Goal: Transaction & Acquisition: Purchase product/service

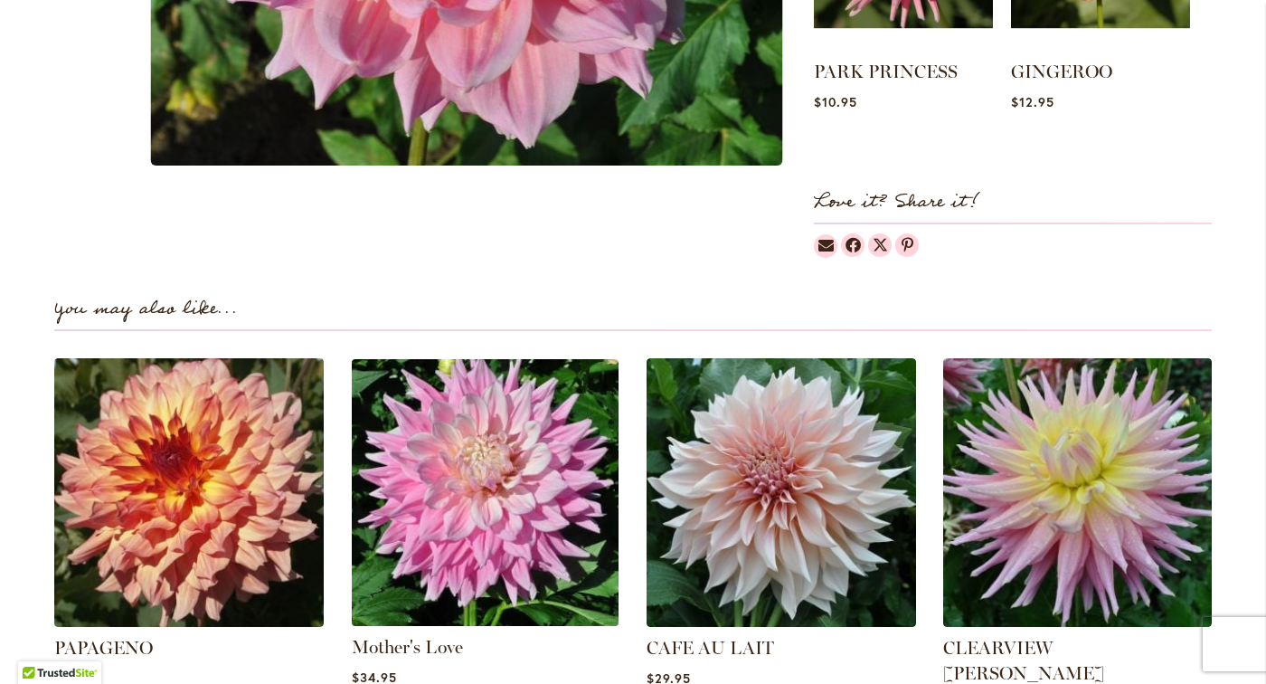
scroll to position [963, 0]
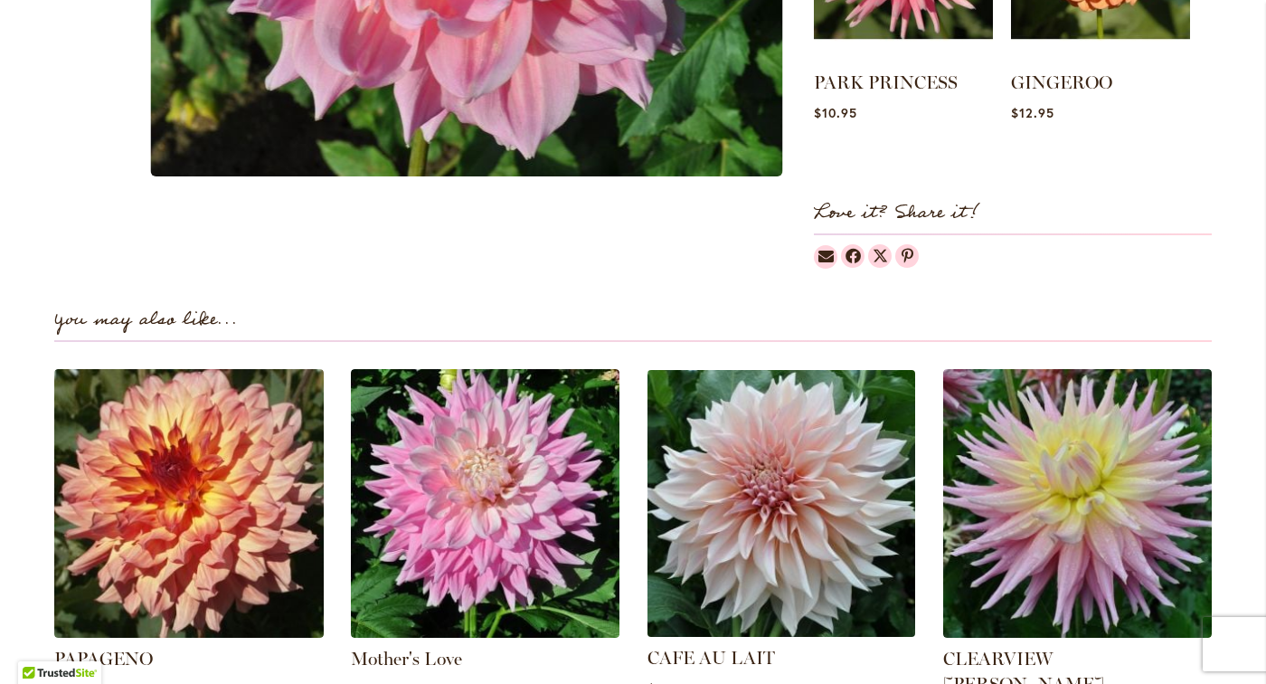
click at [770, 468] on img at bounding box center [781, 503] width 280 height 280
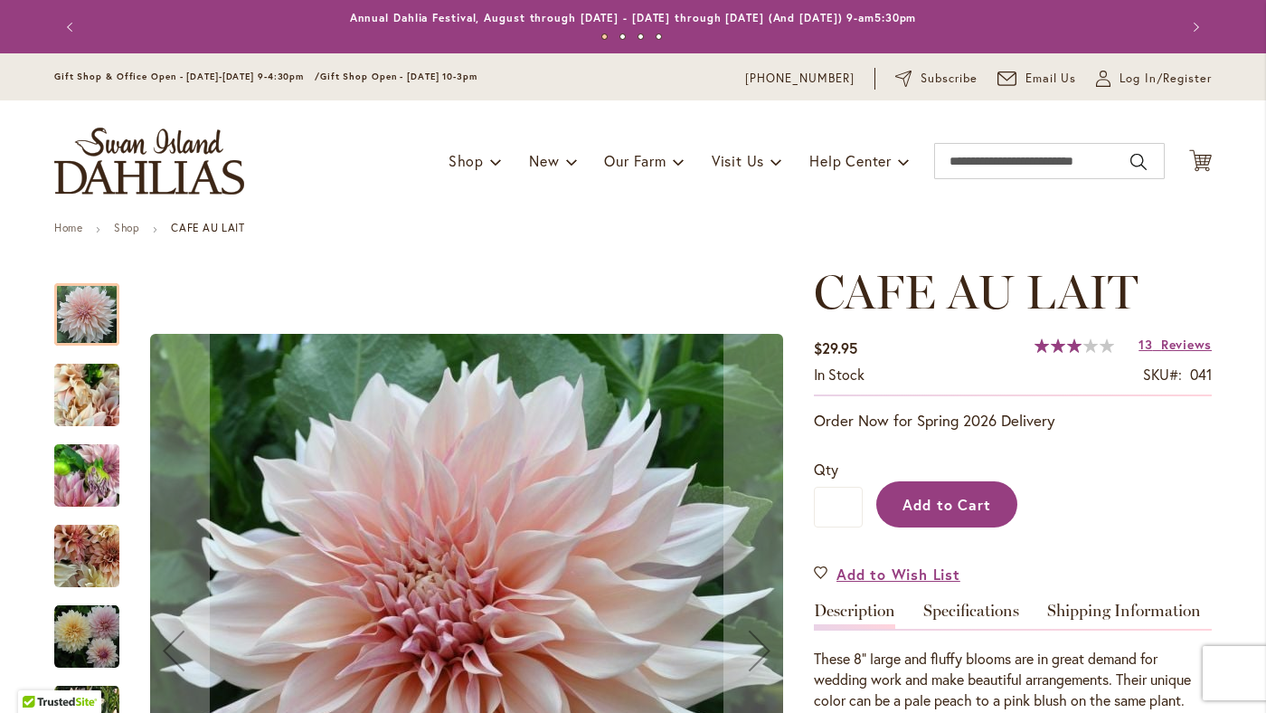
click at [919, 503] on span "Add to Cart" at bounding box center [948, 504] width 90 height 19
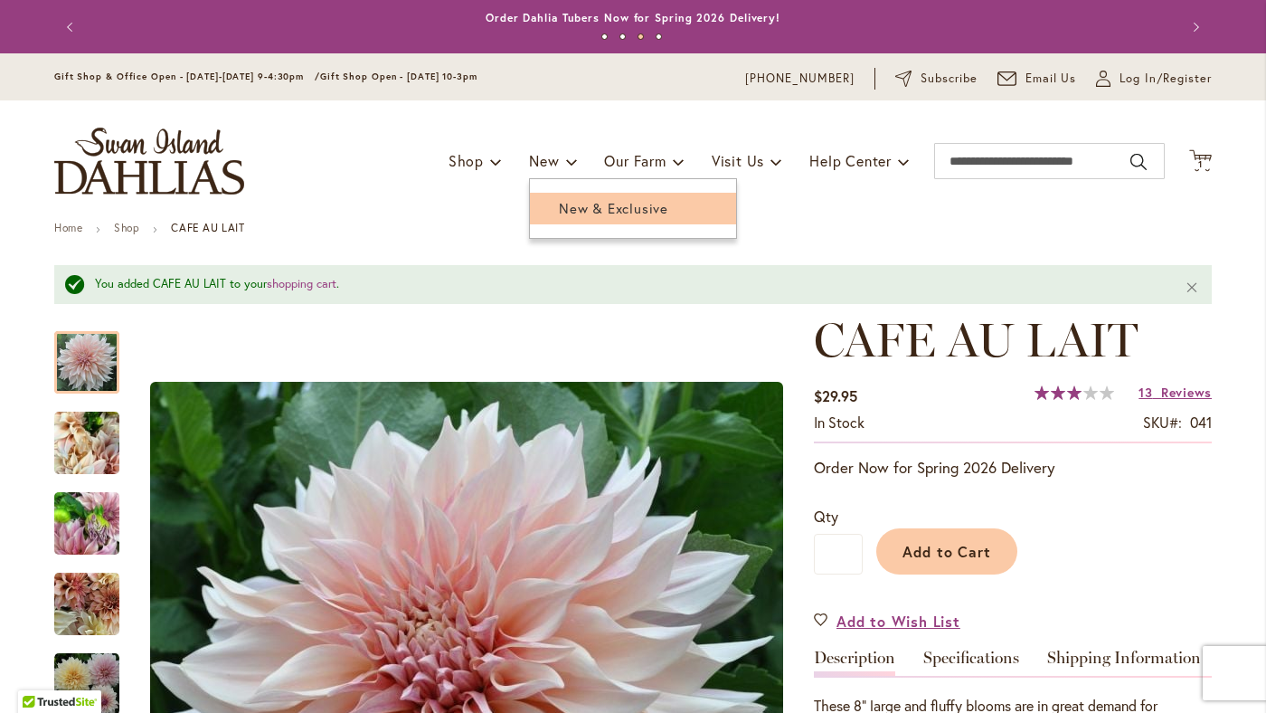
click at [574, 223] on link "New & Exclusive" at bounding box center [633, 209] width 206 height 32
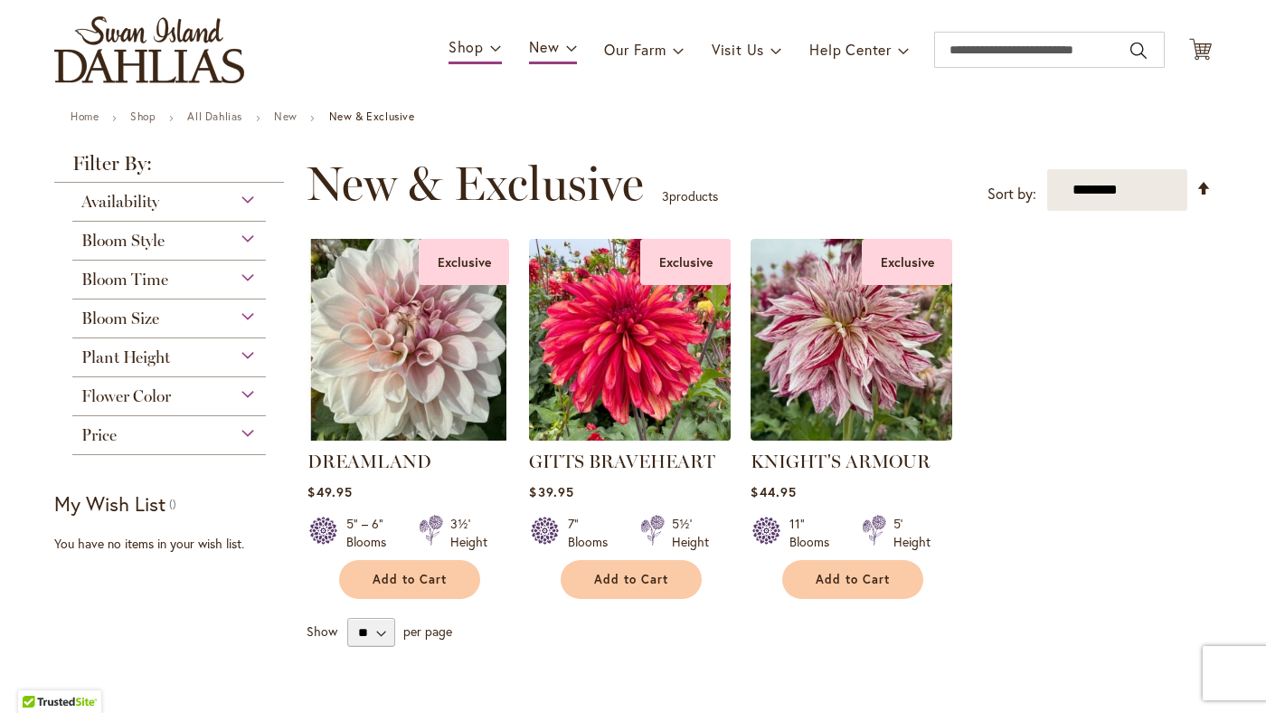
scroll to position [77, 0]
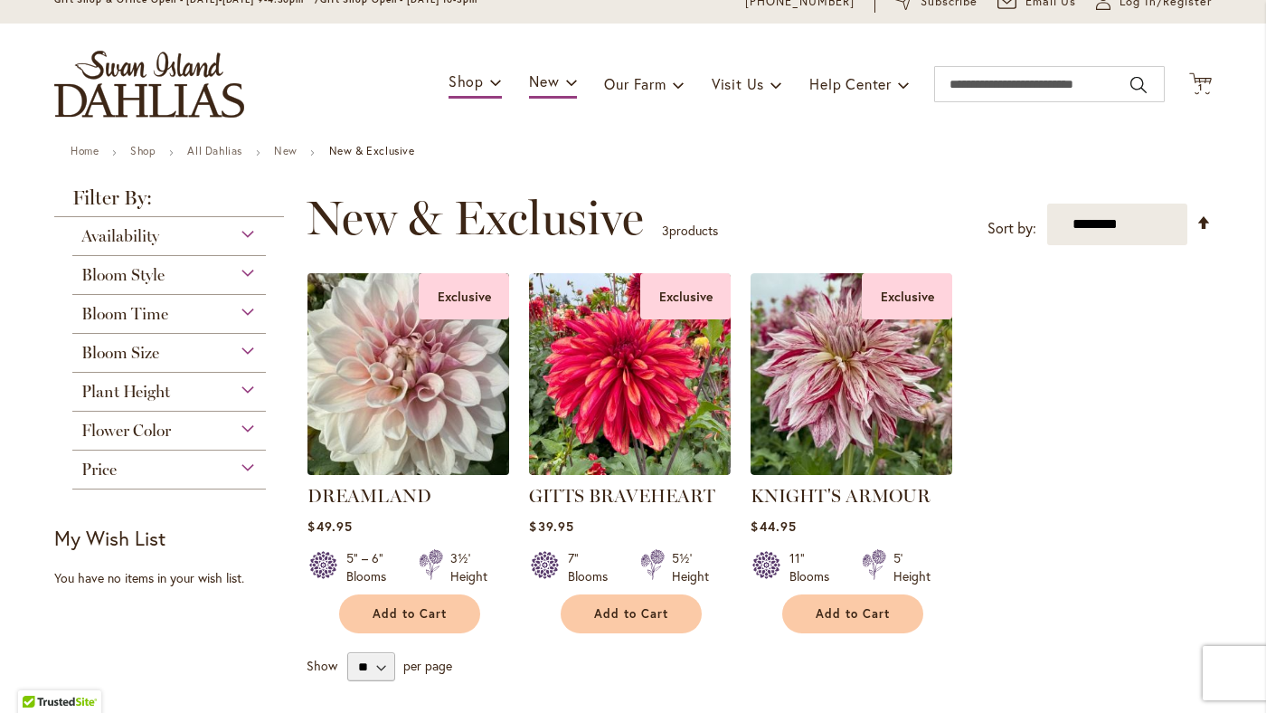
click at [409, 370] on img at bounding box center [409, 374] width 212 height 212
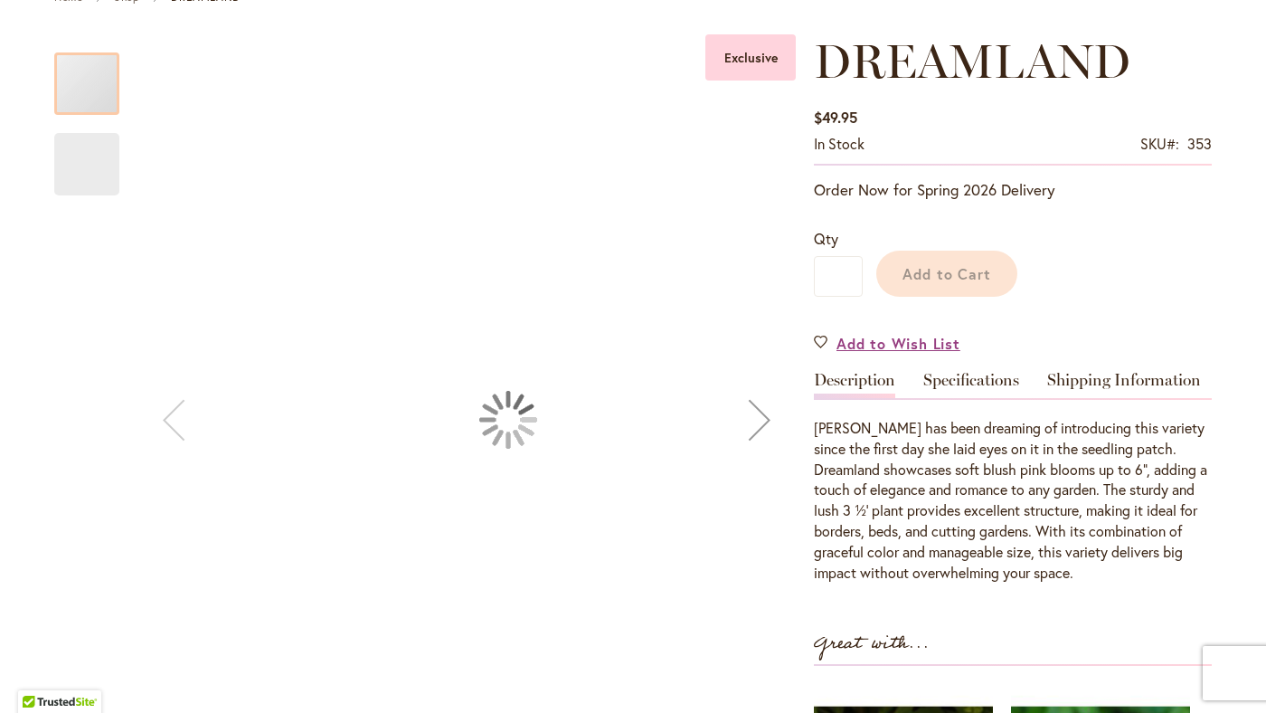
scroll to position [230, 0]
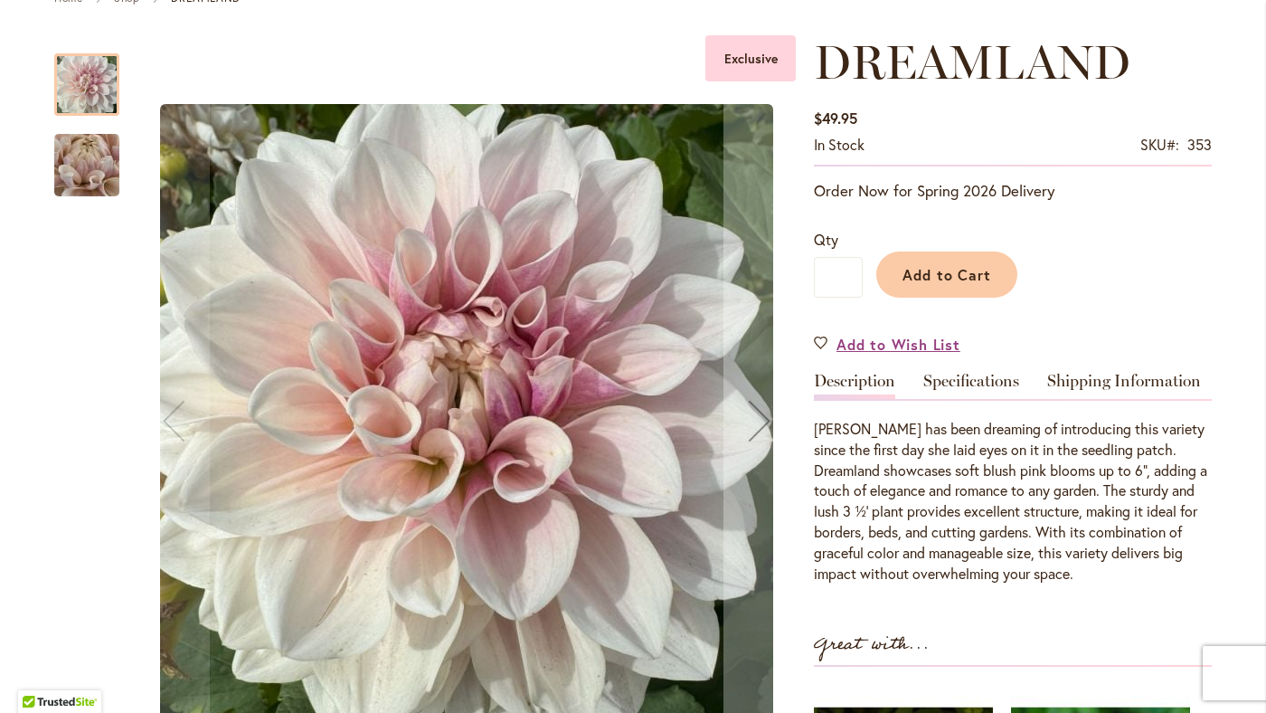
click at [99, 170] on img "DREAMLAND" at bounding box center [87, 166] width 130 height 98
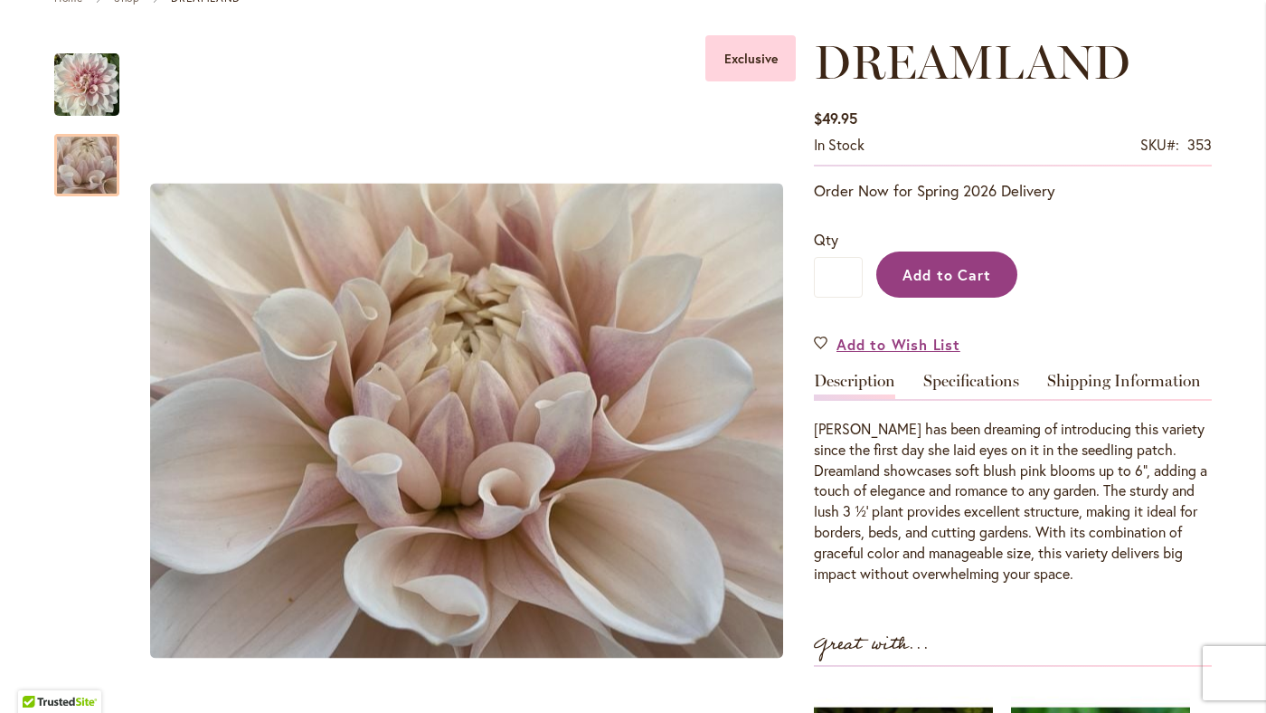
click at [904, 251] on button "Add to Cart" at bounding box center [946, 274] width 141 height 46
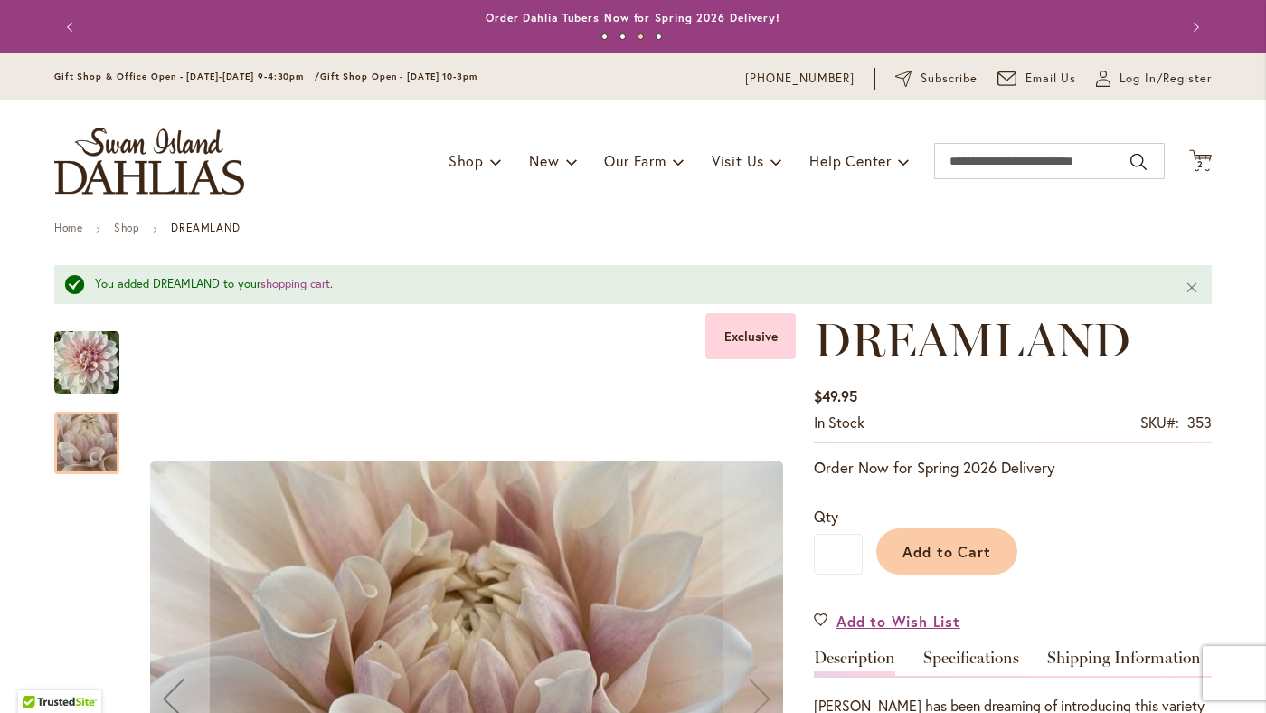
scroll to position [0, 0]
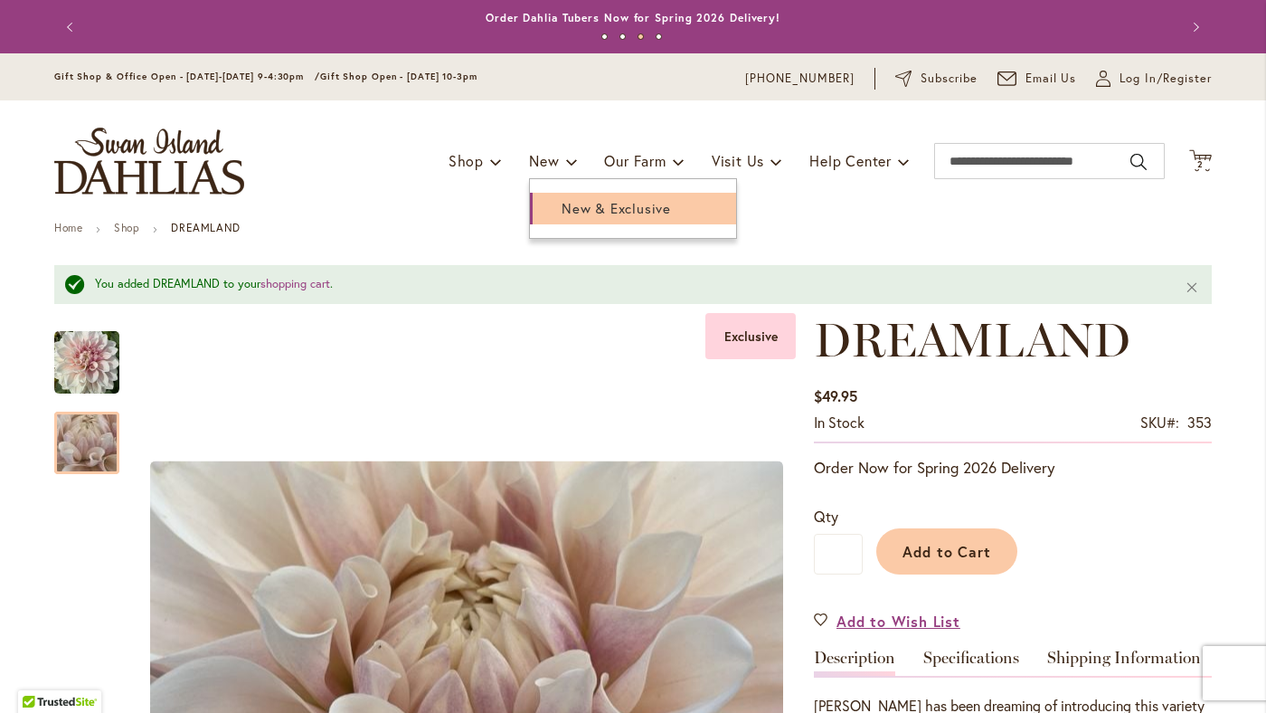
click at [613, 213] on span "New & Exclusive" at bounding box center [616, 208] width 109 height 18
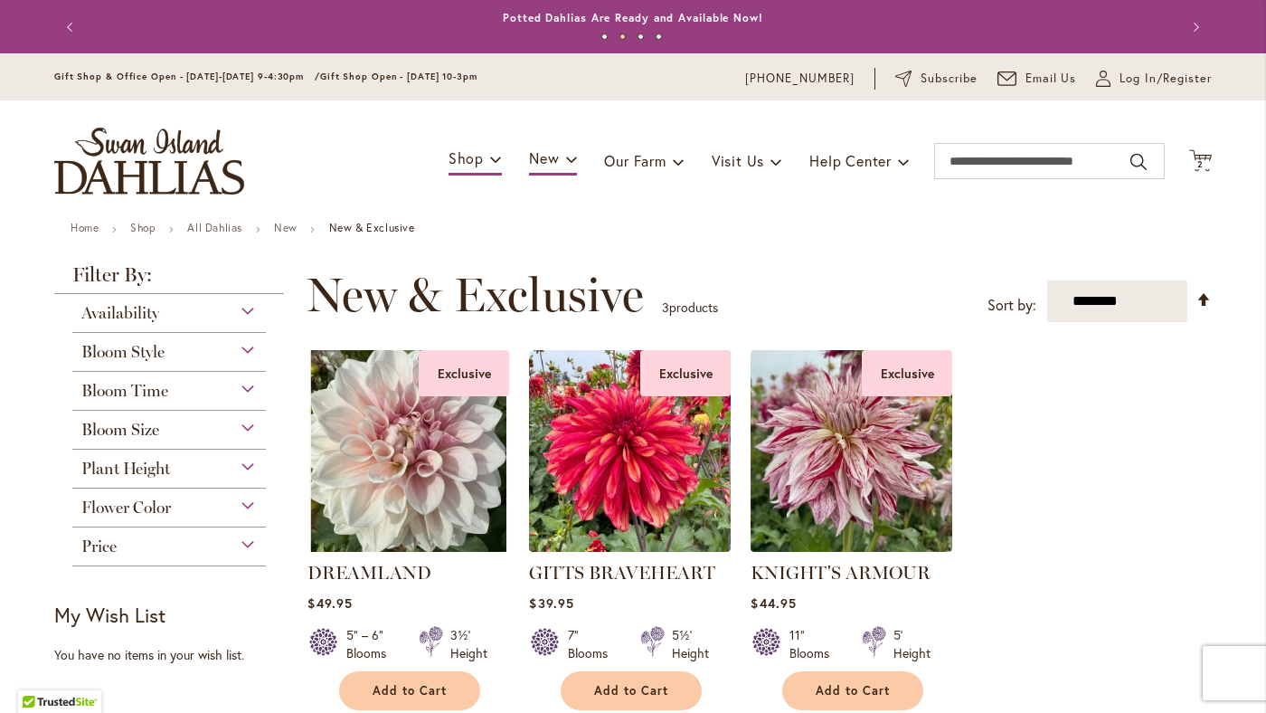
click at [250, 351] on div "Bloom Style" at bounding box center [169, 347] width 194 height 29
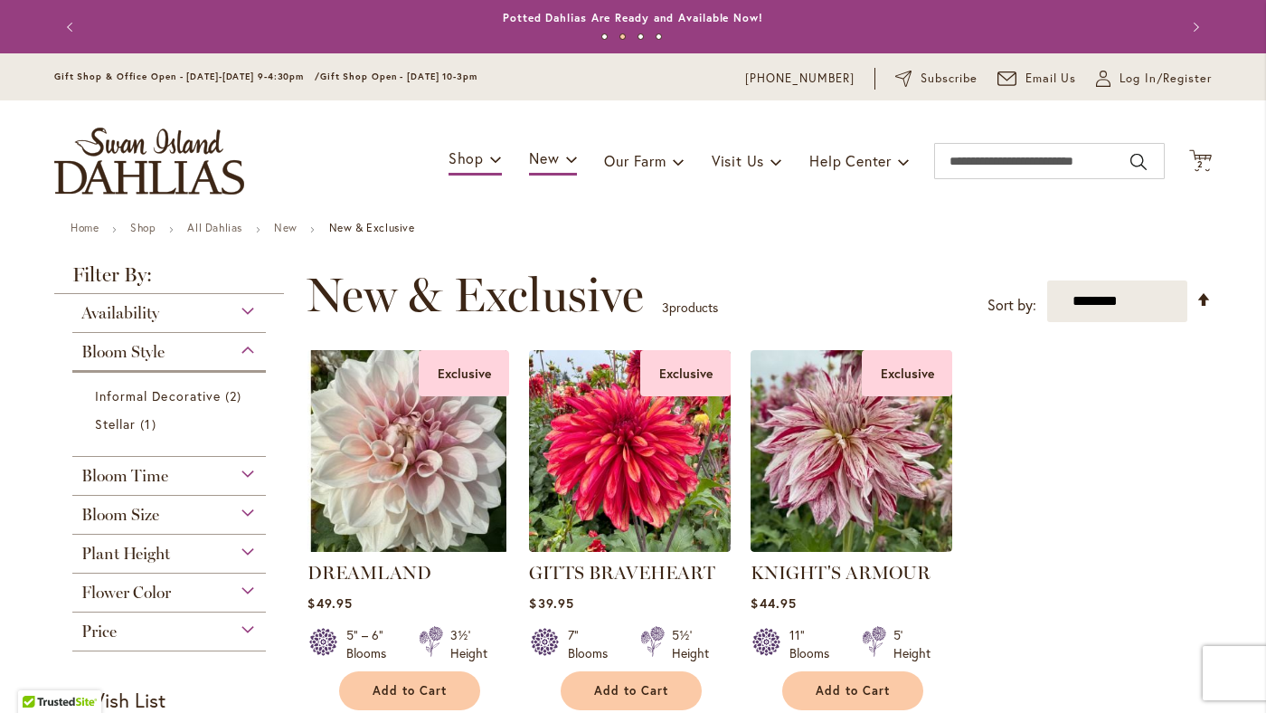
click at [250, 351] on div "Bloom Style" at bounding box center [169, 347] width 194 height 29
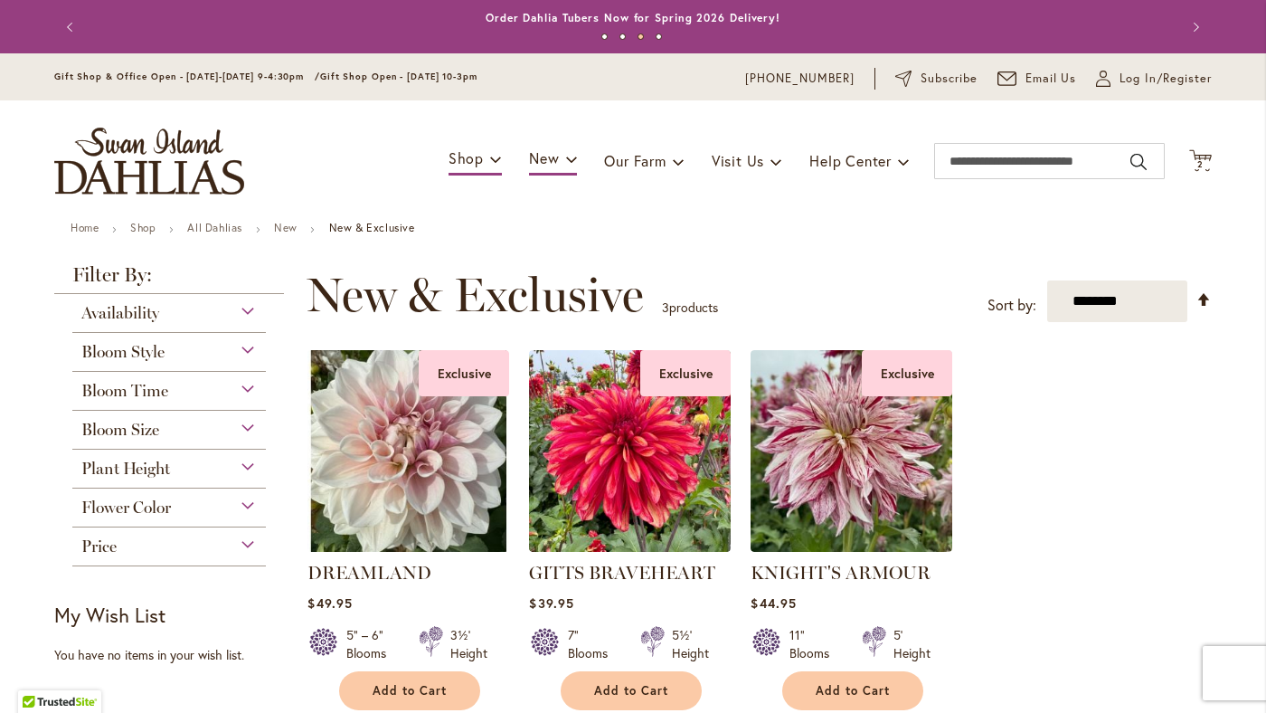
click at [248, 506] on div "Flower Color" at bounding box center [169, 502] width 194 height 29
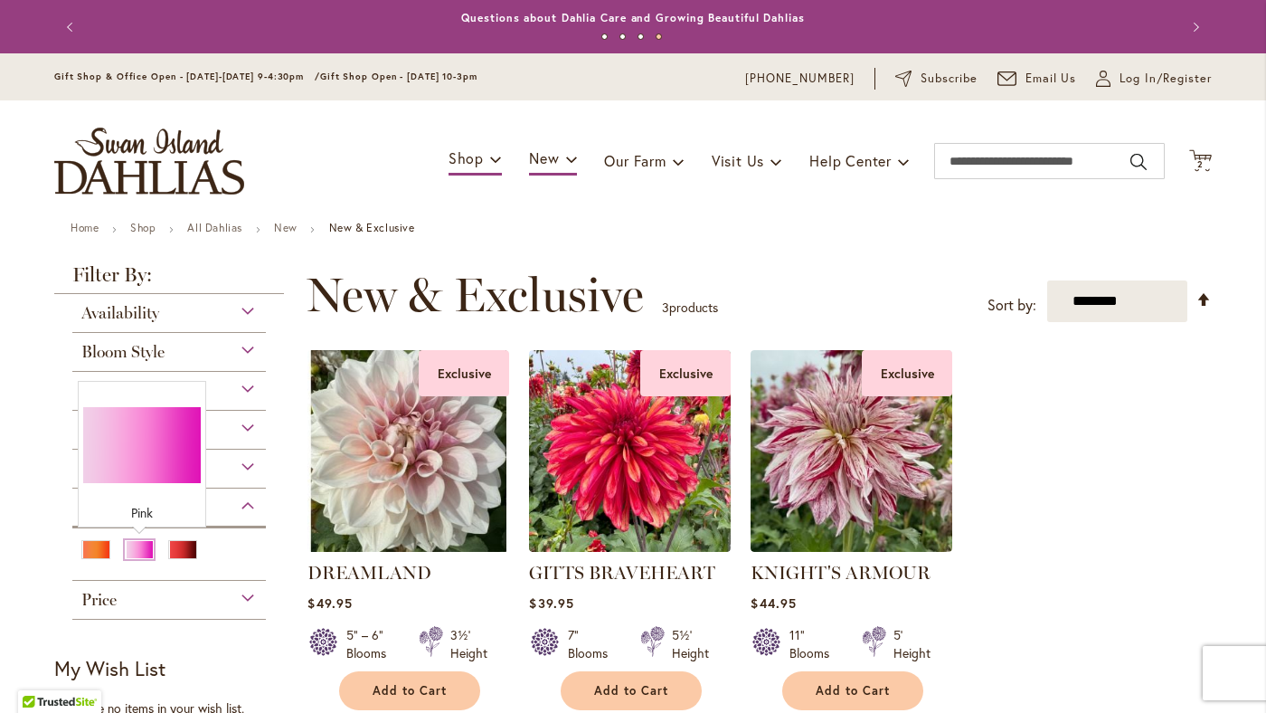
click at [143, 552] on div "Pink" at bounding box center [139, 549] width 29 height 19
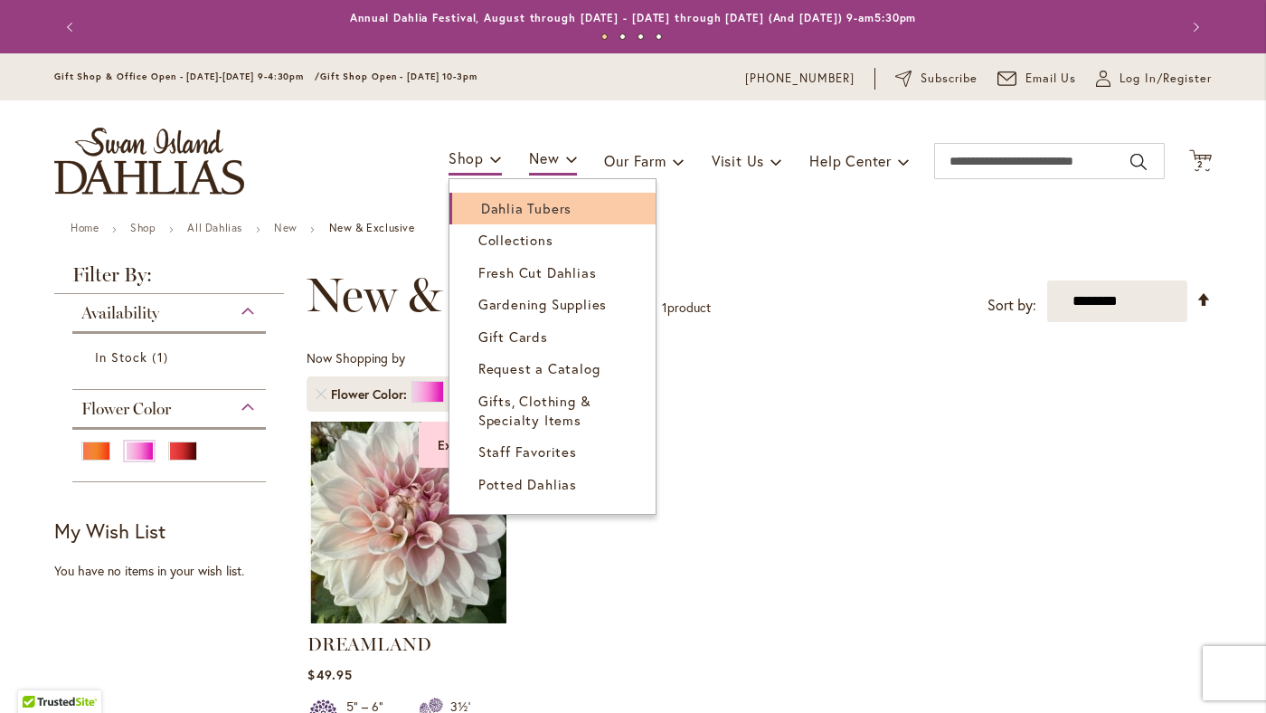
click at [485, 205] on span "Dahlia Tubers" at bounding box center [526, 208] width 90 height 18
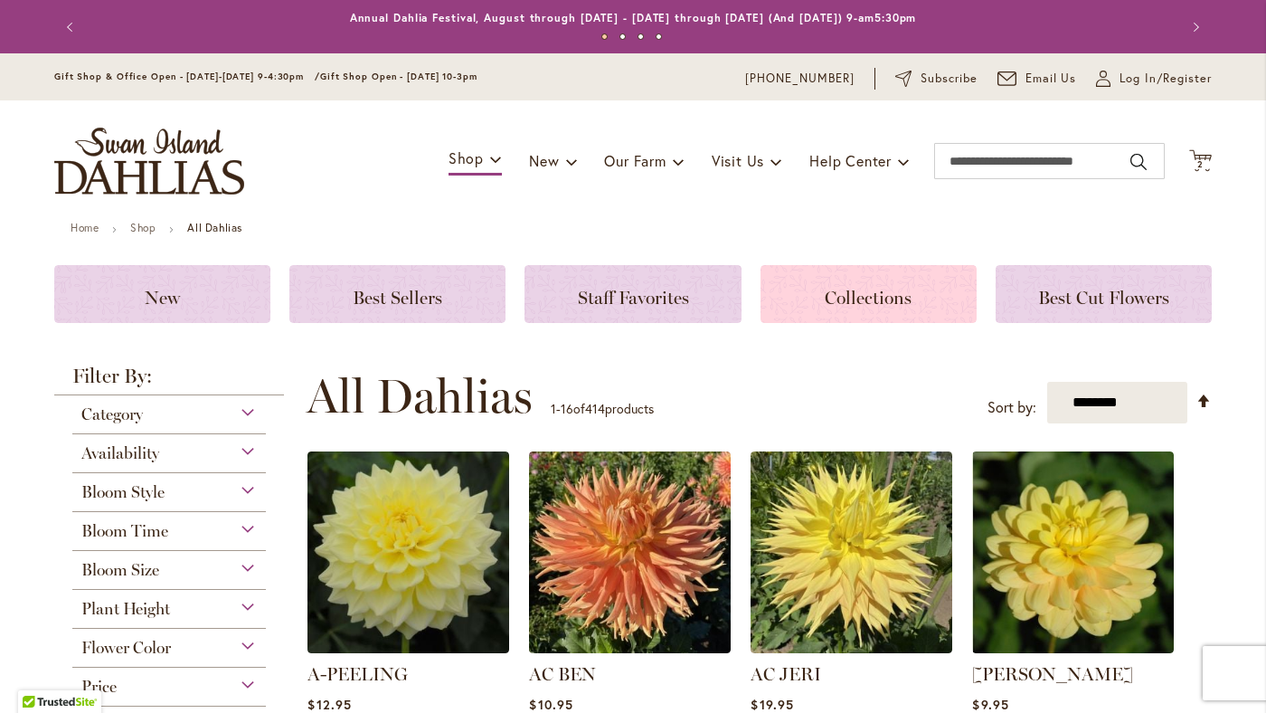
click at [869, 290] on span "Collections" at bounding box center [868, 298] width 87 height 22
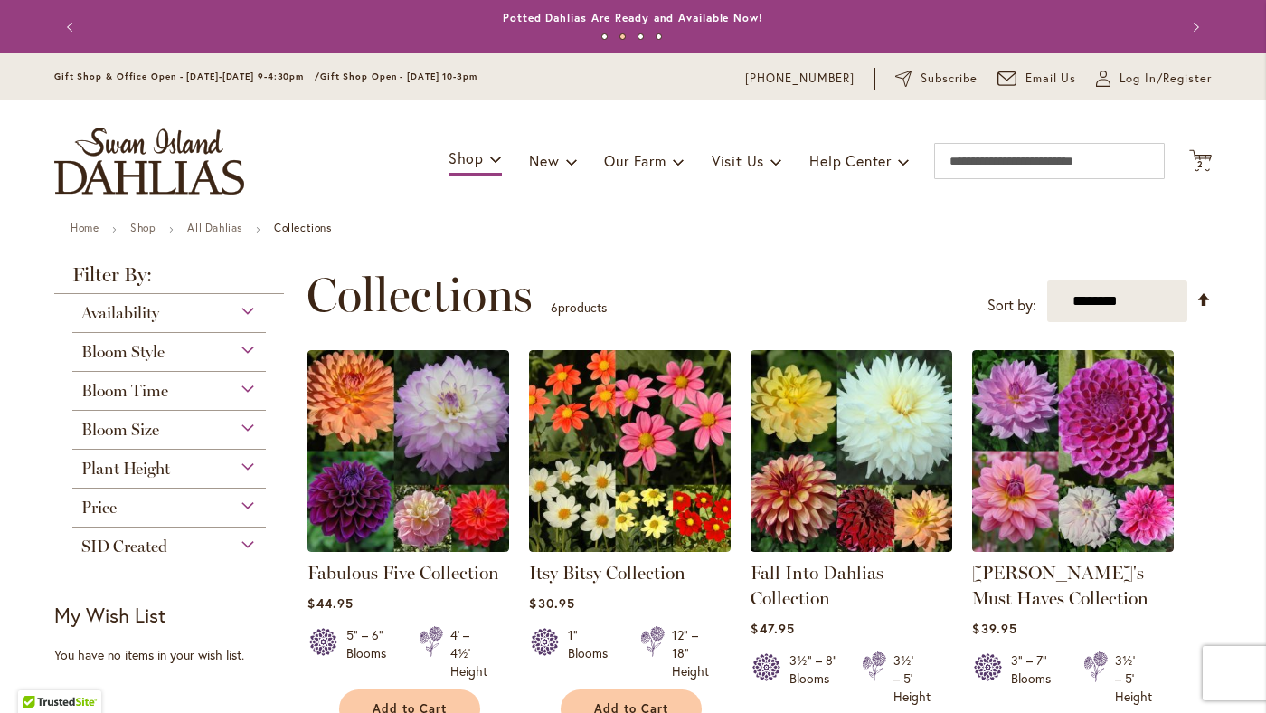
click at [72, 24] on button "Previous" at bounding box center [72, 27] width 36 height 36
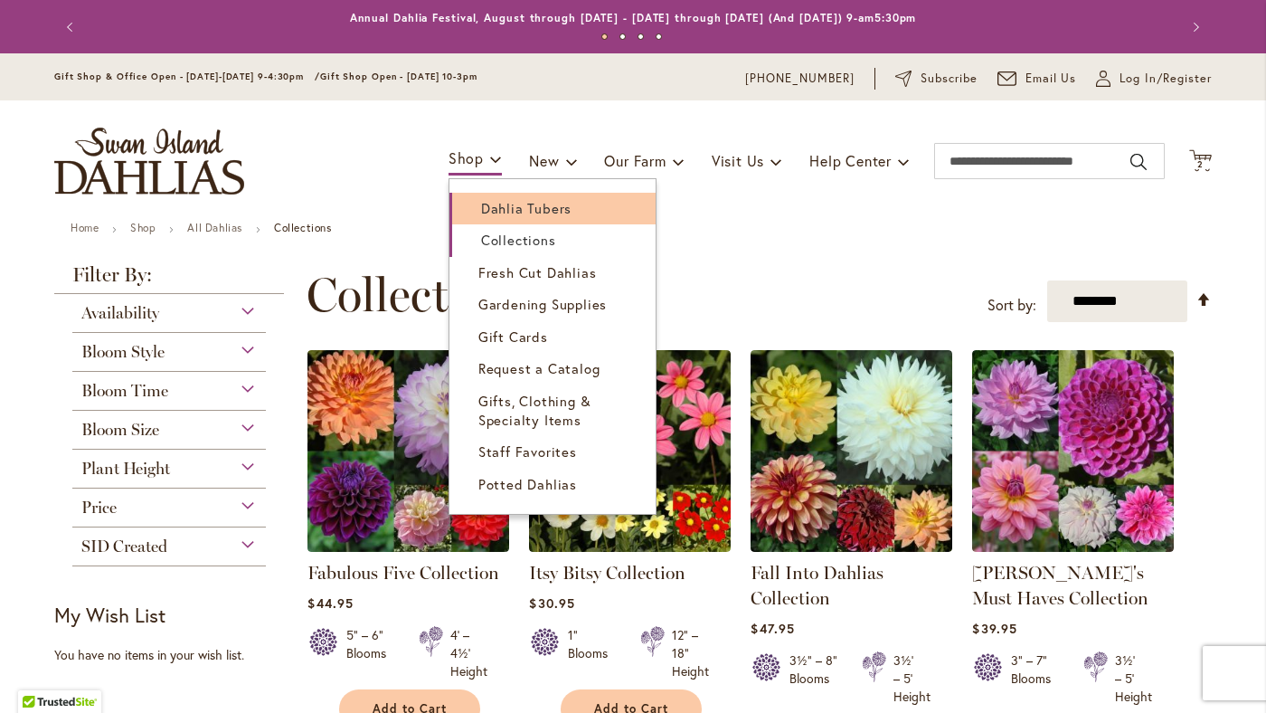
click at [504, 211] on span "Dahlia Tubers" at bounding box center [526, 208] width 90 height 18
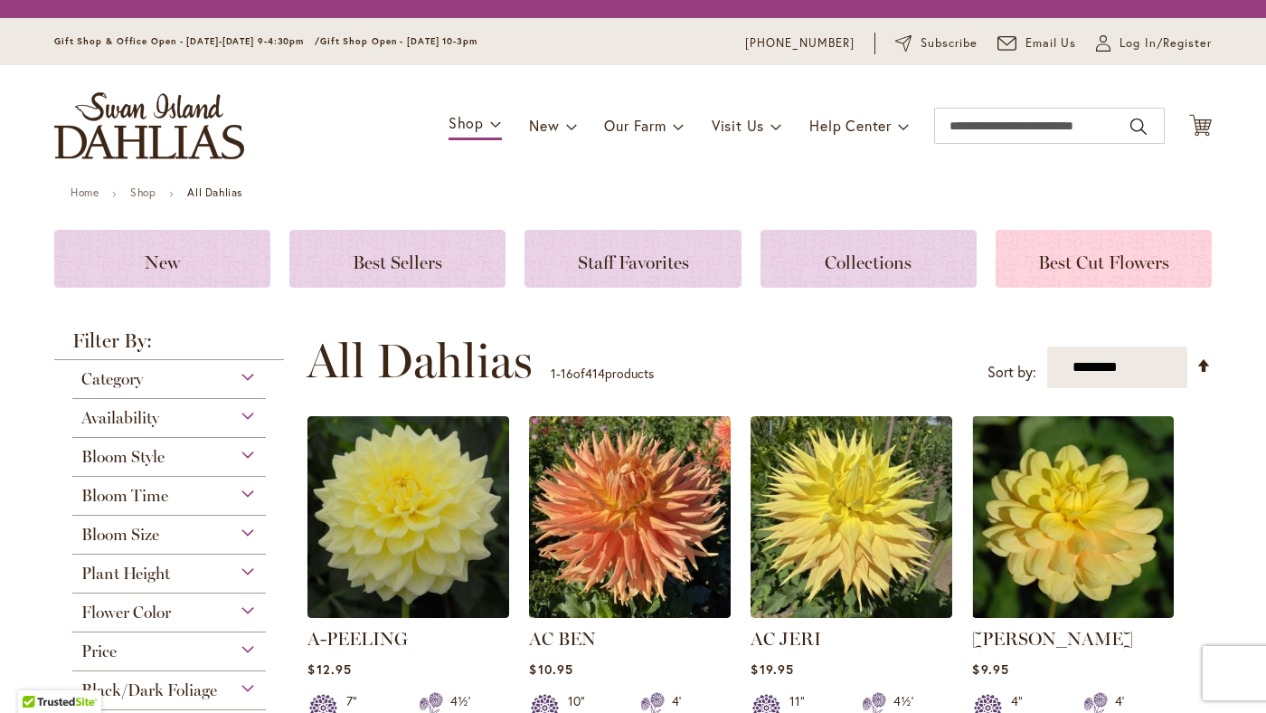
click at [1106, 257] on span "Best Cut Flowers" at bounding box center [1103, 262] width 131 height 22
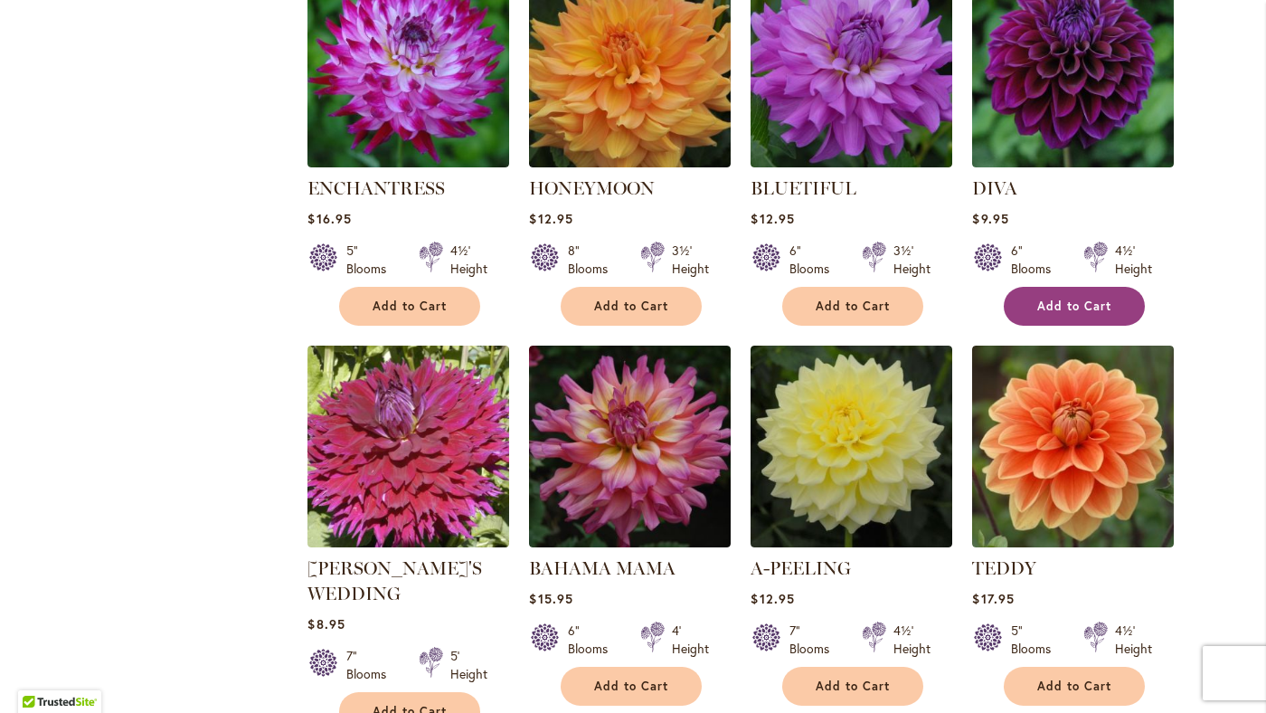
scroll to position [1167, 0]
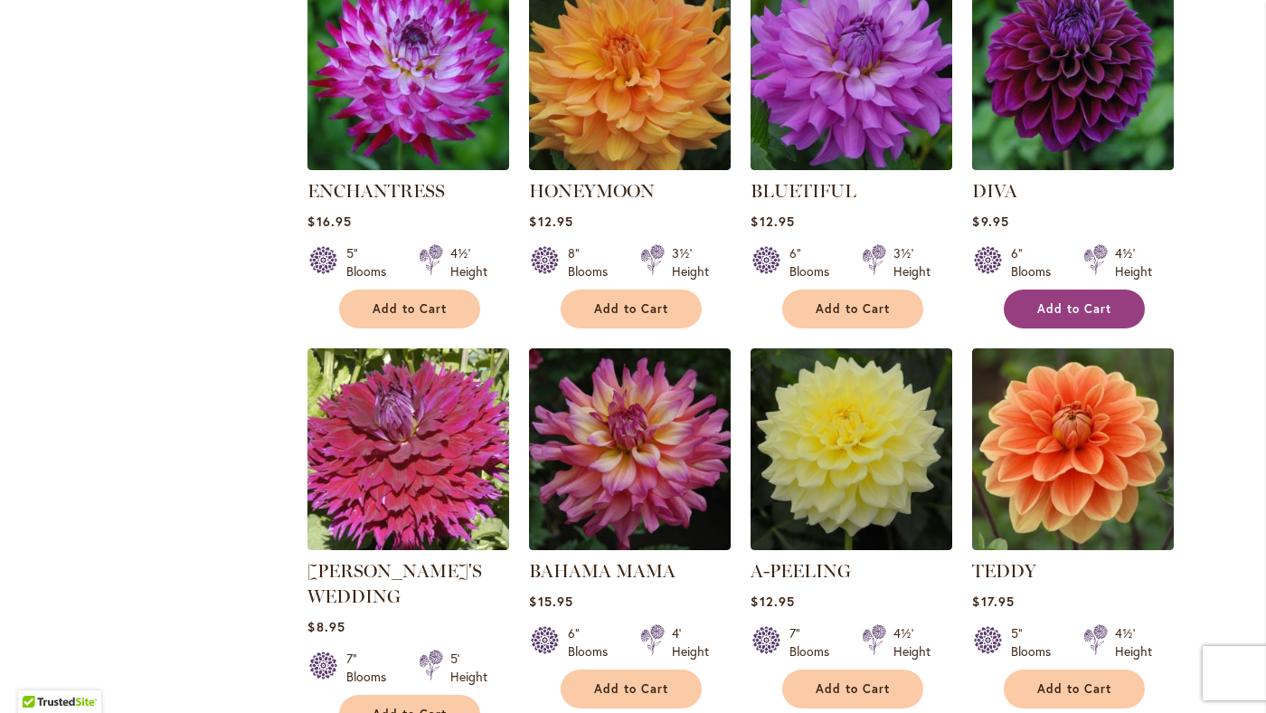
click at [1071, 289] on button "Add to Cart" at bounding box center [1074, 308] width 141 height 39
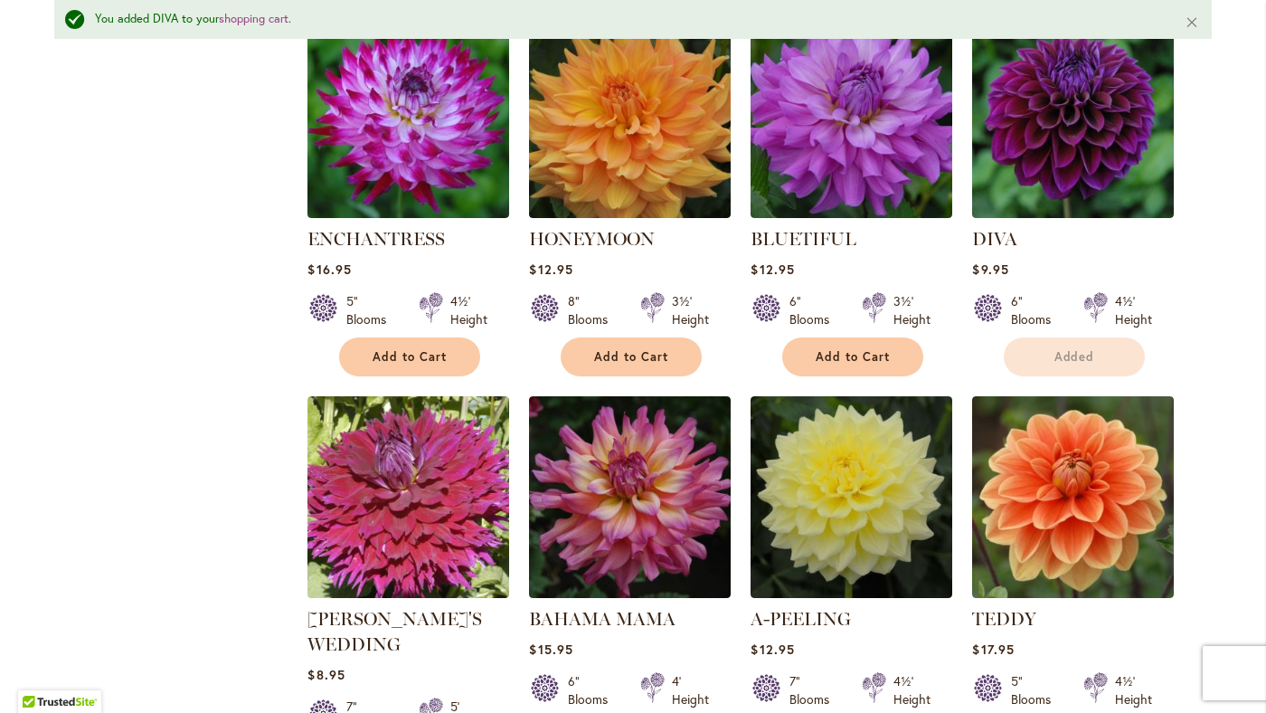
scroll to position [1049, 0]
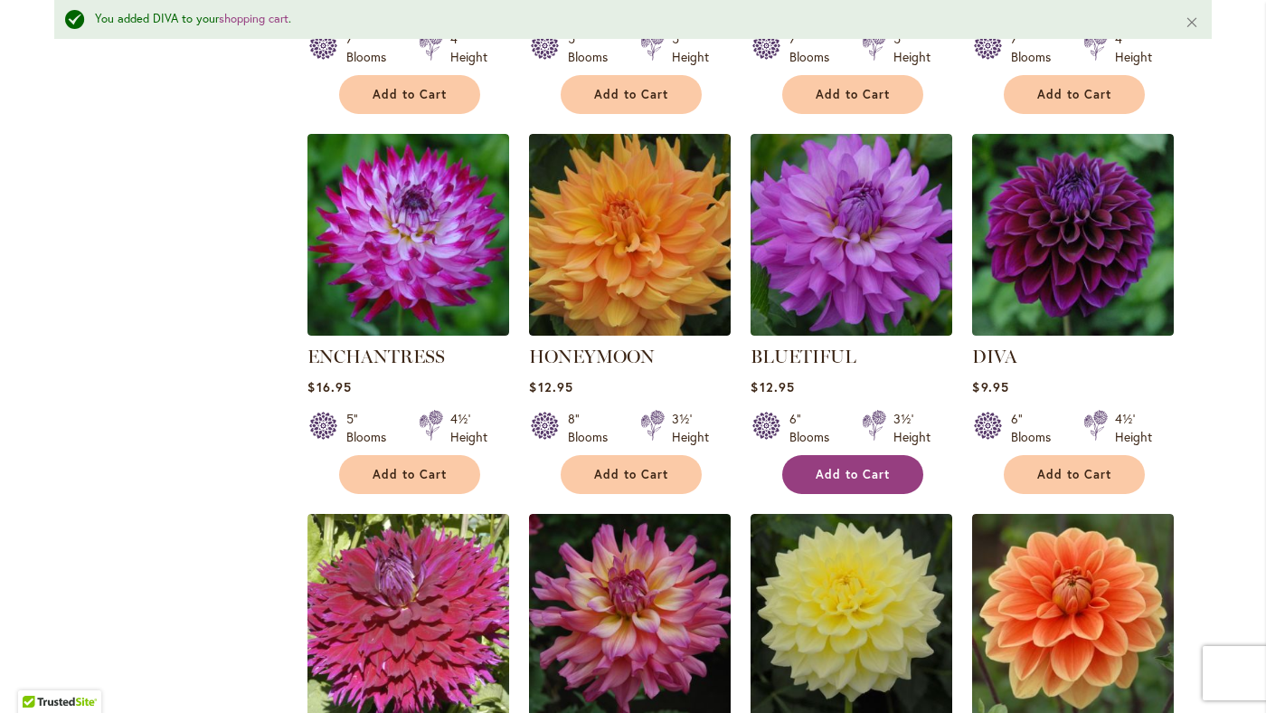
click at [855, 477] on span "Add to Cart" at bounding box center [853, 474] width 74 height 15
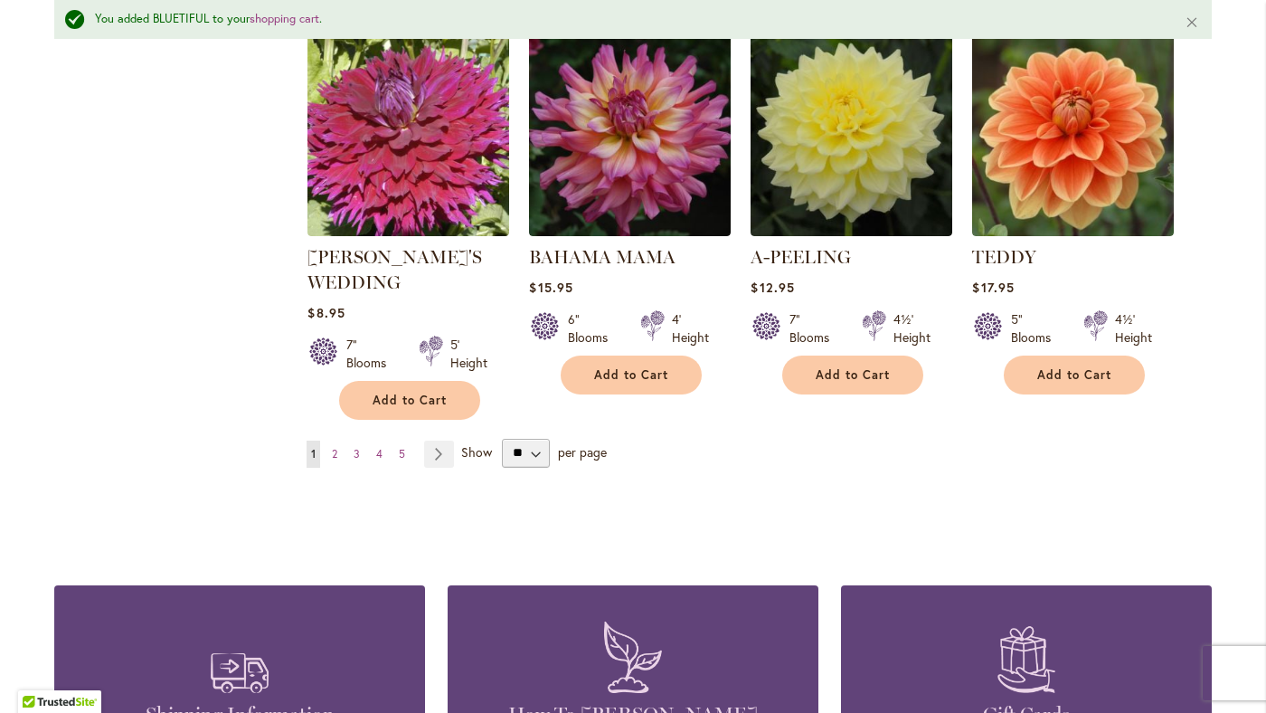
scroll to position [1542, 0]
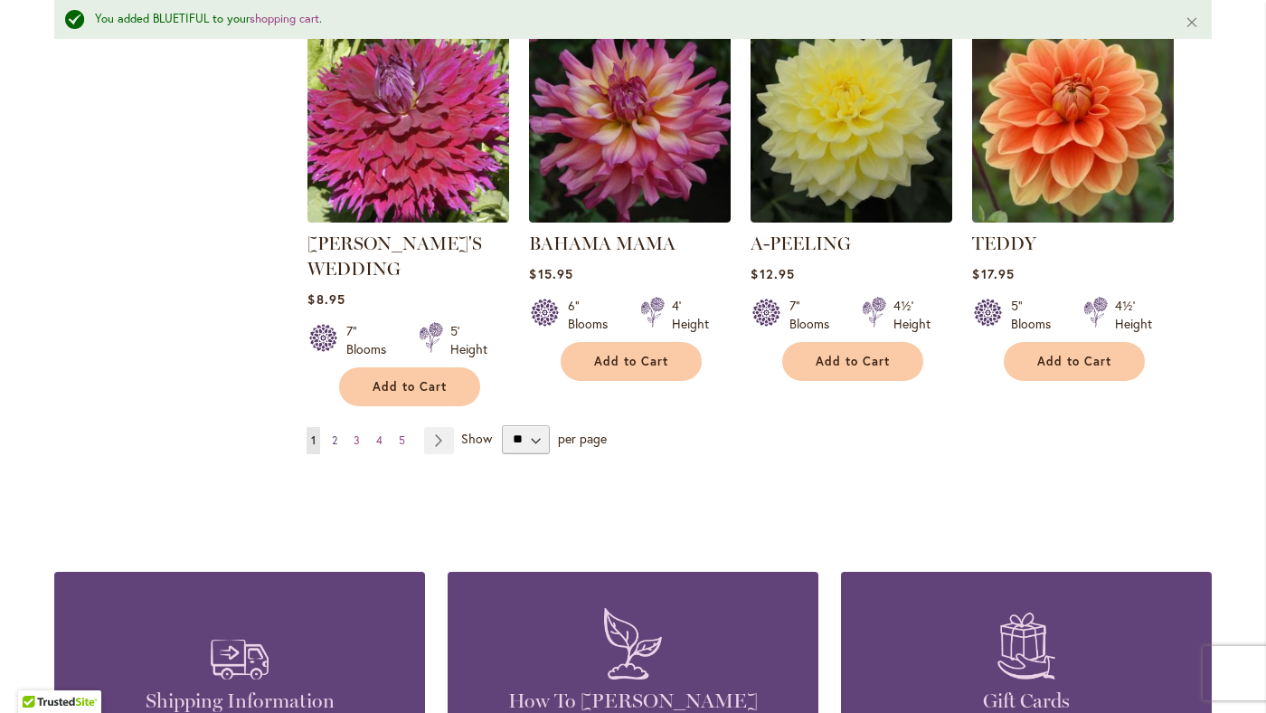
click at [336, 440] on span "2" at bounding box center [334, 440] width 5 height 14
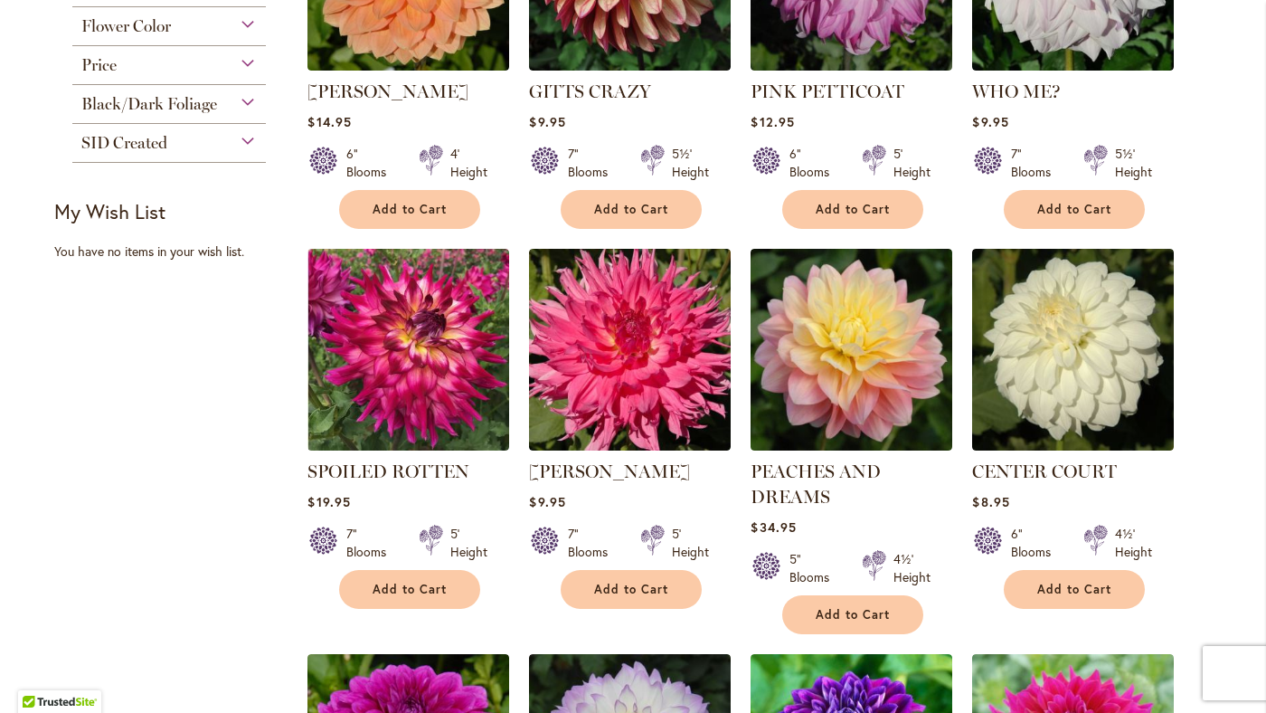
scroll to position [489, 0]
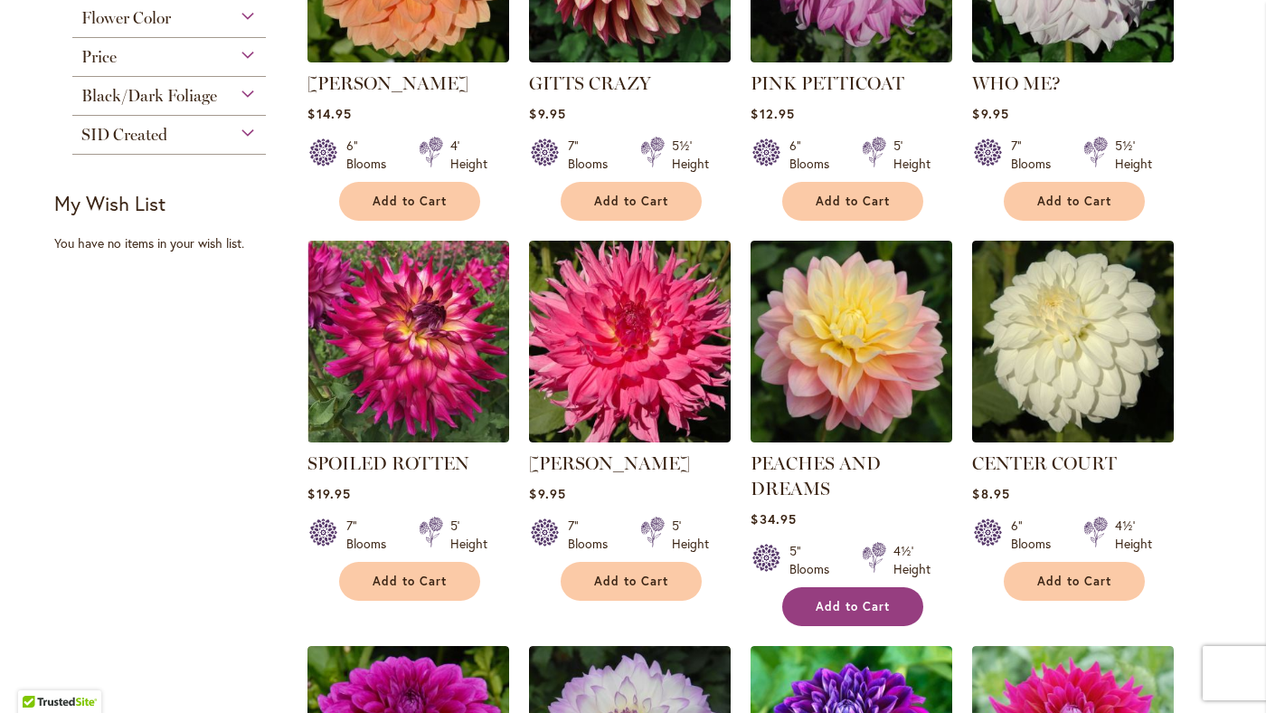
click at [836, 610] on span "Add to Cart" at bounding box center [853, 606] width 74 height 15
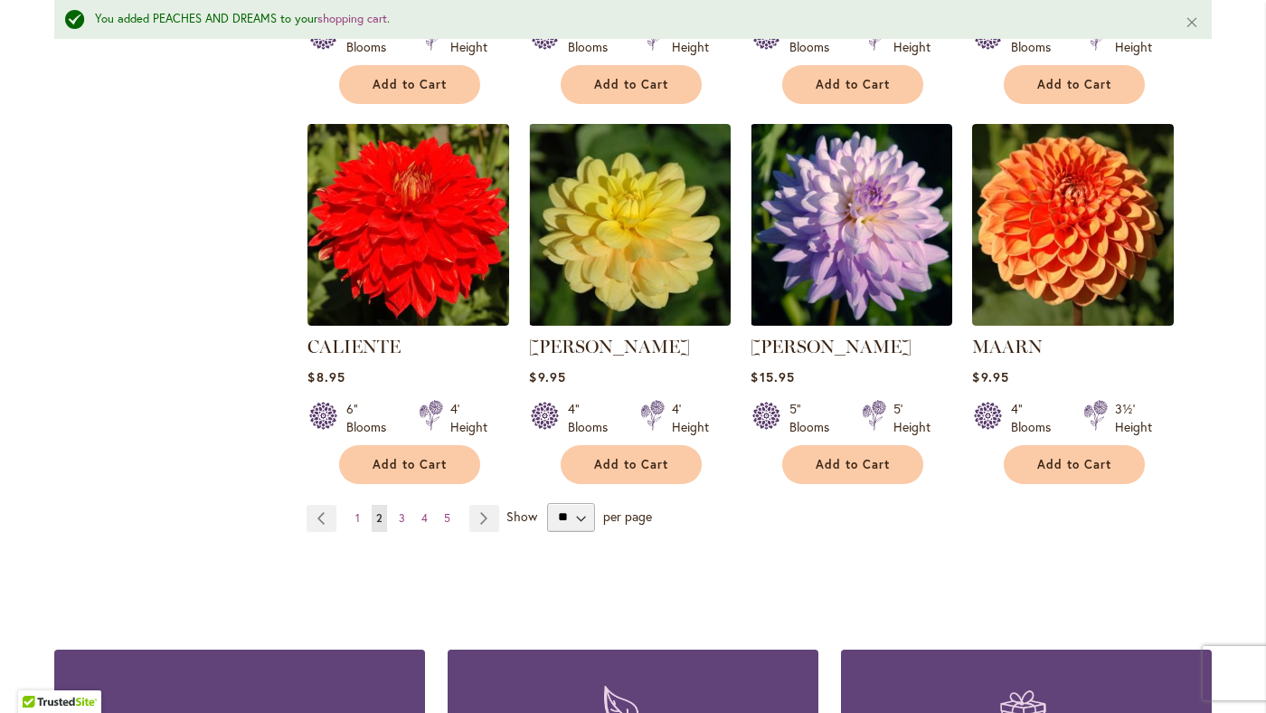
scroll to position [1440, 0]
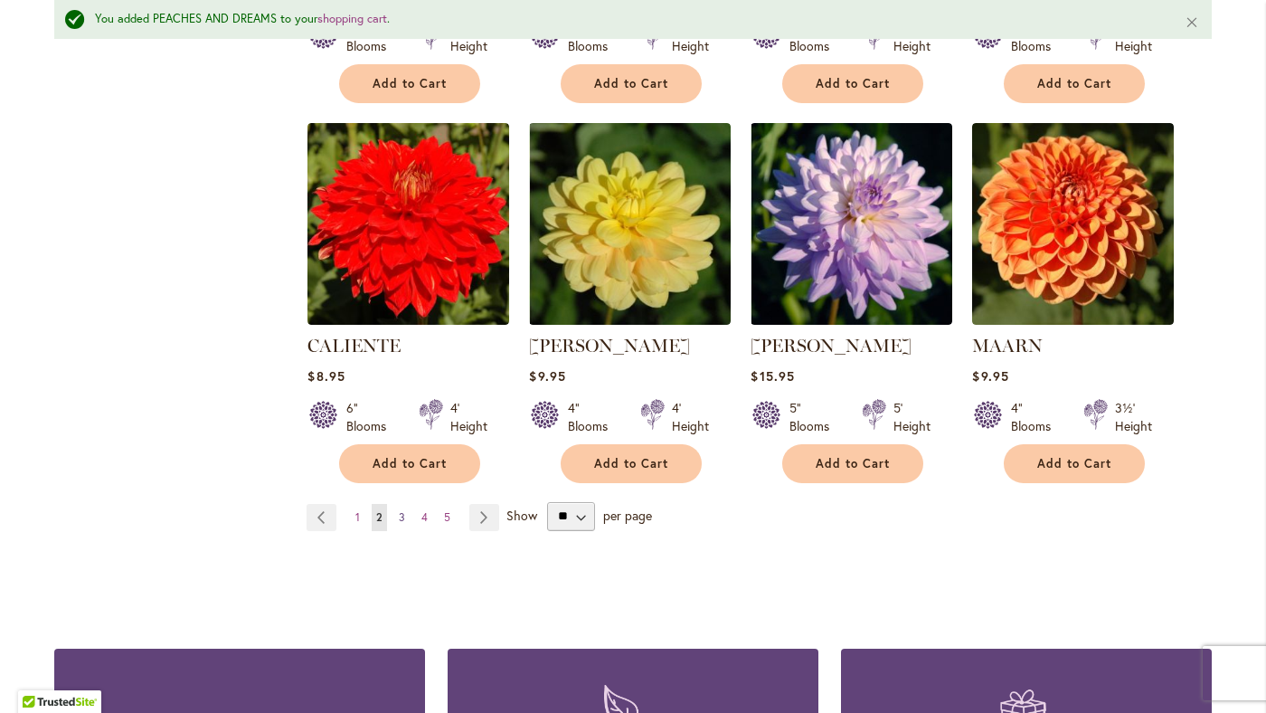
click at [400, 515] on span "3" at bounding box center [402, 517] width 6 height 14
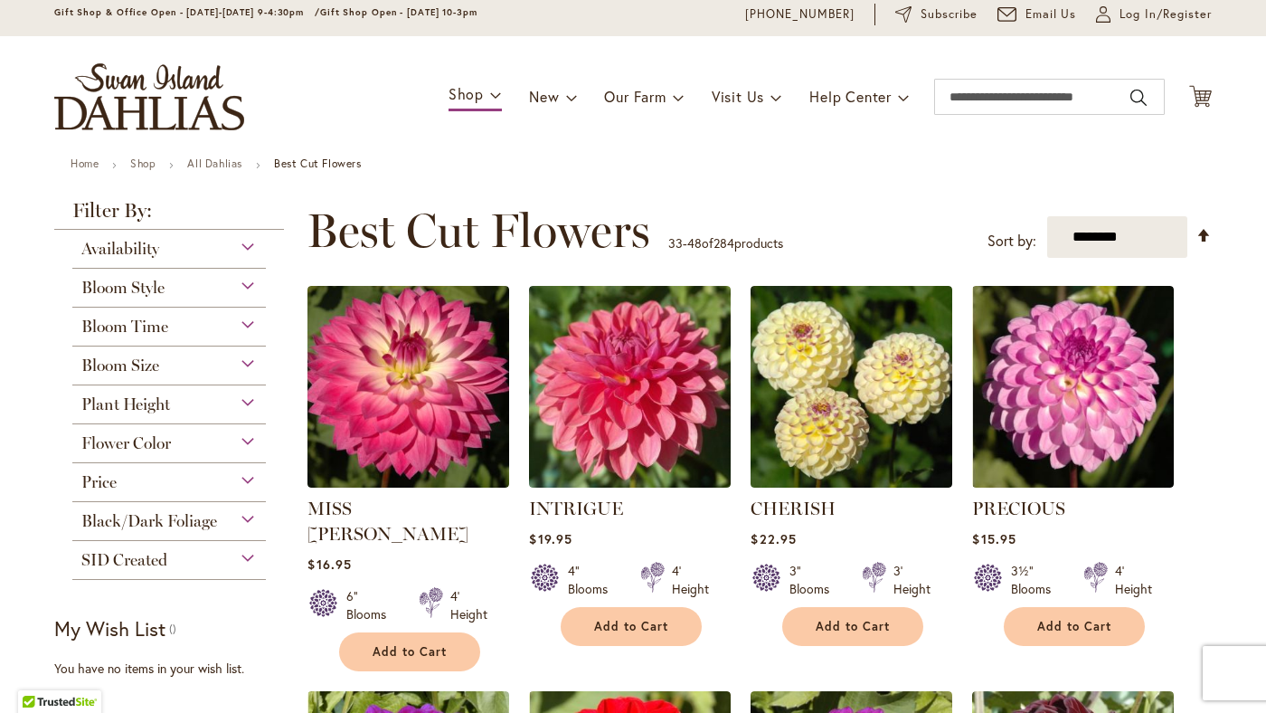
scroll to position [42, 0]
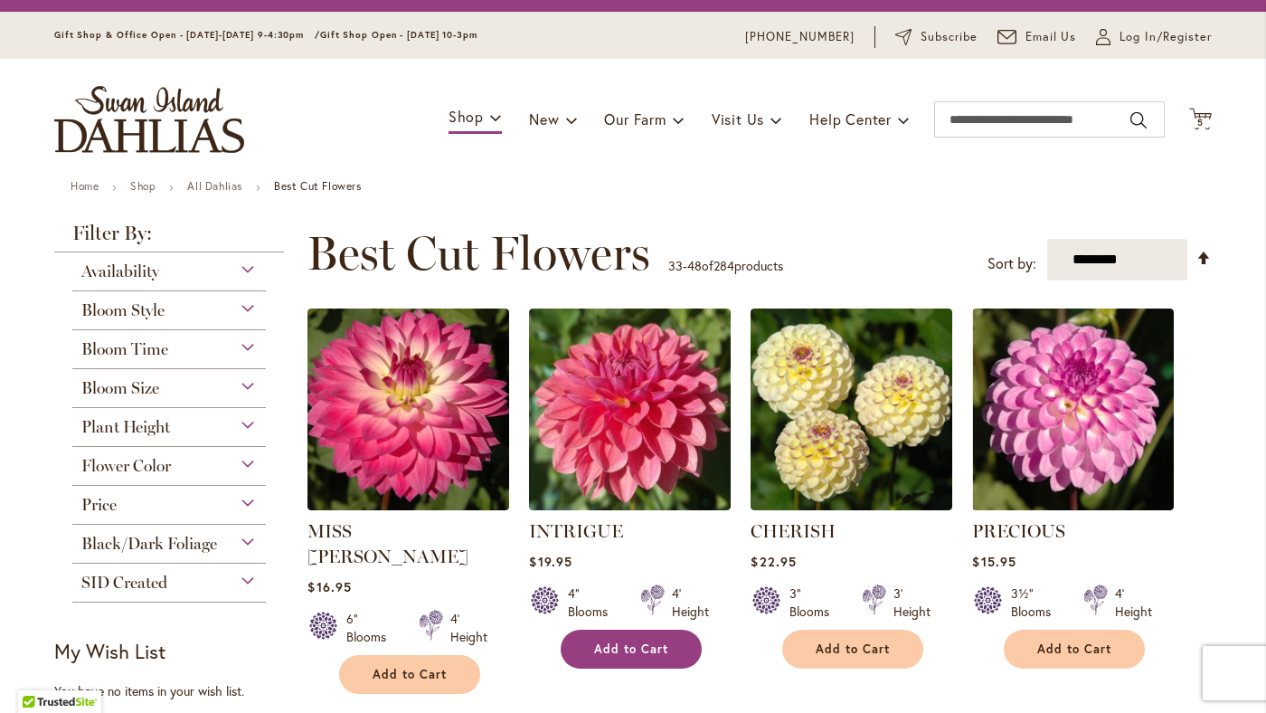
click at [619, 635] on button "Add to Cart" at bounding box center [631, 648] width 141 height 39
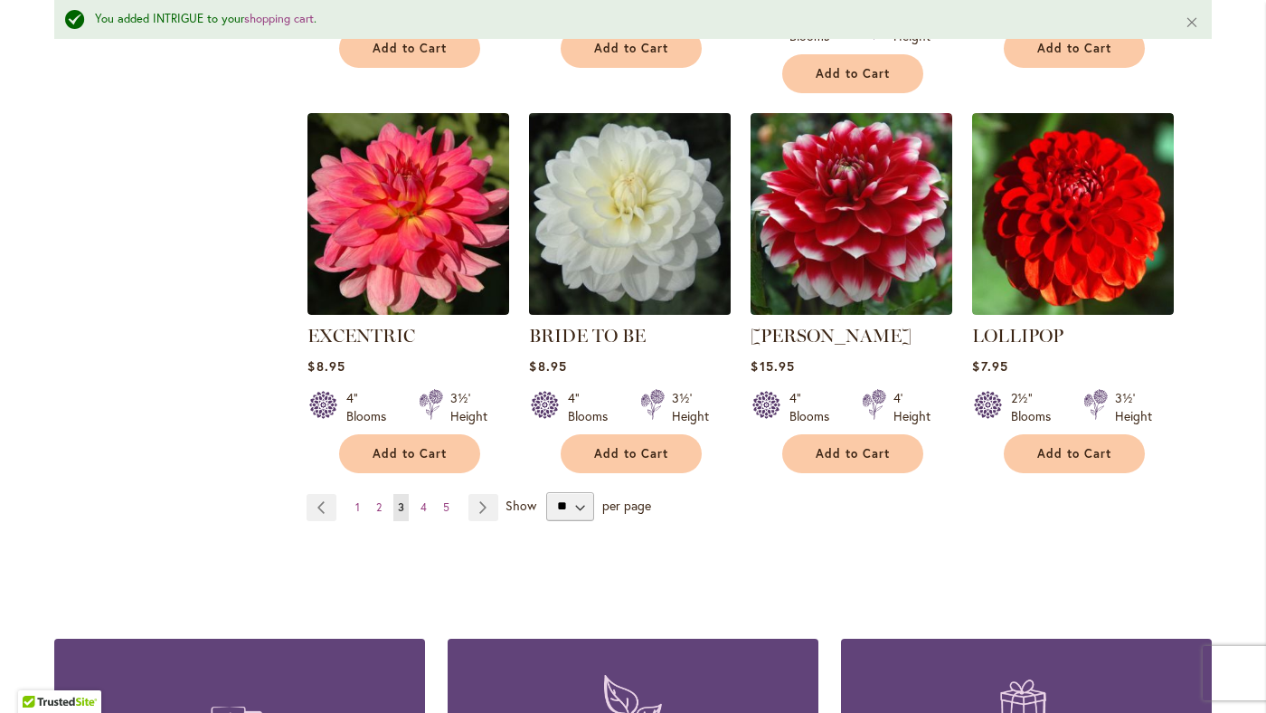
scroll to position [1508, 0]
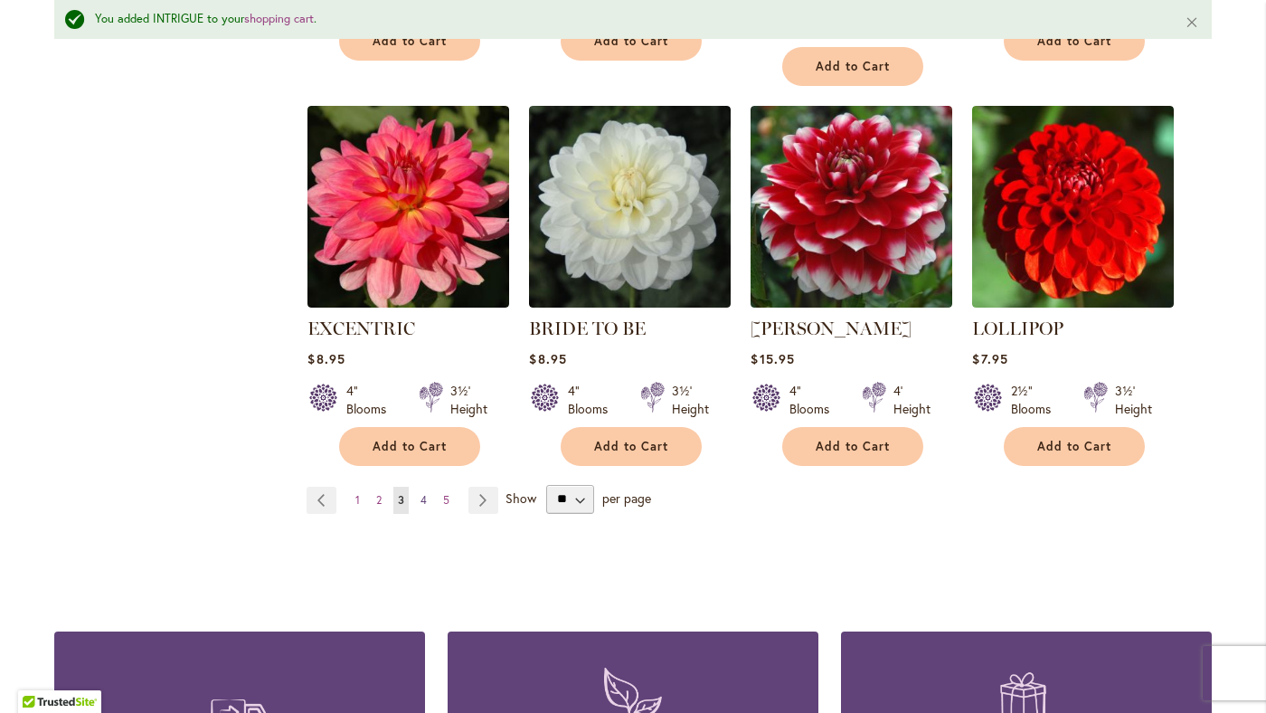
click at [423, 493] on span "4" at bounding box center [424, 500] width 6 height 14
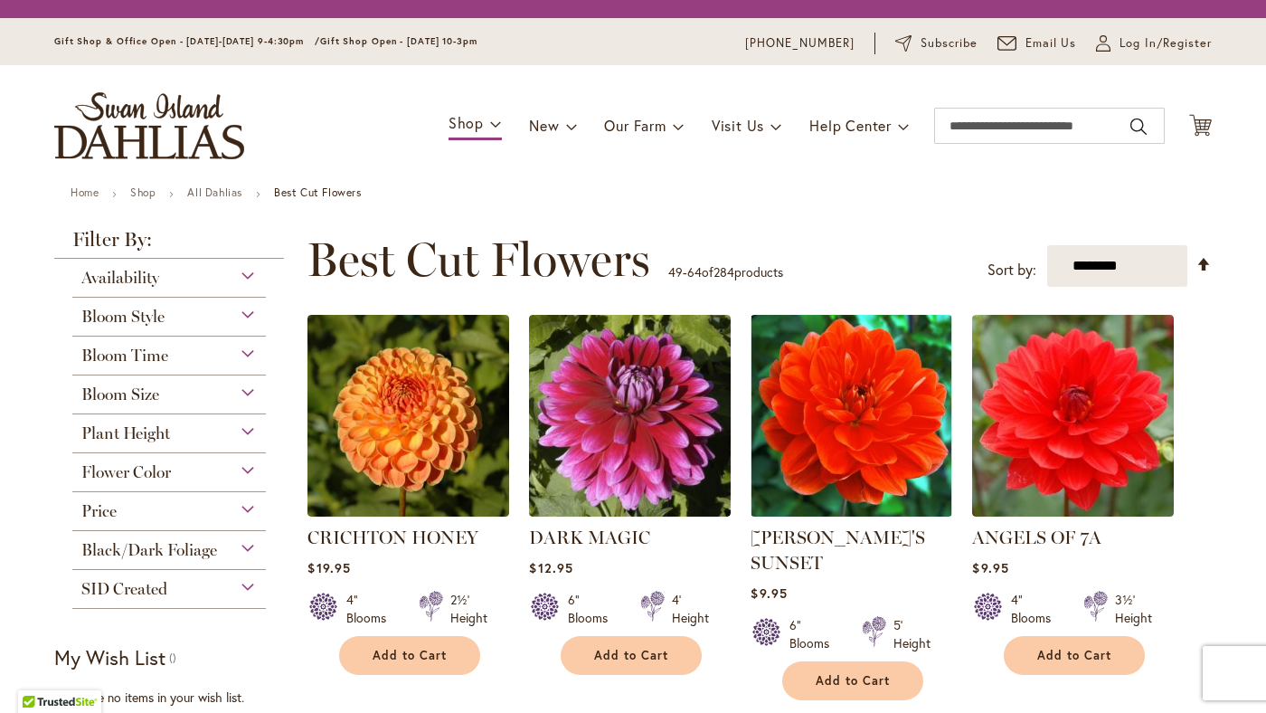
scroll to position [529, 0]
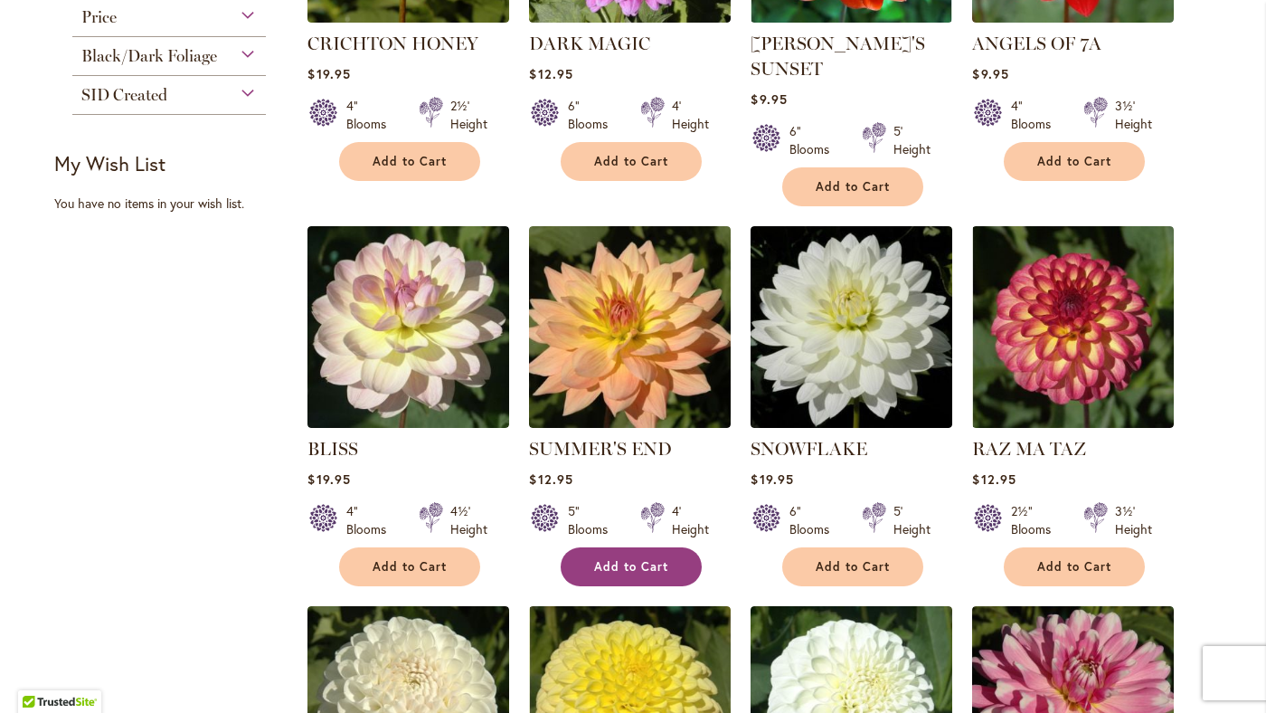
click at [615, 563] on span "Add to Cart" at bounding box center [631, 566] width 74 height 15
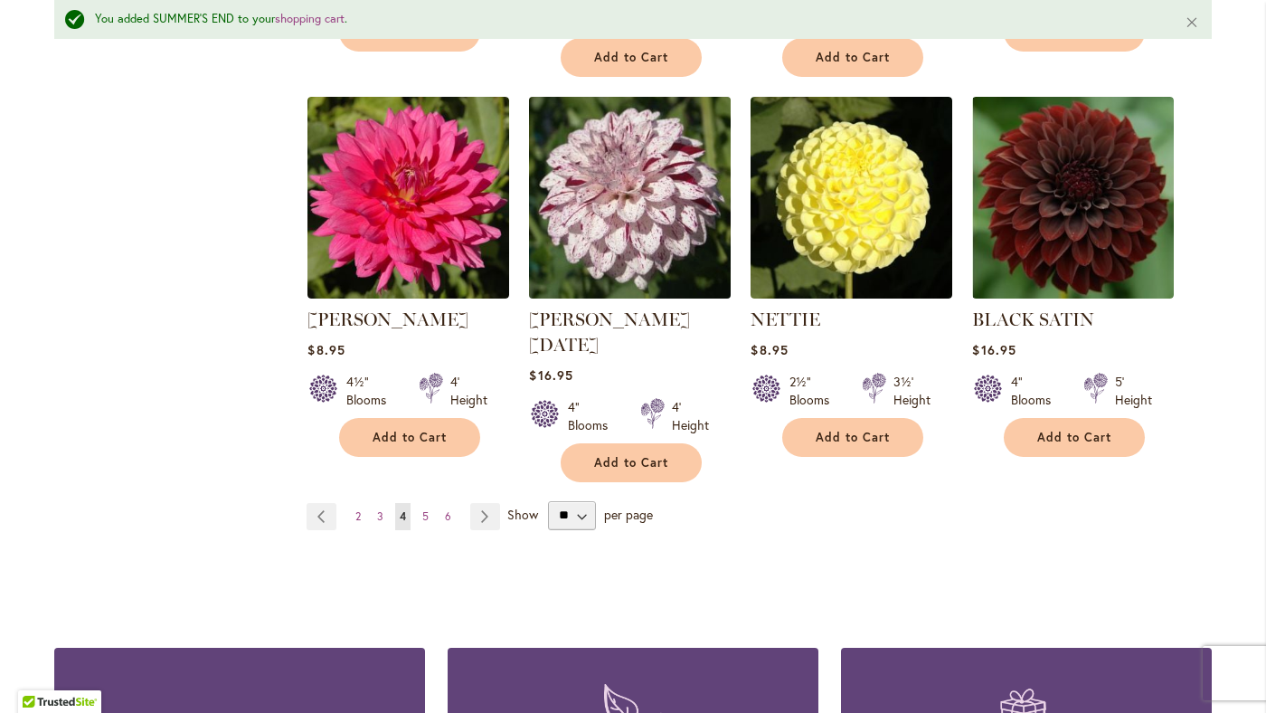
scroll to position [1496, 0]
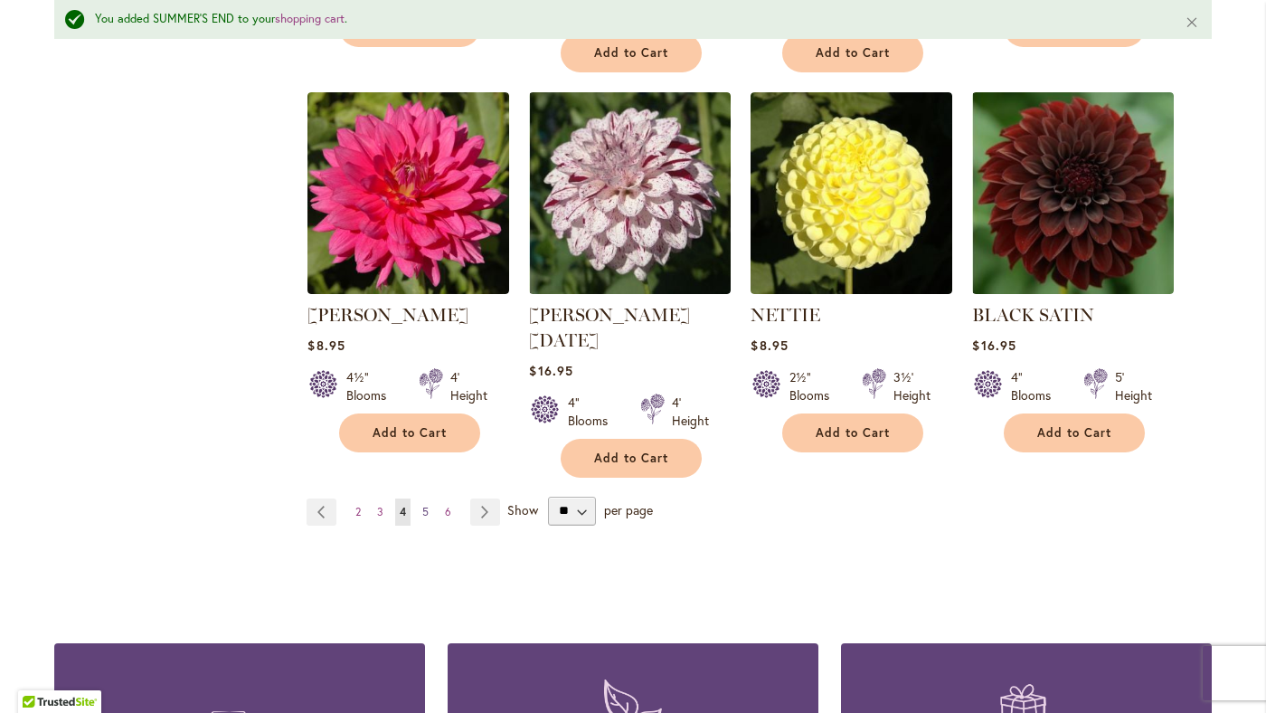
click at [424, 505] on span "5" at bounding box center [425, 512] width 6 height 14
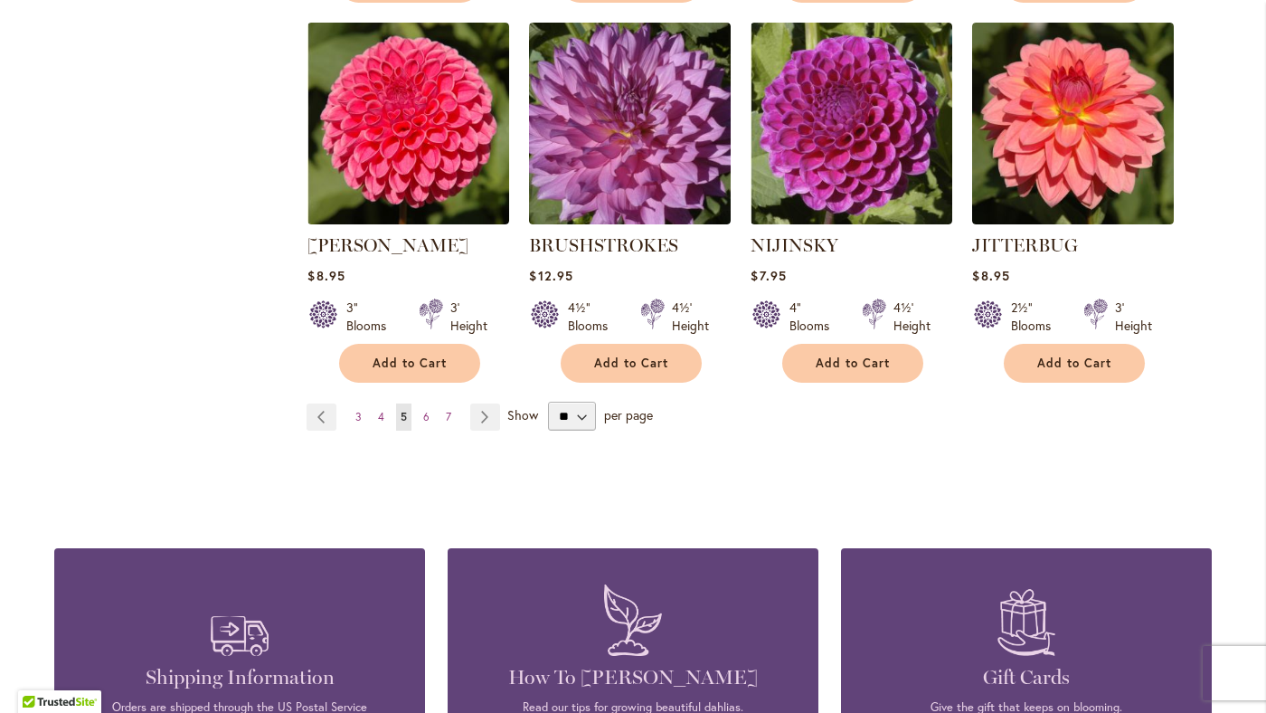
scroll to position [1457, 0]
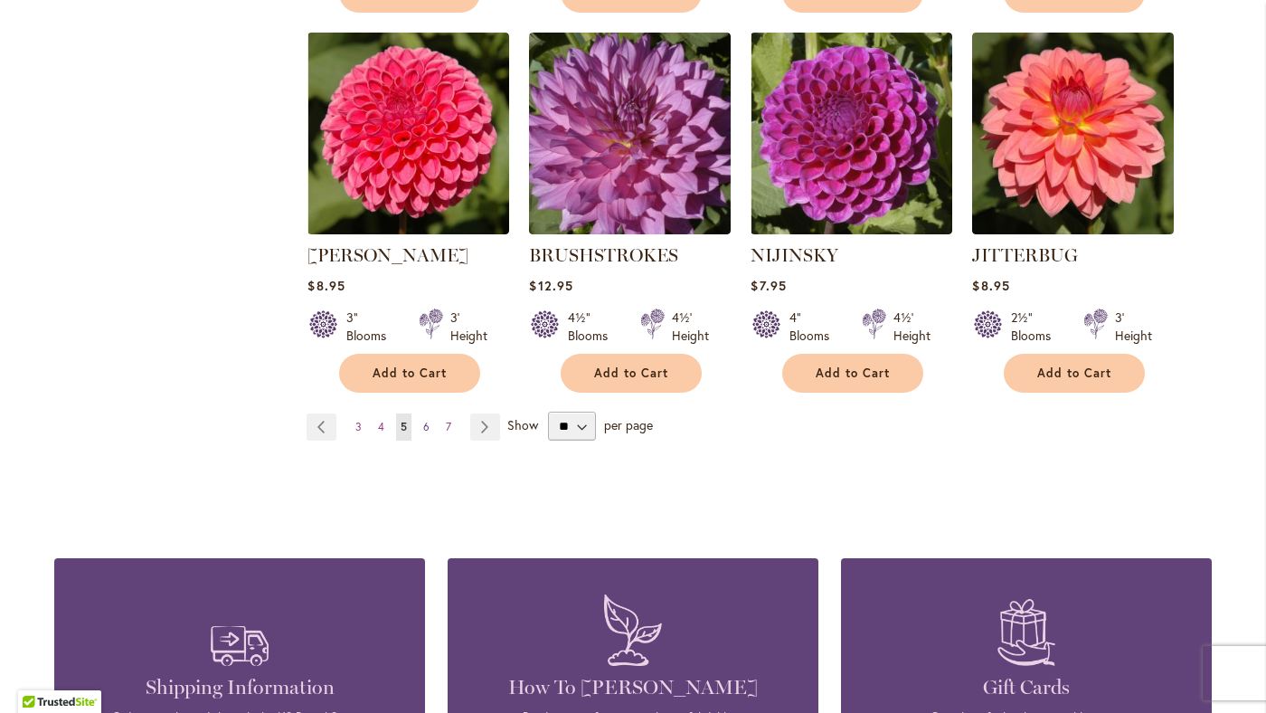
click at [427, 426] on span "6" at bounding box center [426, 427] width 6 height 14
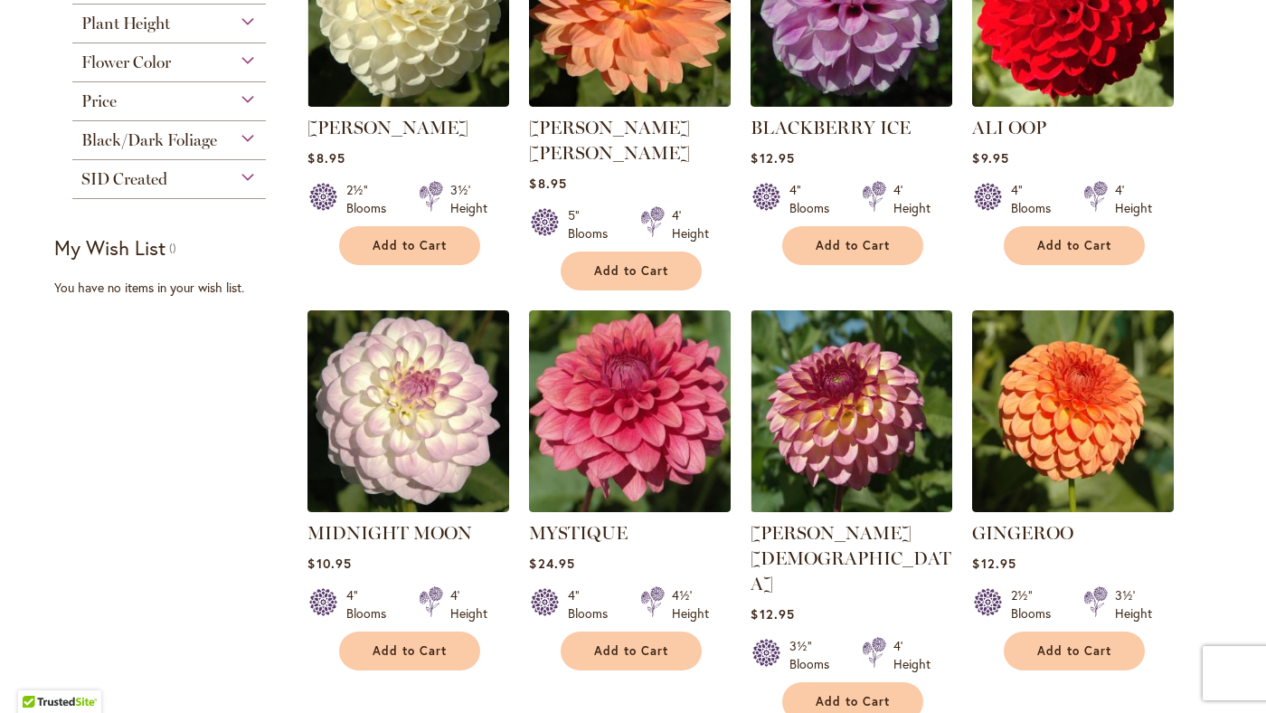
scroll to position [416, 0]
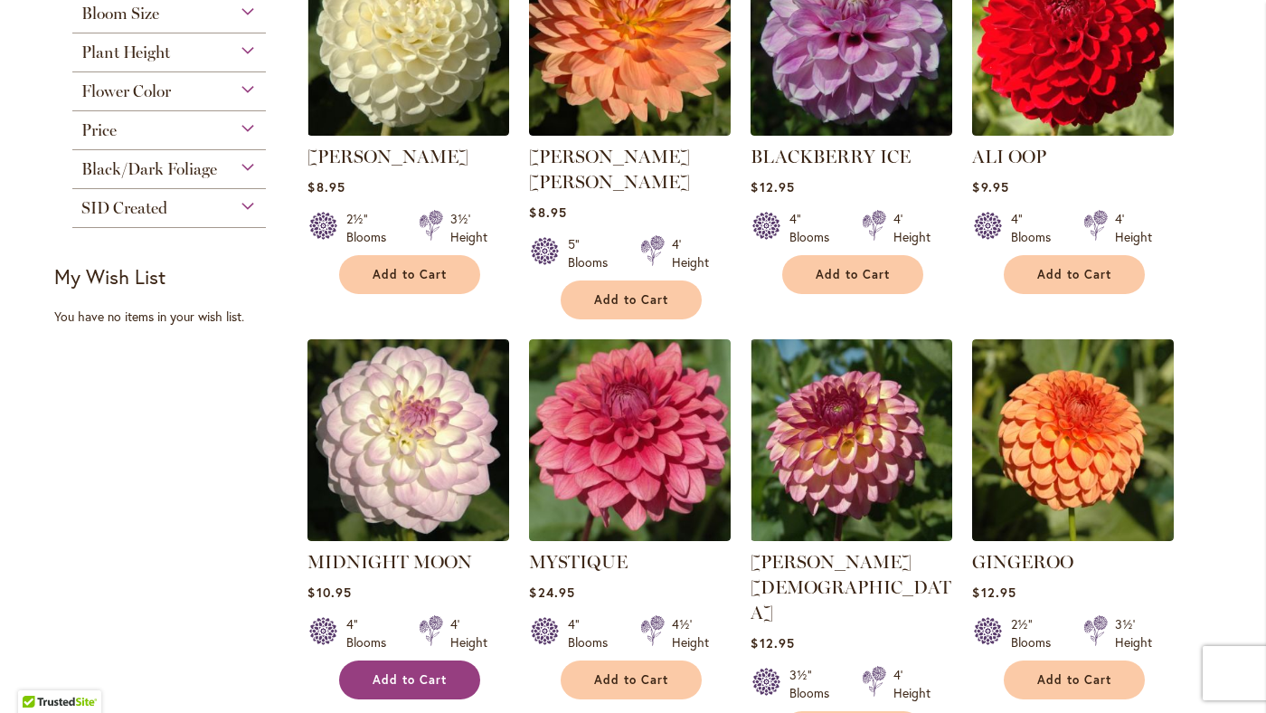
click at [430, 672] on span "Add to Cart" at bounding box center [410, 679] width 74 height 15
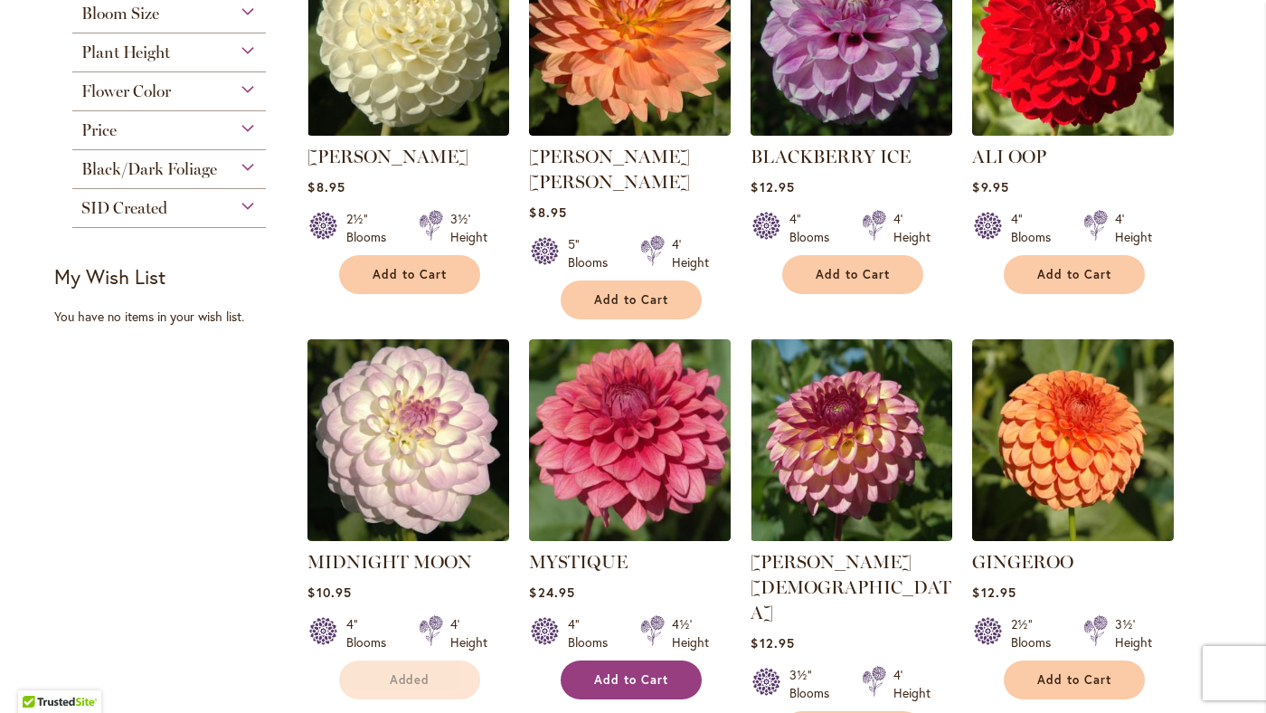
click at [629, 672] on span "Add to Cart" at bounding box center [631, 679] width 74 height 15
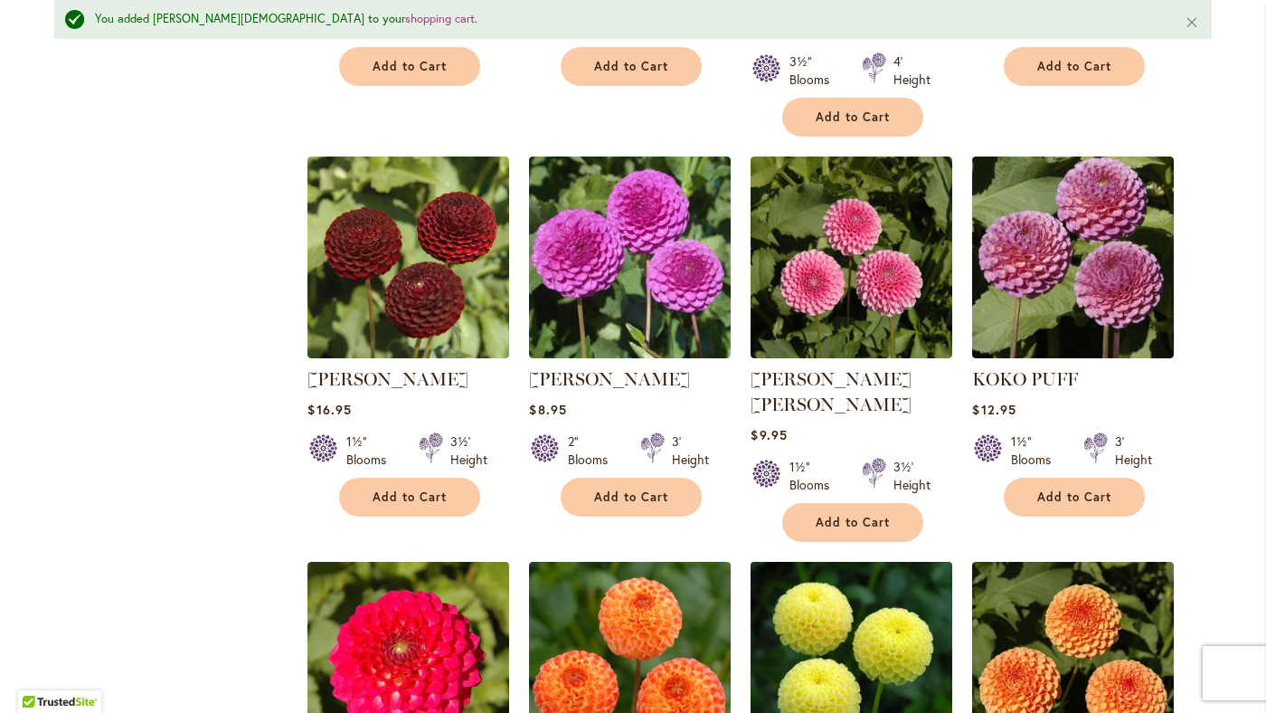
scroll to position [1082, 0]
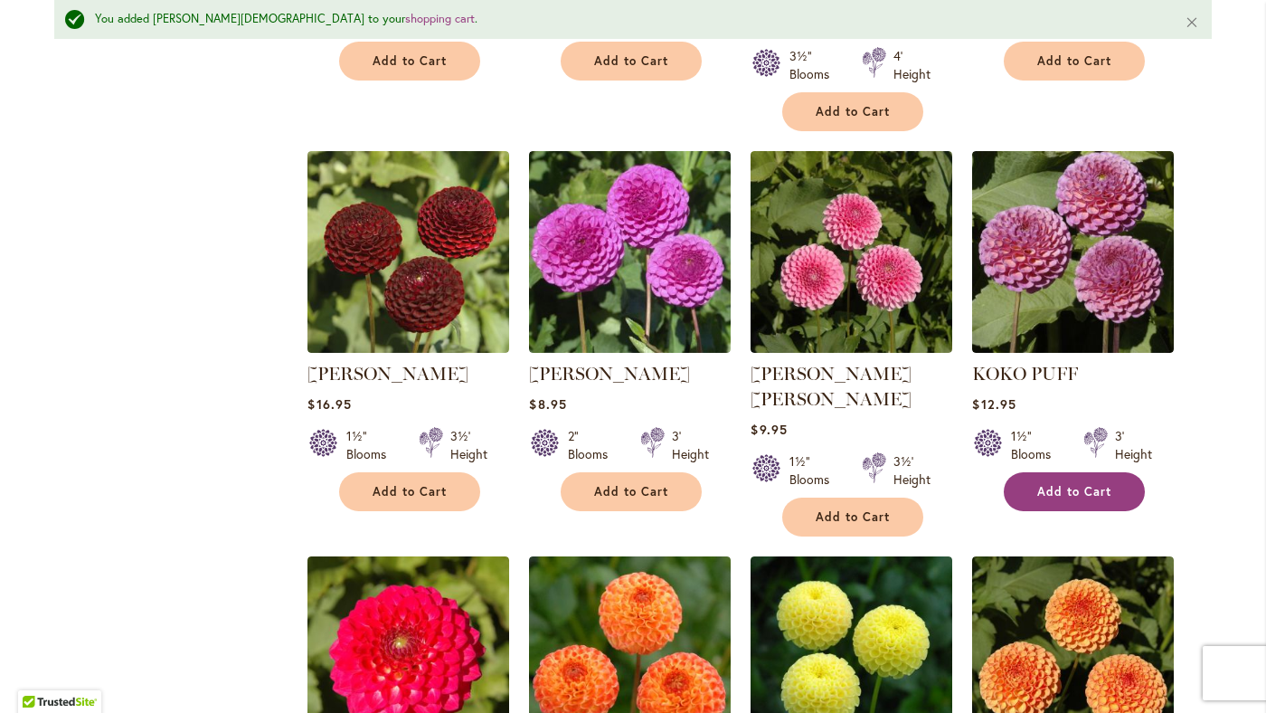
click at [1072, 484] on span "Add to Cart" at bounding box center [1074, 491] width 74 height 15
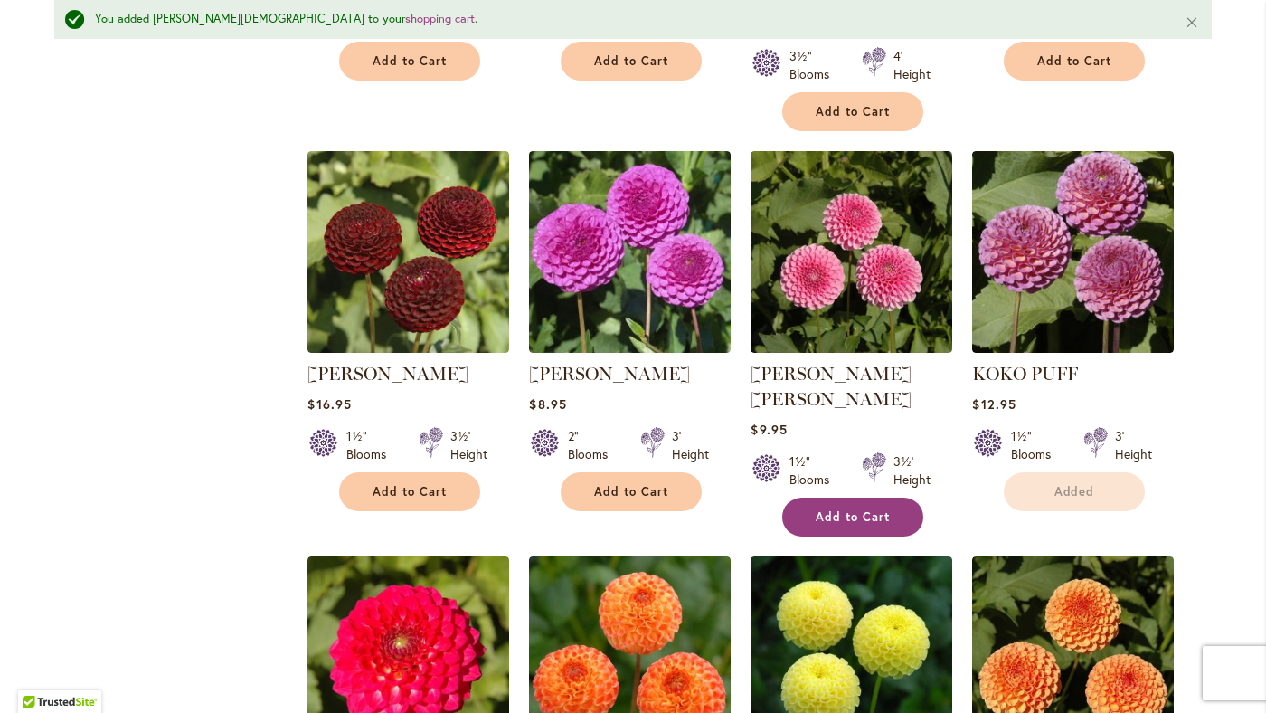
click at [865, 509] on span "Add to Cart" at bounding box center [853, 516] width 74 height 15
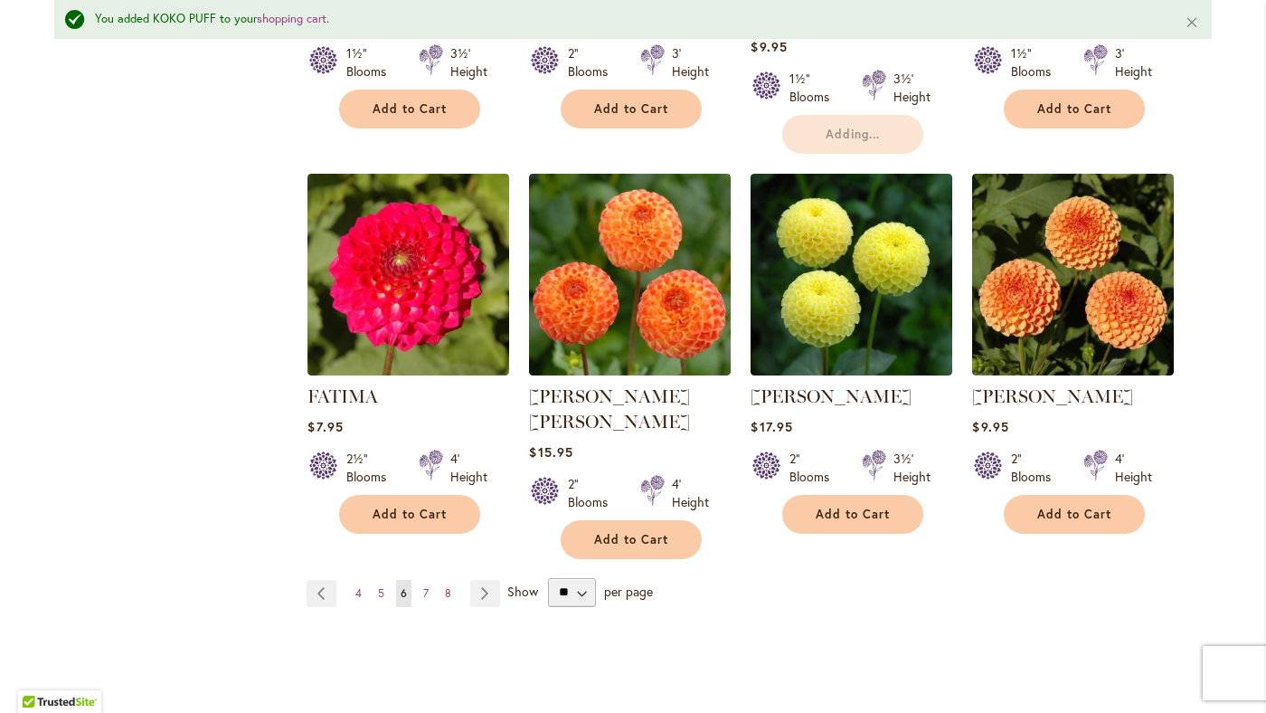
scroll to position [1467, 0]
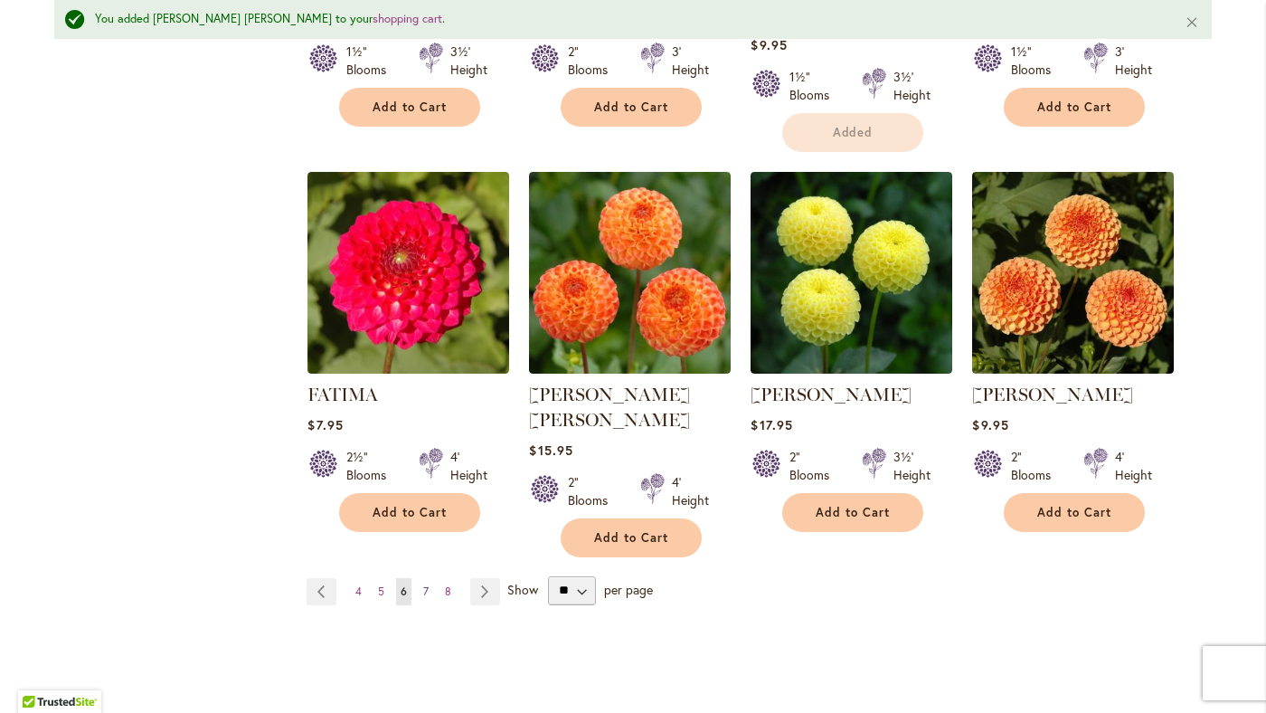
click at [429, 578] on link "Page 7" at bounding box center [426, 591] width 14 height 27
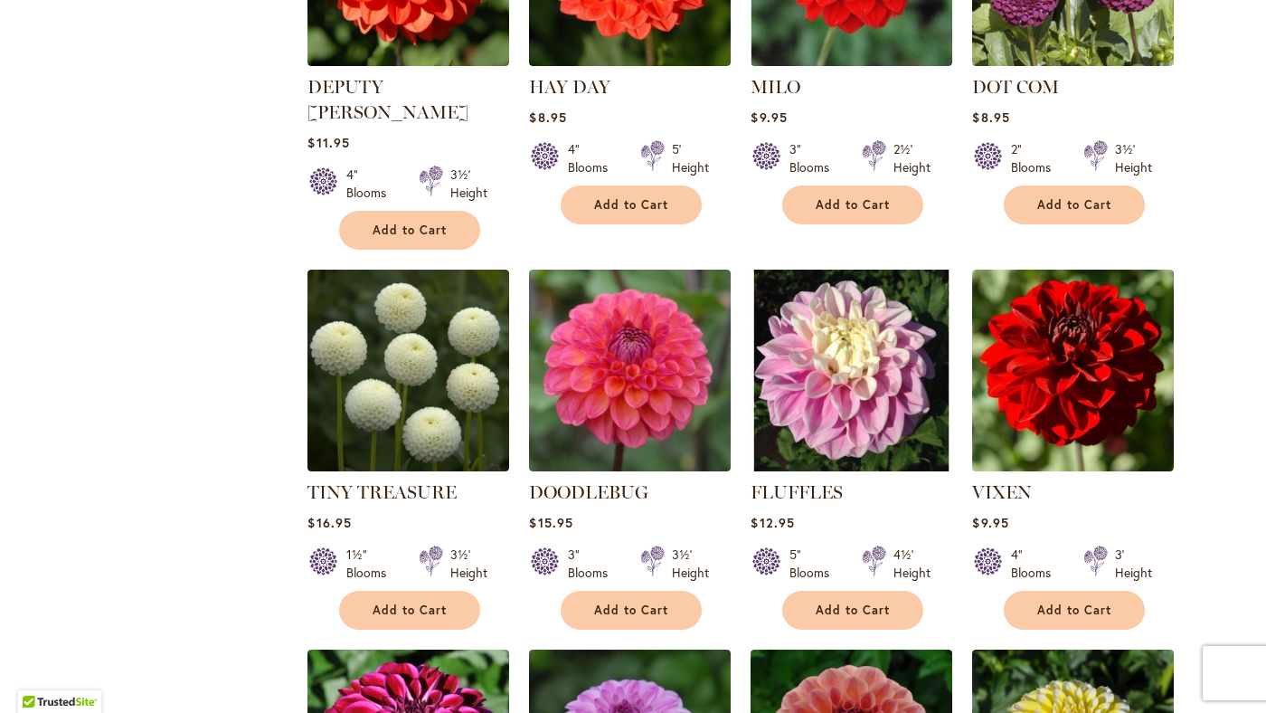
scroll to position [859, 0]
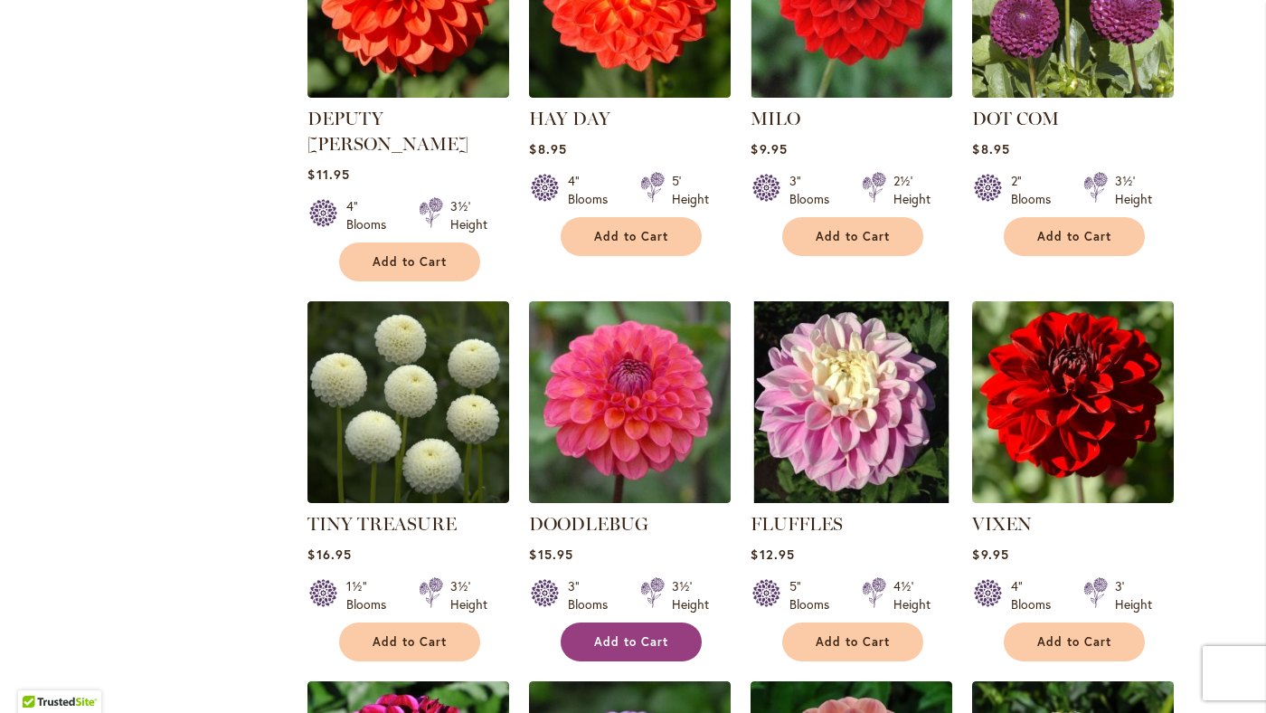
click at [634, 634] on span "Add to Cart" at bounding box center [631, 641] width 74 height 15
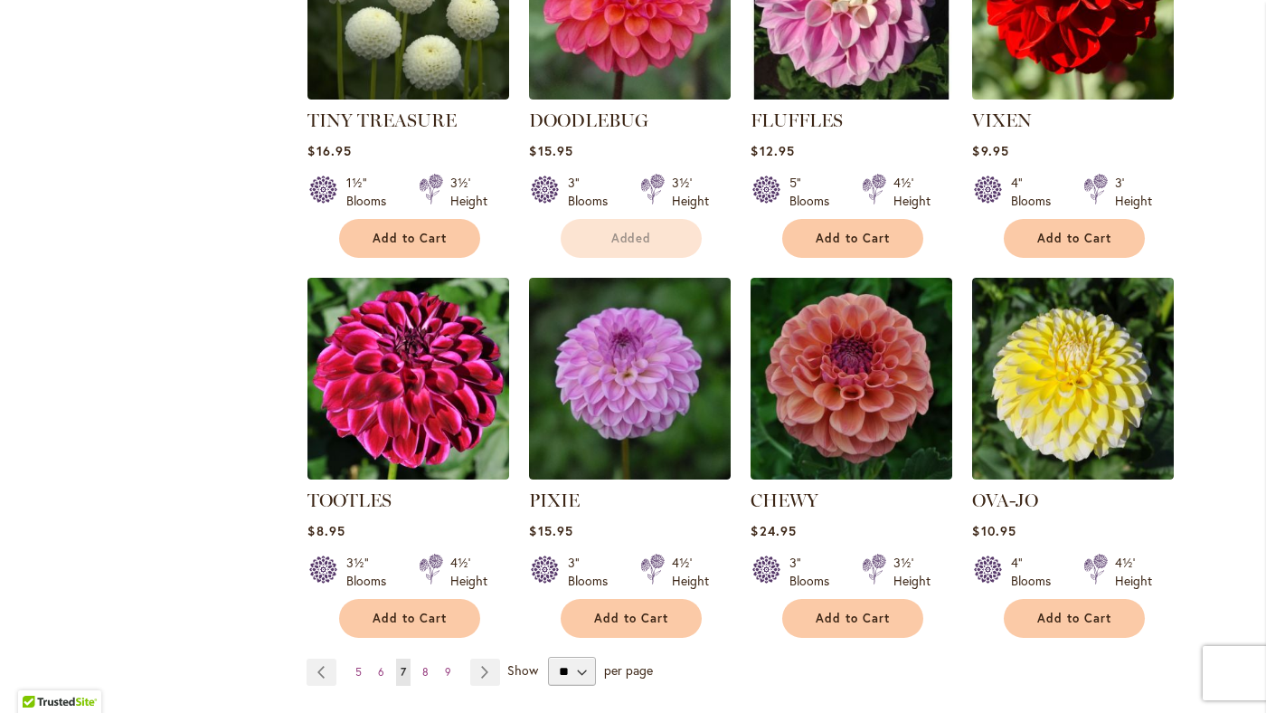
scroll to position [1267, 0]
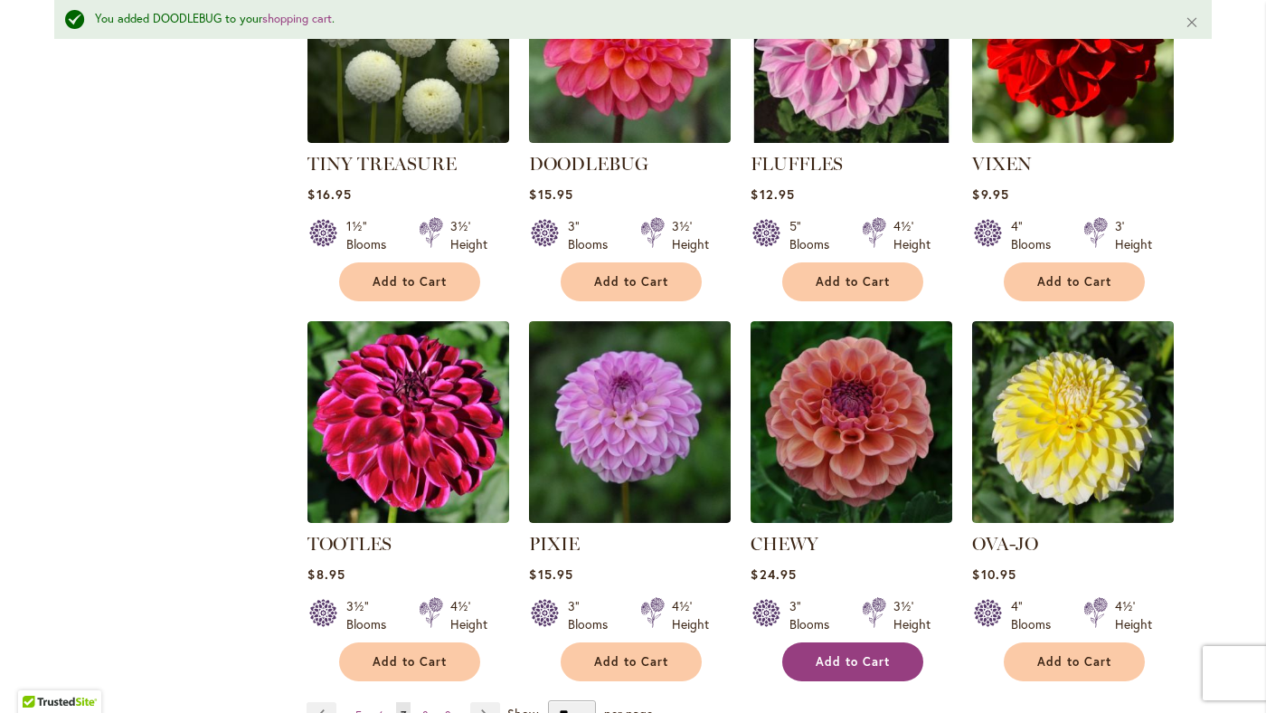
click at [844, 654] on span "Add to Cart" at bounding box center [853, 661] width 74 height 15
click at [423, 708] on span "8" at bounding box center [425, 715] width 6 height 14
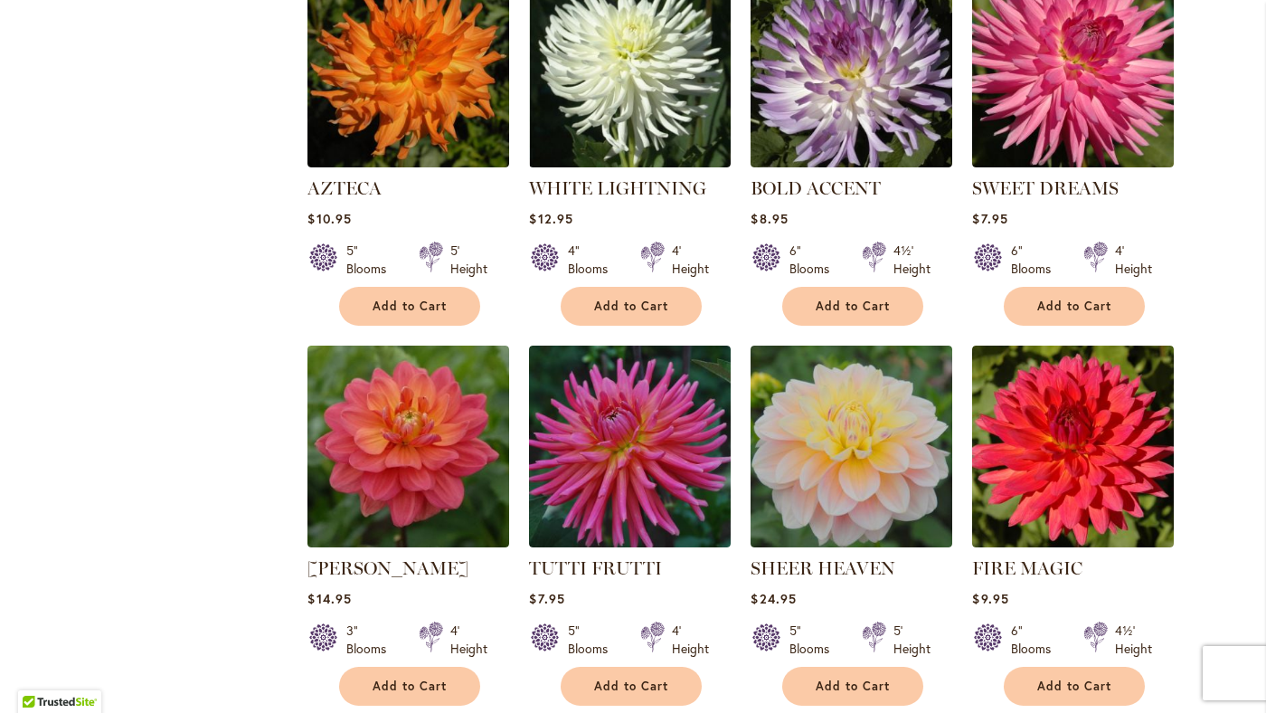
scroll to position [937, 0]
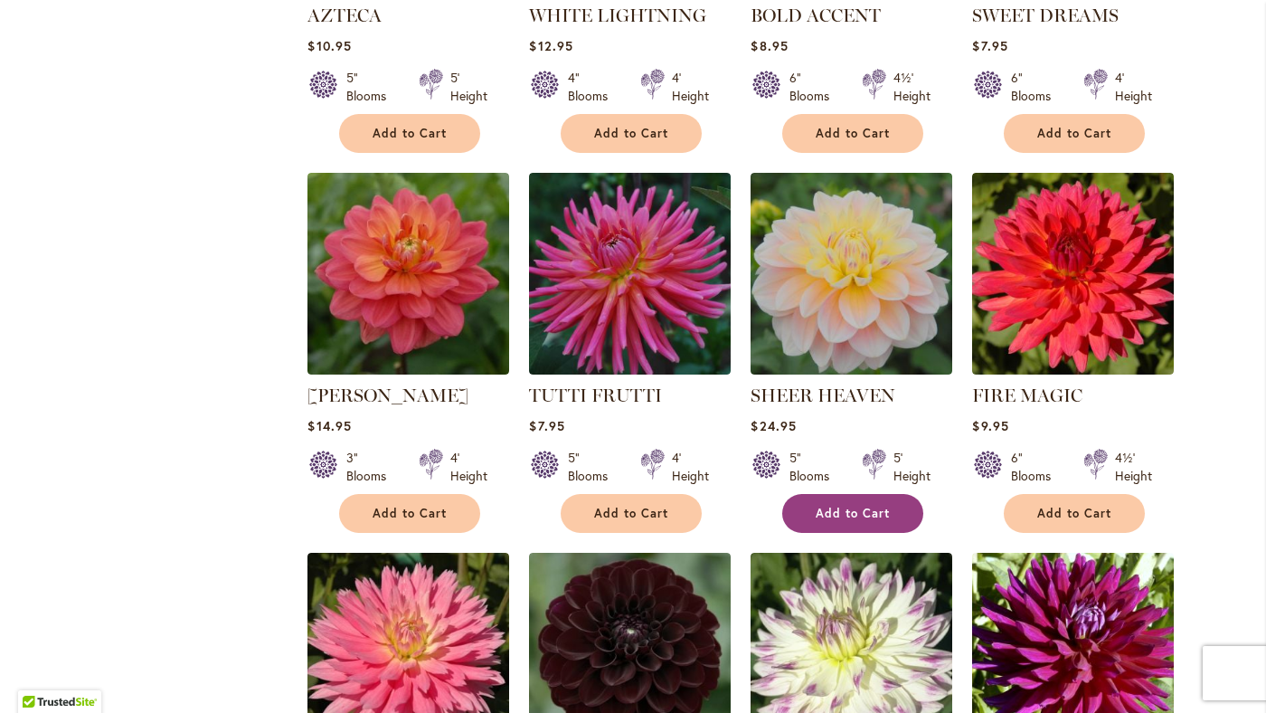
click at [845, 507] on span "Add to Cart" at bounding box center [853, 513] width 74 height 15
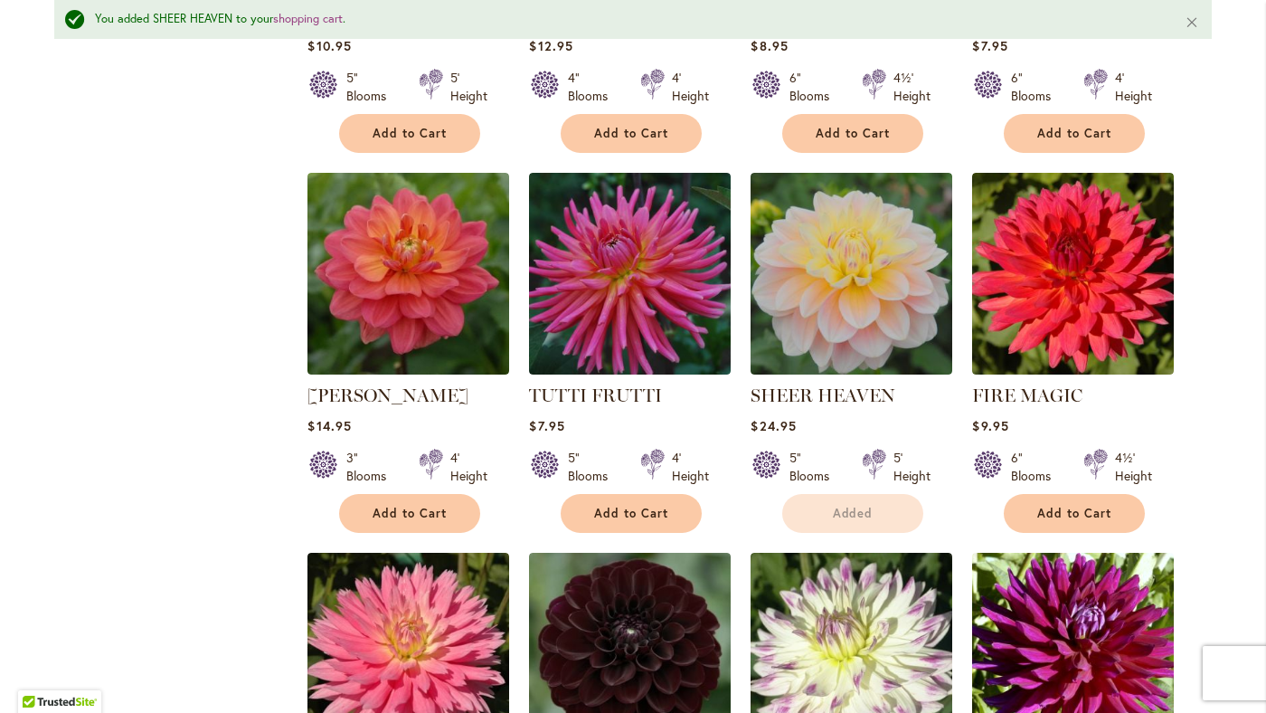
scroll to position [1023, 0]
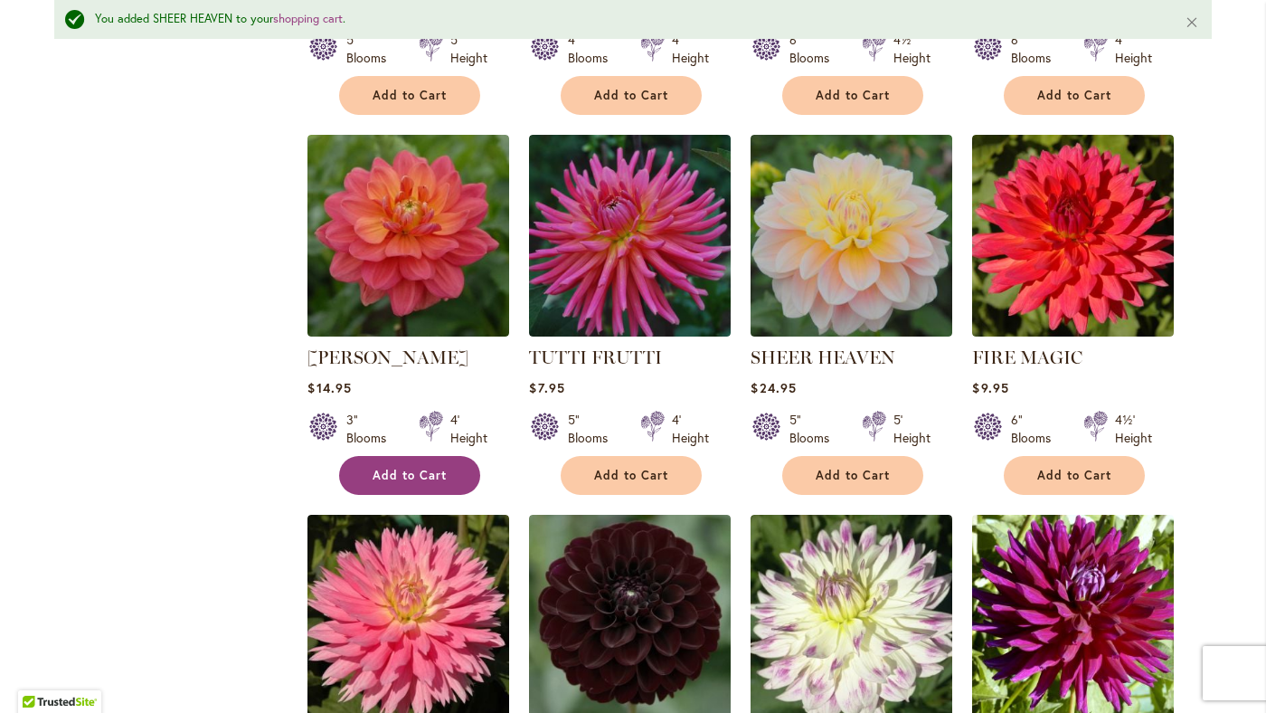
click at [416, 474] on span "Add to Cart" at bounding box center [410, 475] width 74 height 15
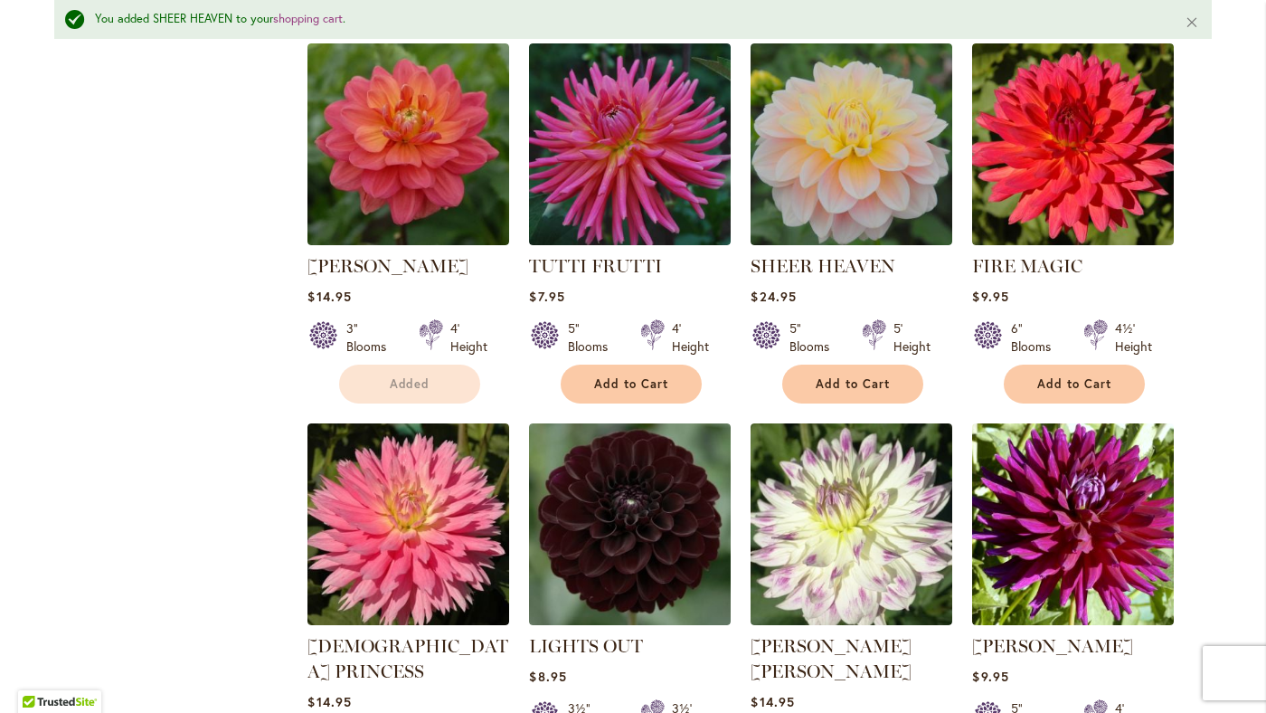
scroll to position [1117, 0]
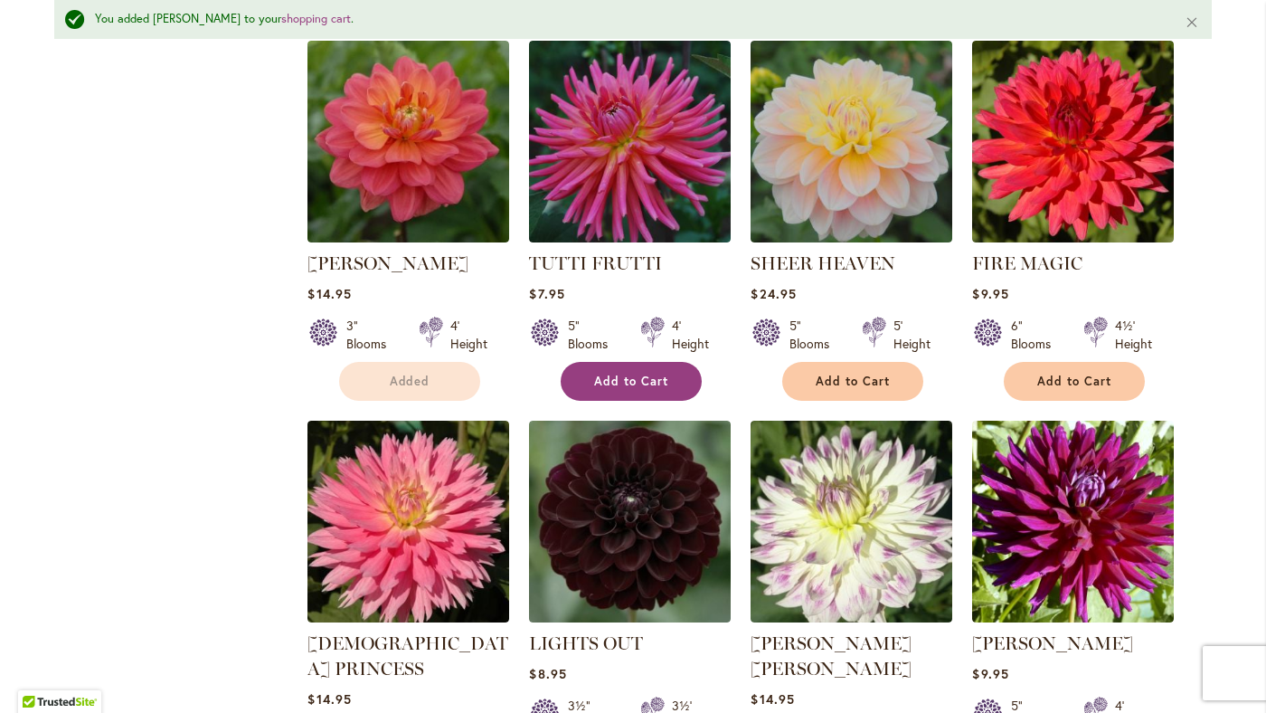
click at [629, 372] on button "Add to Cart" at bounding box center [631, 381] width 141 height 39
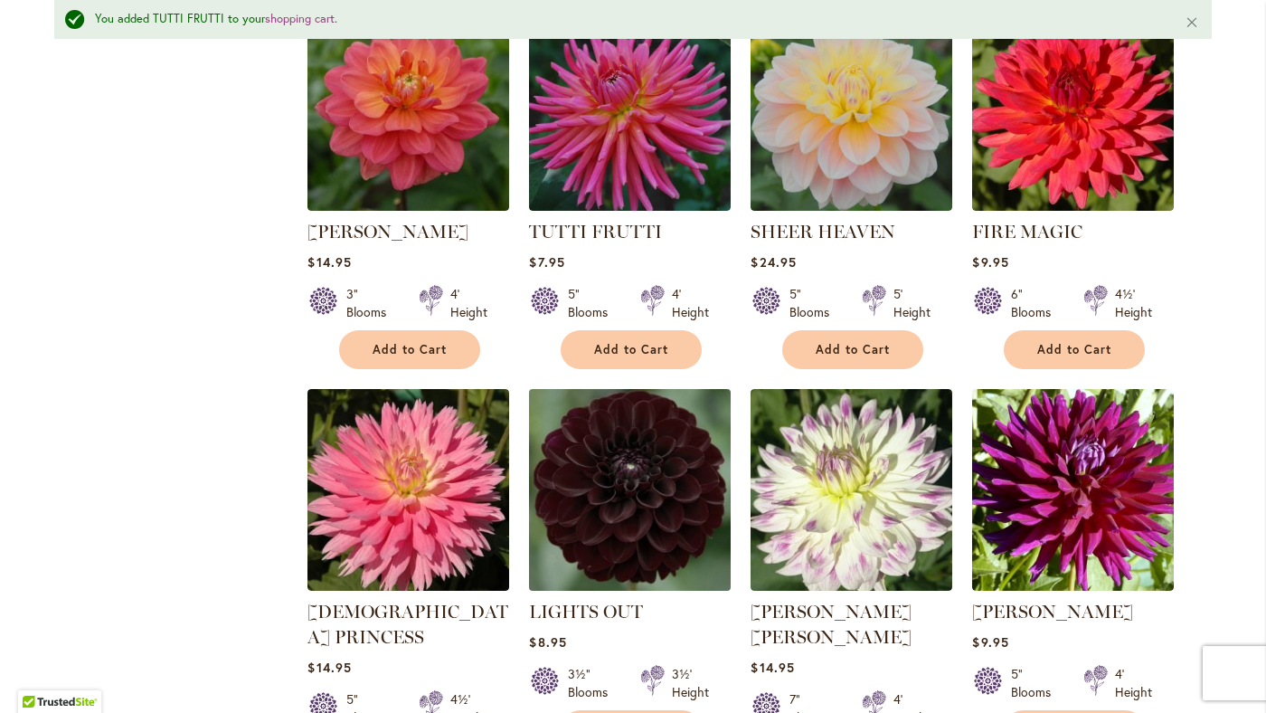
scroll to position [1288, 0]
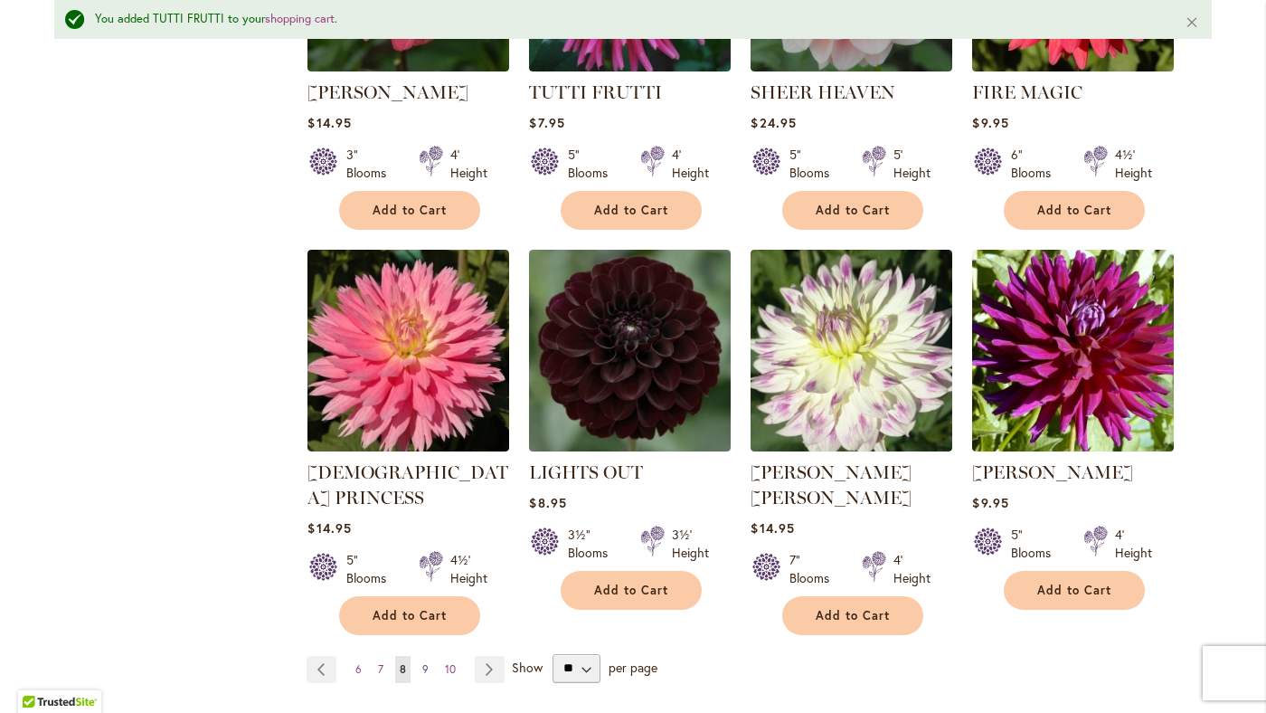
click at [426, 662] on span "9" at bounding box center [425, 669] width 6 height 14
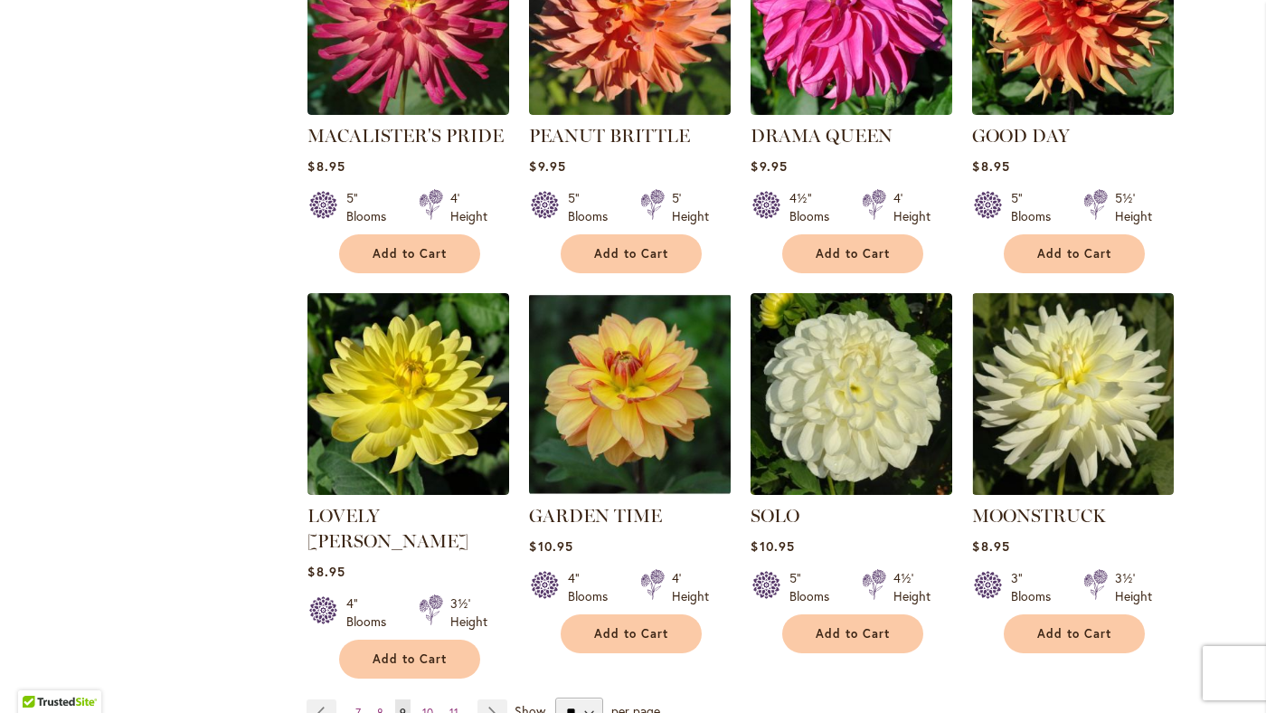
scroll to position [1265, 0]
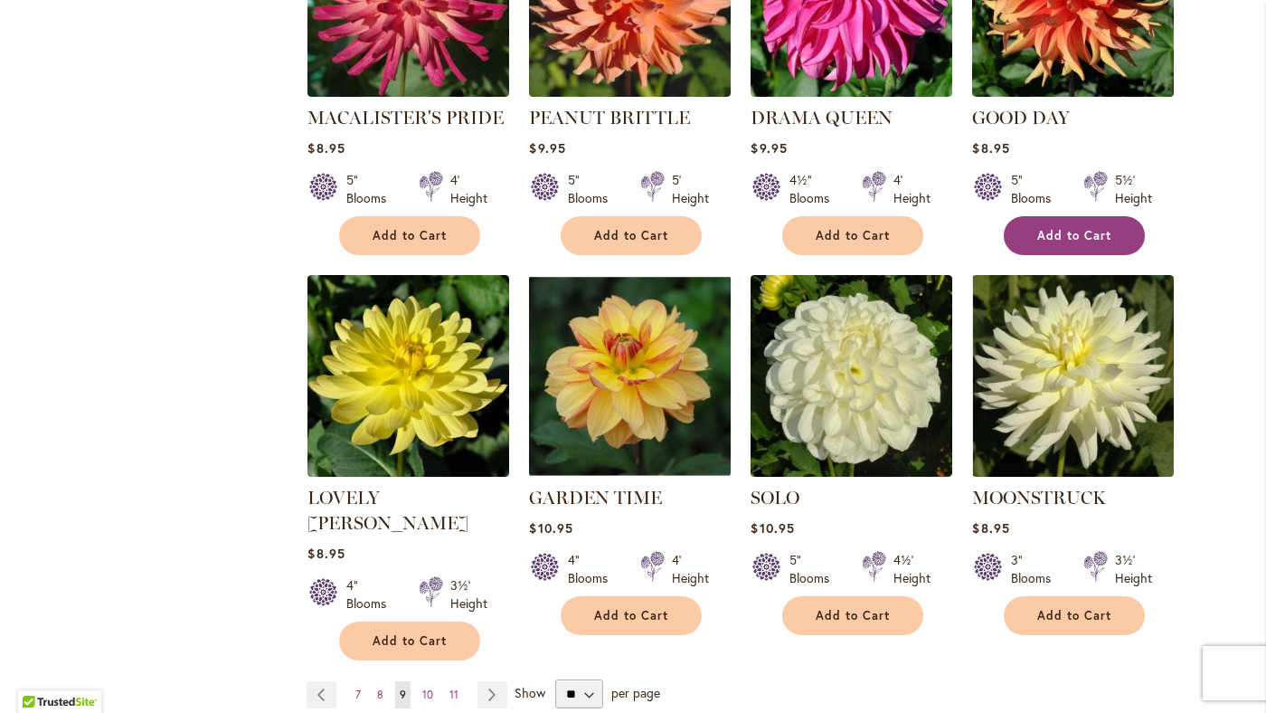
click at [1066, 228] on span "Add to Cart" at bounding box center [1074, 235] width 74 height 15
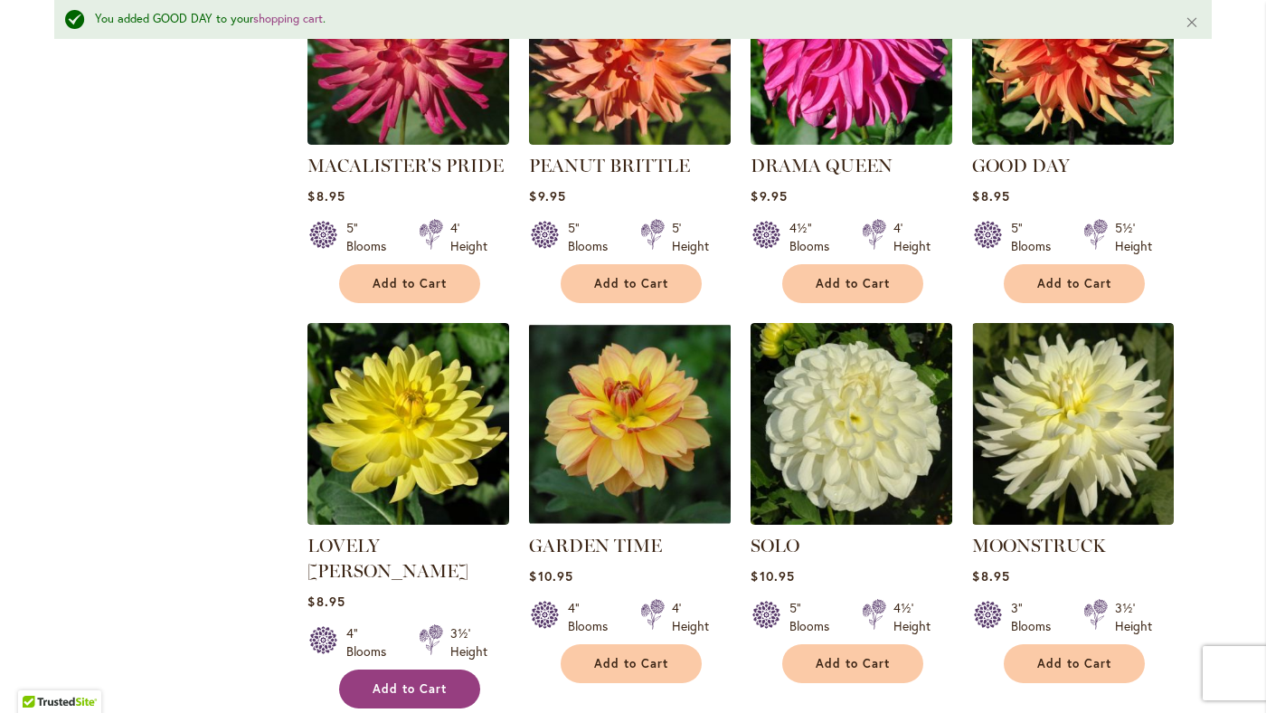
click at [426, 681] on span "Add to Cart" at bounding box center [410, 688] width 74 height 15
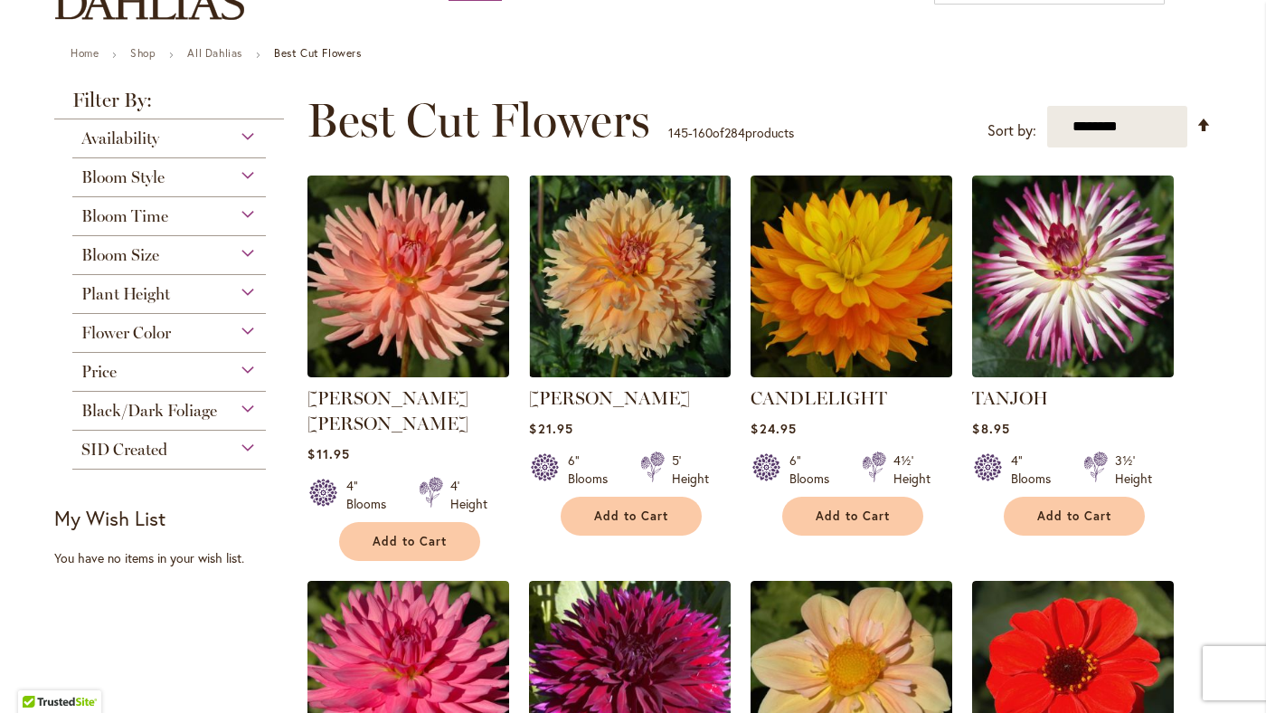
scroll to position [202, 0]
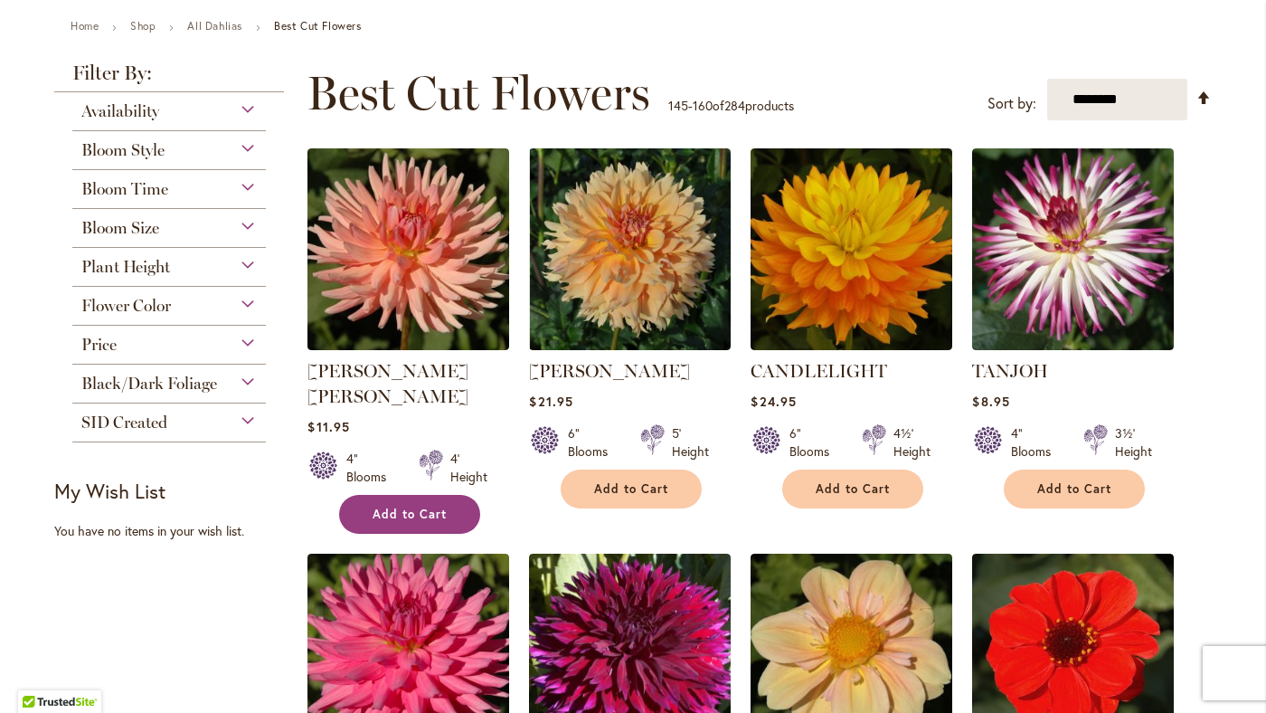
click at [412, 506] on span "Add to Cart" at bounding box center [410, 513] width 74 height 15
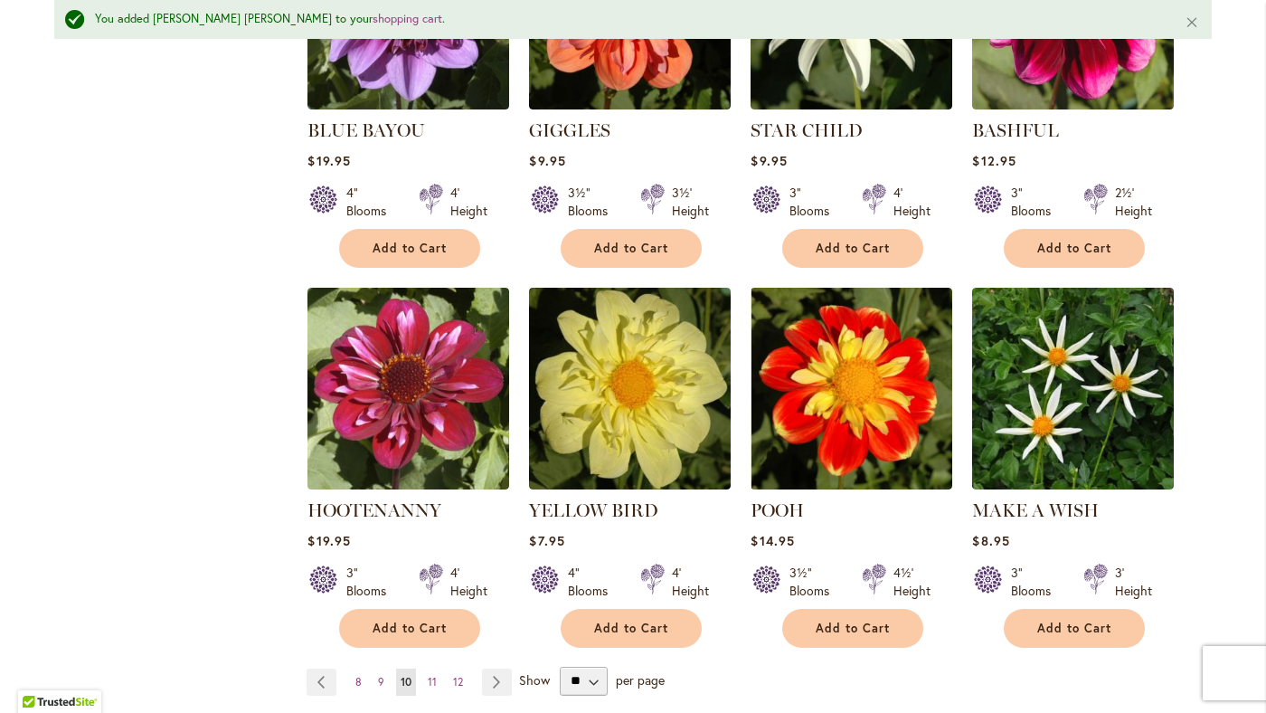
scroll to position [1306, 0]
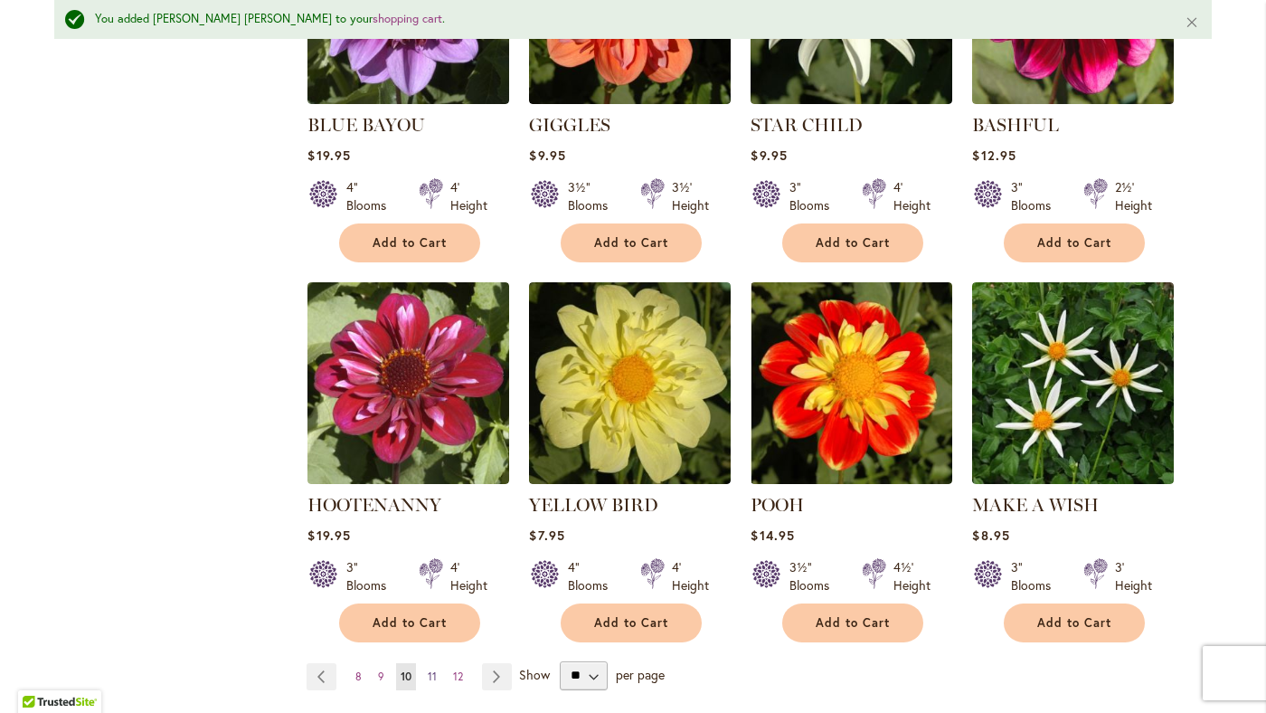
click at [430, 669] on span "11" at bounding box center [432, 676] width 9 height 14
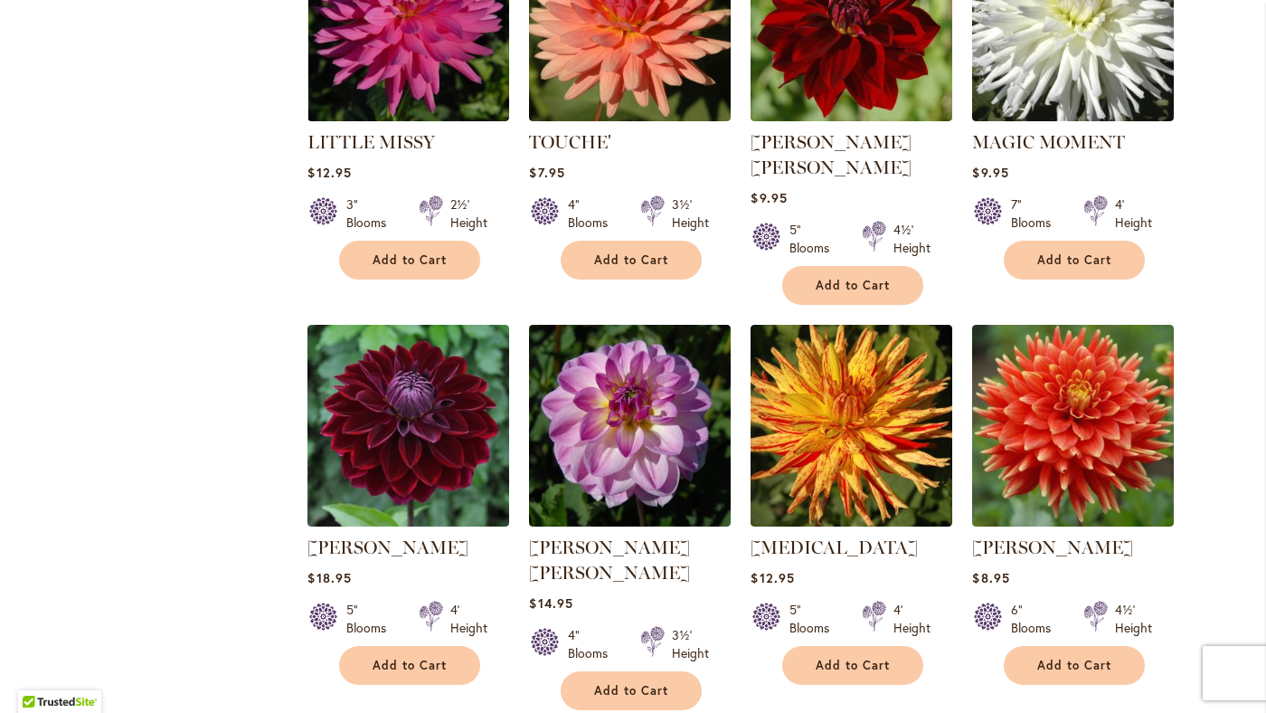
scroll to position [1217, 0]
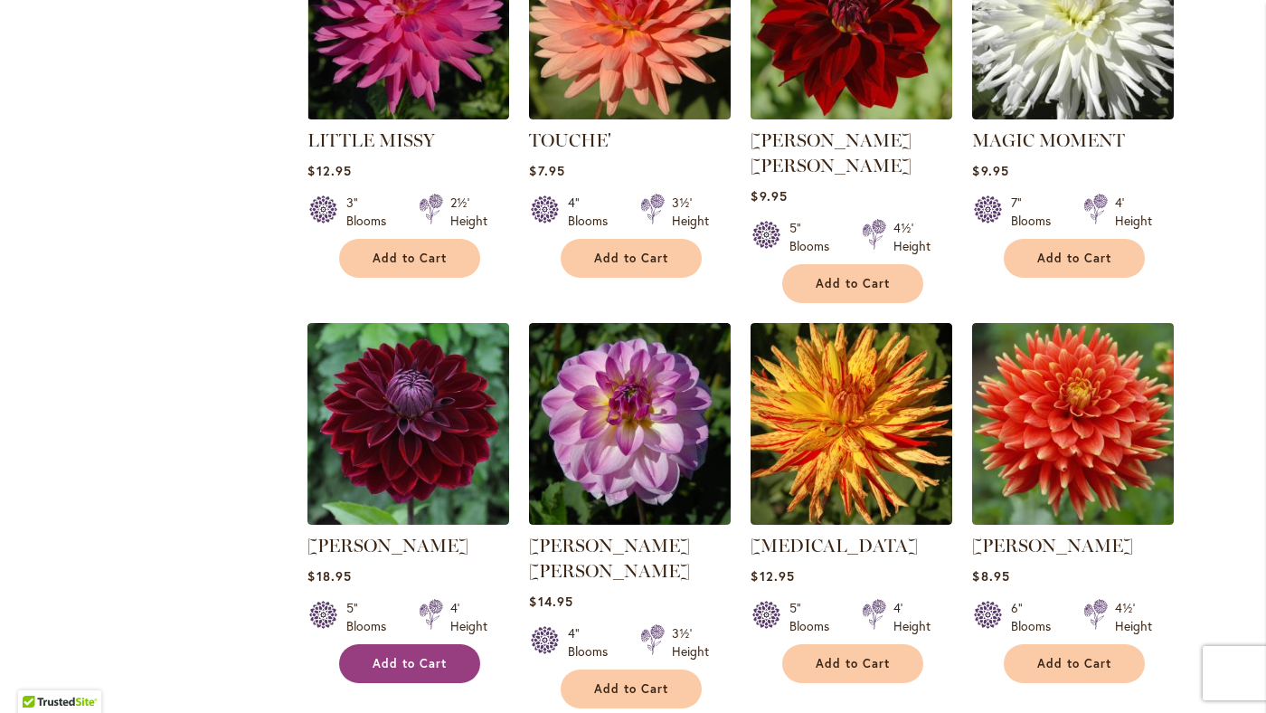
click at [421, 656] on span "Add to Cart" at bounding box center [410, 663] width 74 height 15
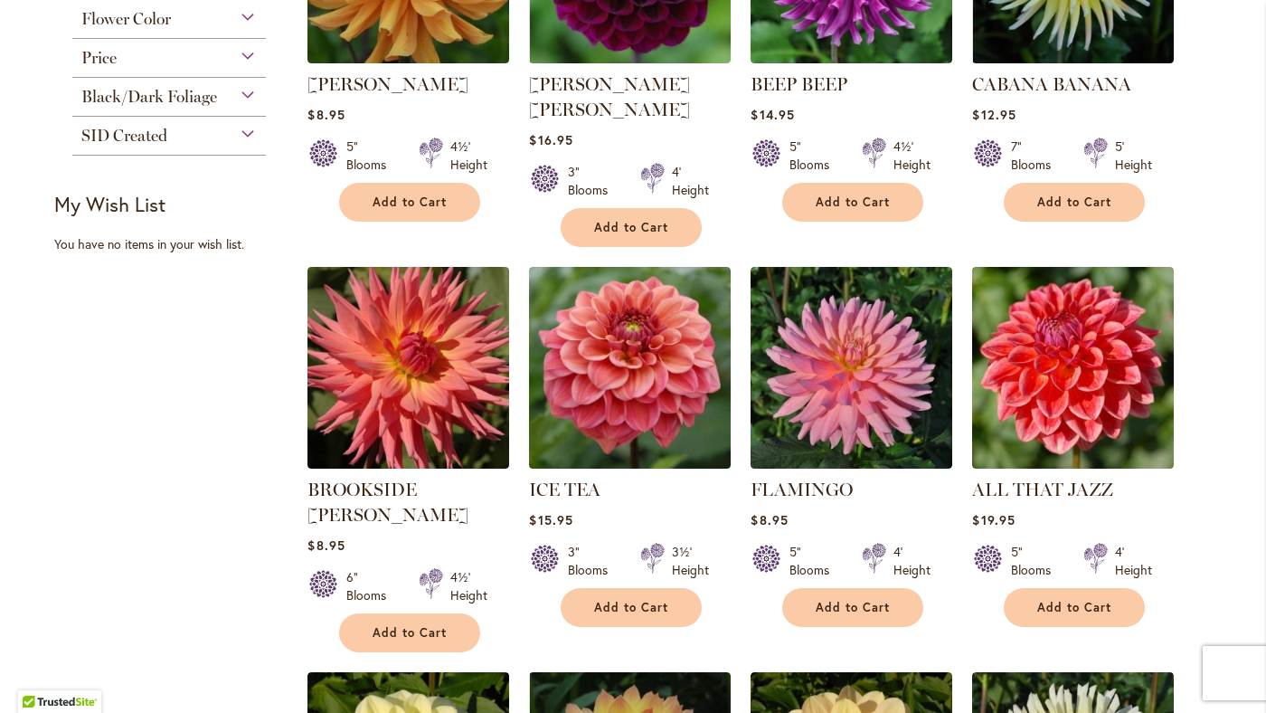
scroll to position [495, 0]
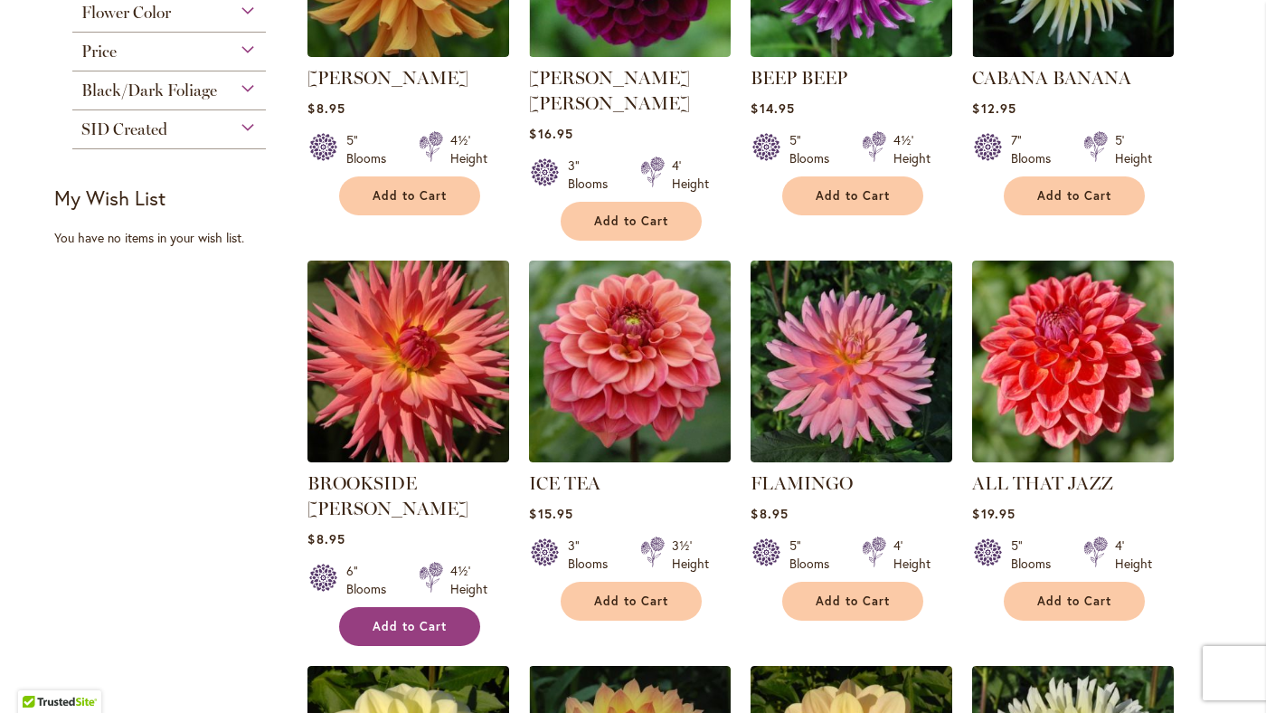
click at [428, 619] on span "Add to Cart" at bounding box center [410, 626] width 74 height 15
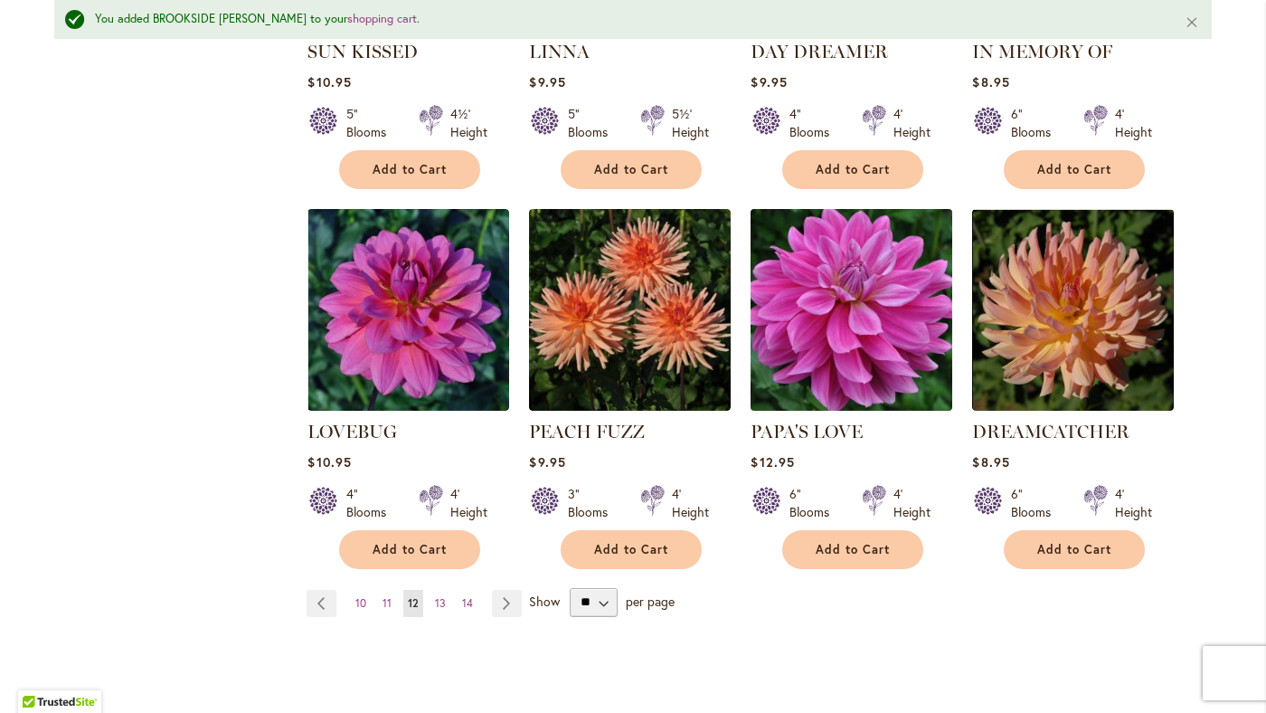
scroll to position [1404, 0]
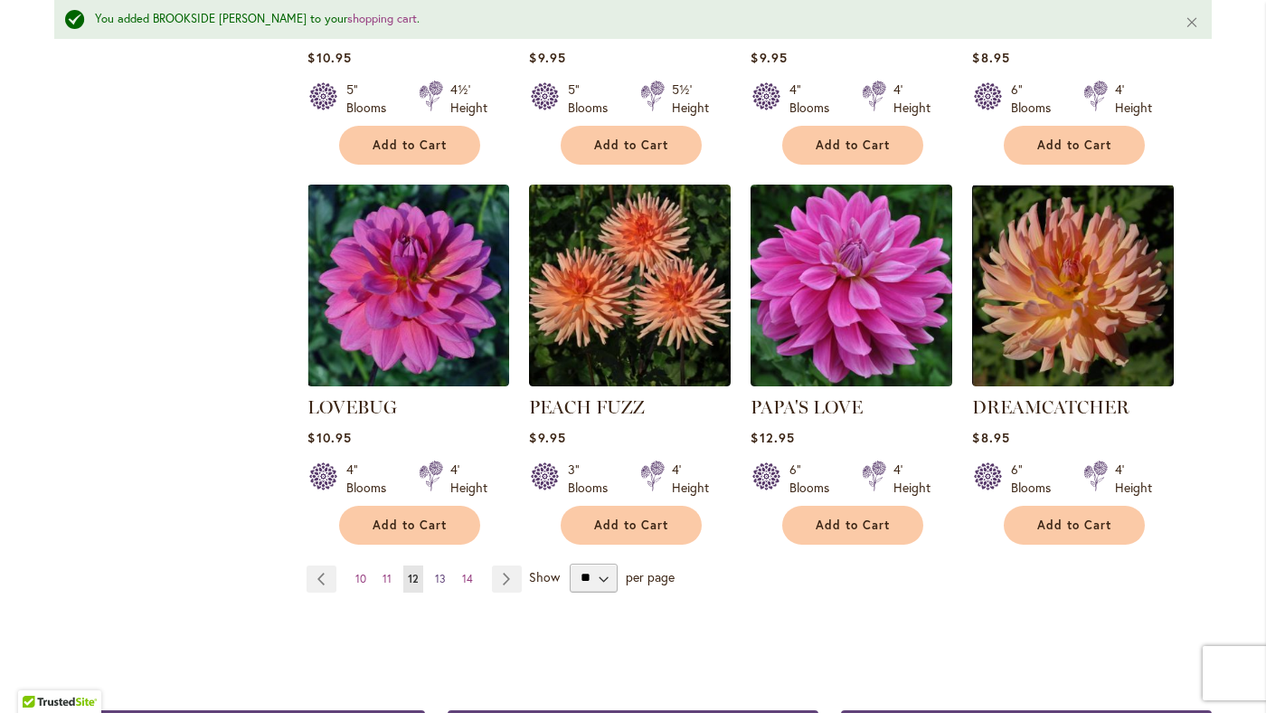
click at [445, 572] on span "13" at bounding box center [440, 579] width 11 height 14
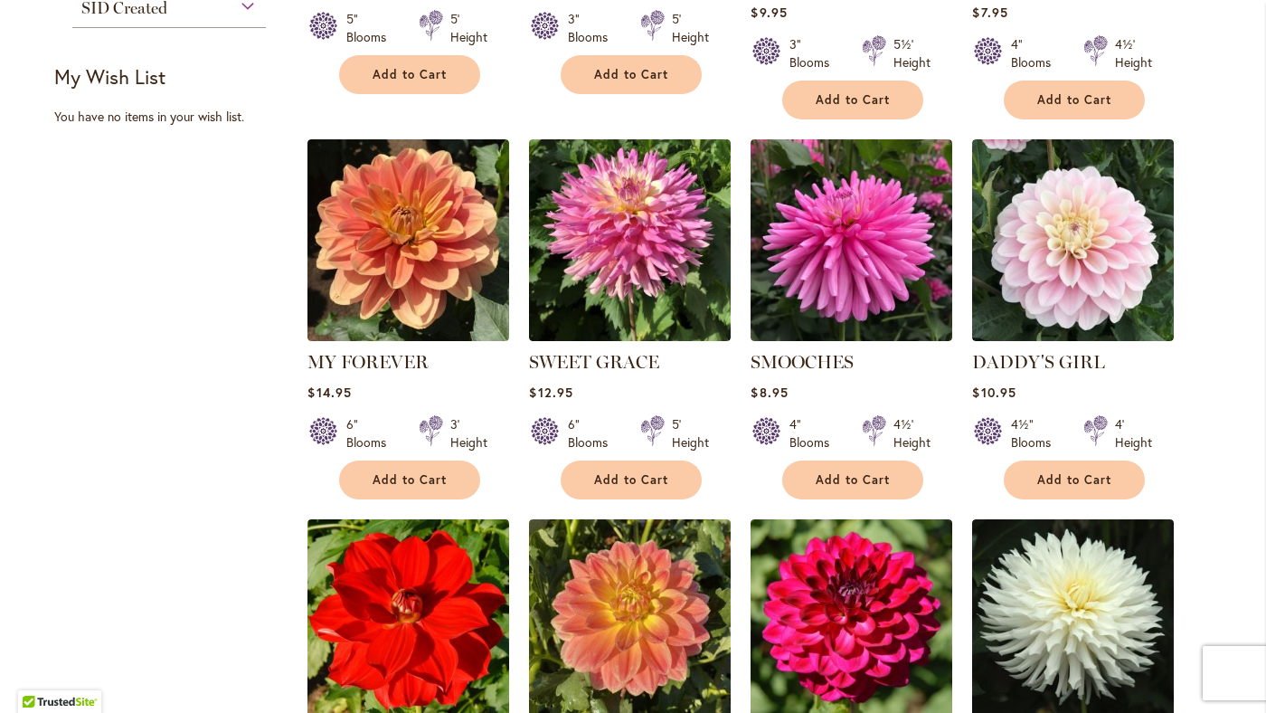
scroll to position [617, 0]
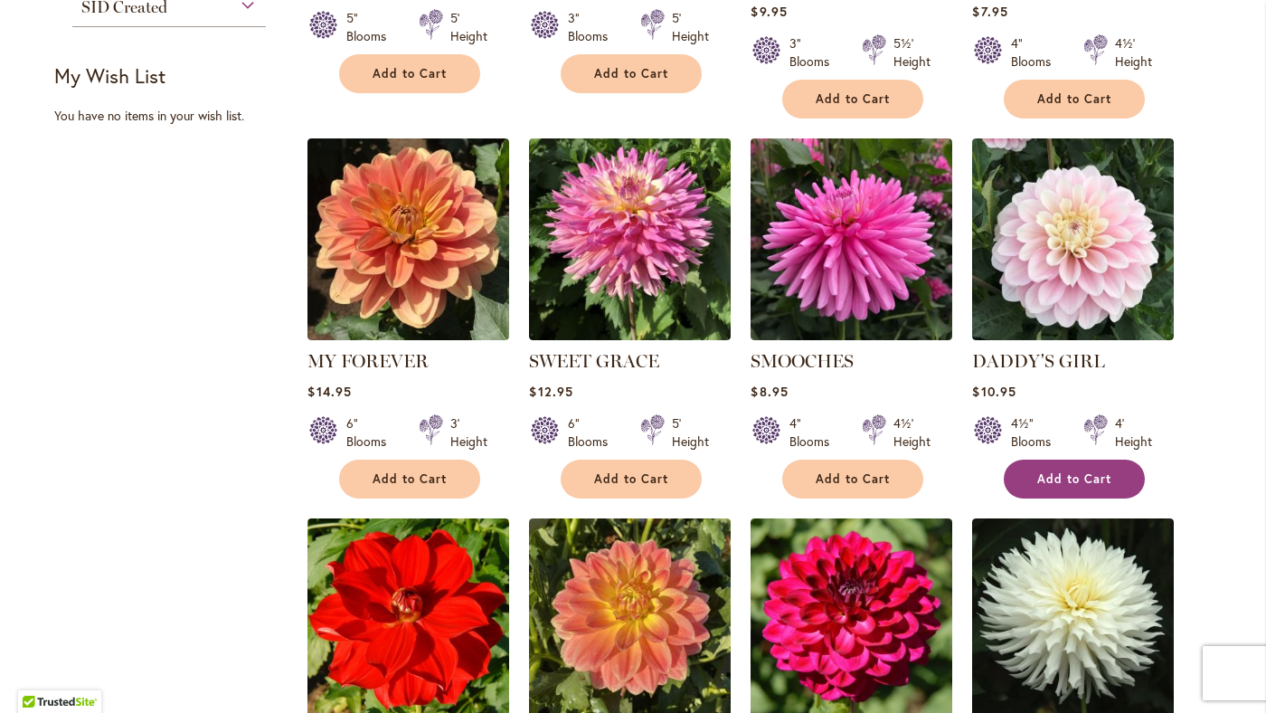
click at [1079, 471] on span "Add to Cart" at bounding box center [1074, 478] width 74 height 15
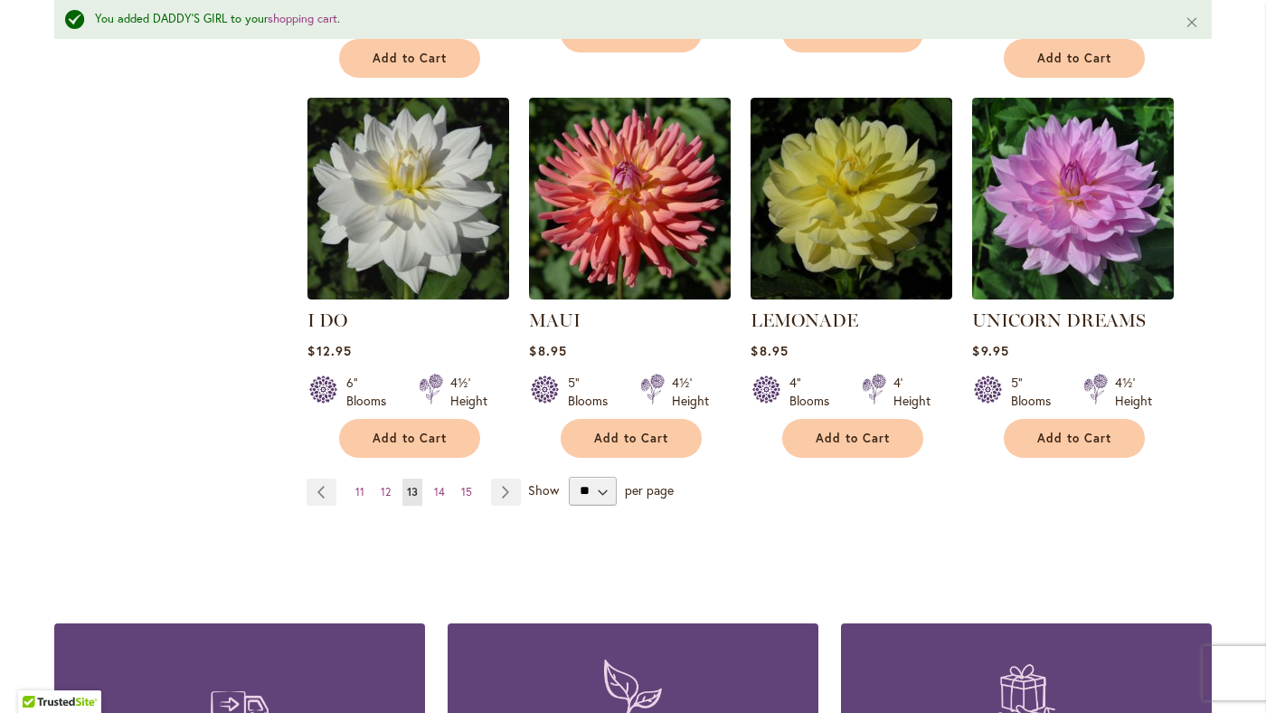
scroll to position [1480, 0]
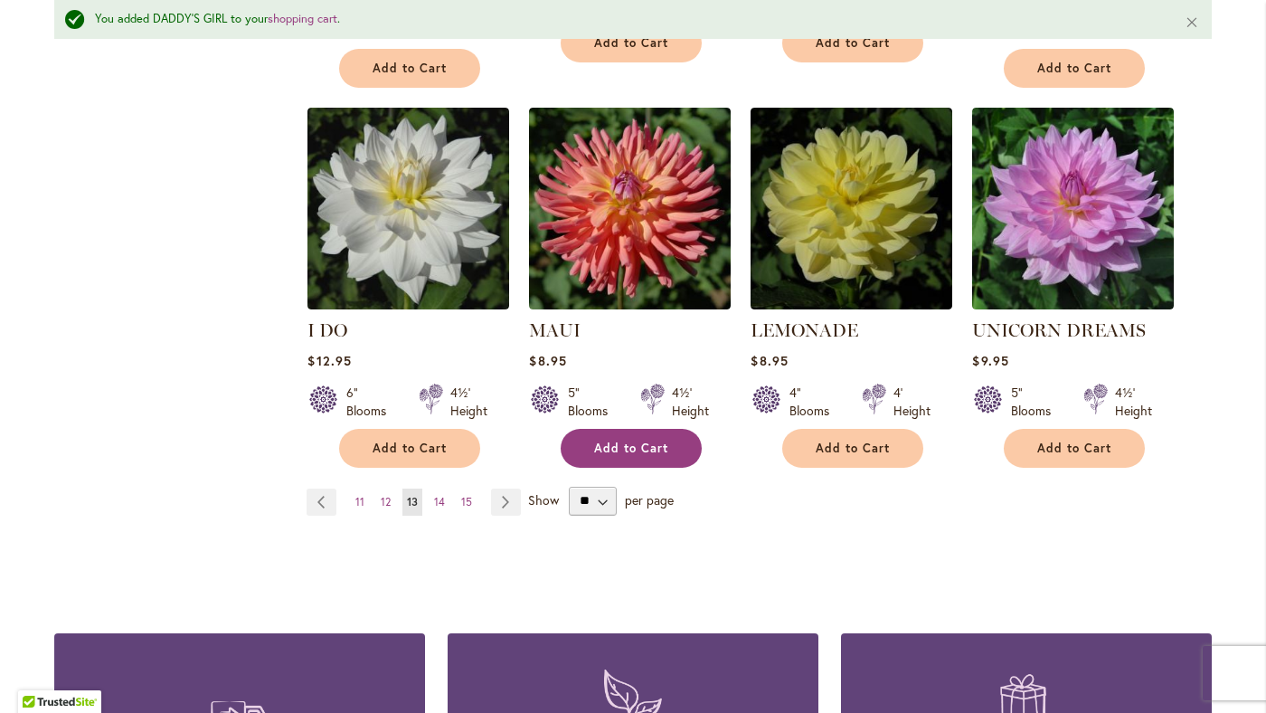
click at [647, 429] on button "Add to Cart" at bounding box center [631, 448] width 141 height 39
click at [439, 495] on span "14" at bounding box center [439, 502] width 11 height 14
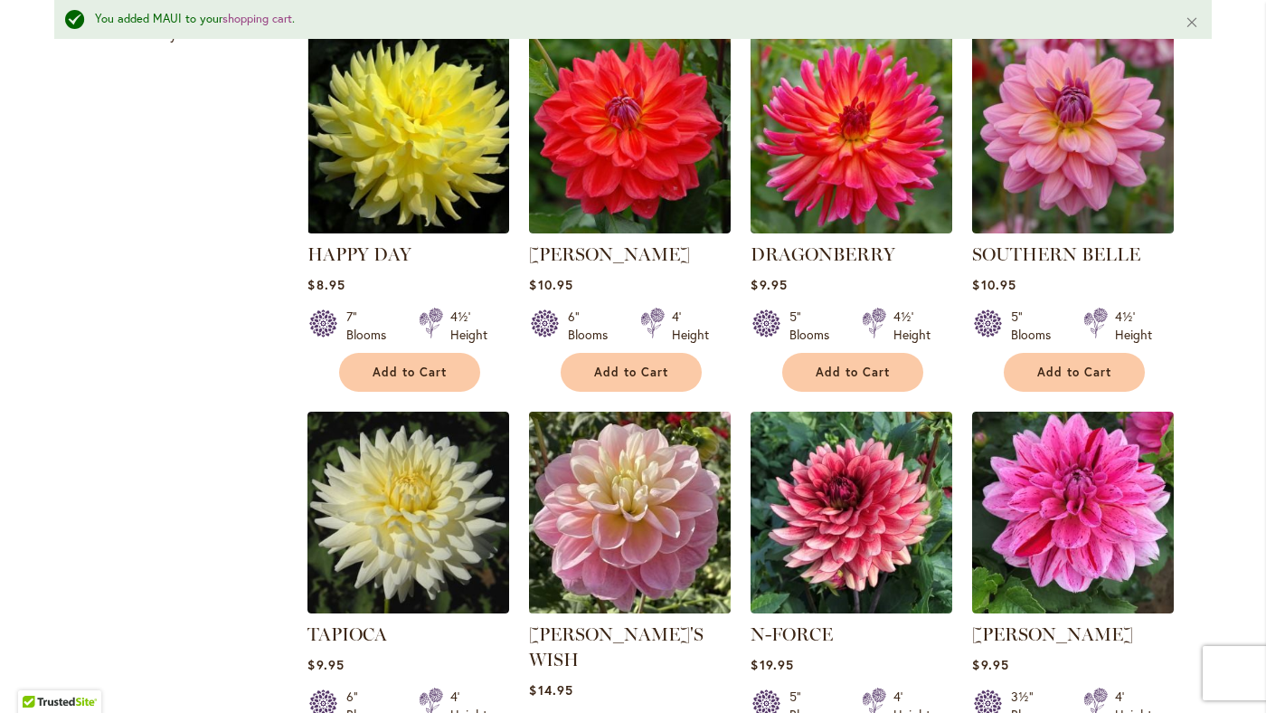
scroll to position [758, 0]
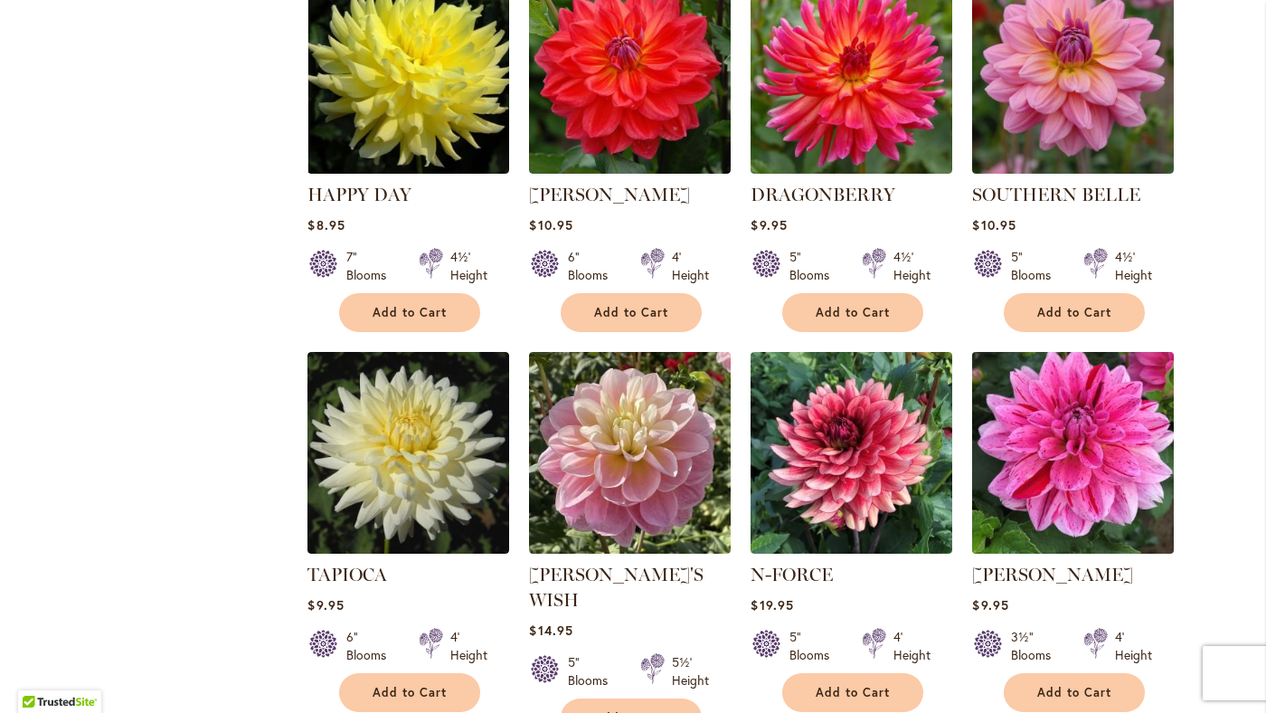
click at [1073, 364] on img at bounding box center [1074, 452] width 212 height 212
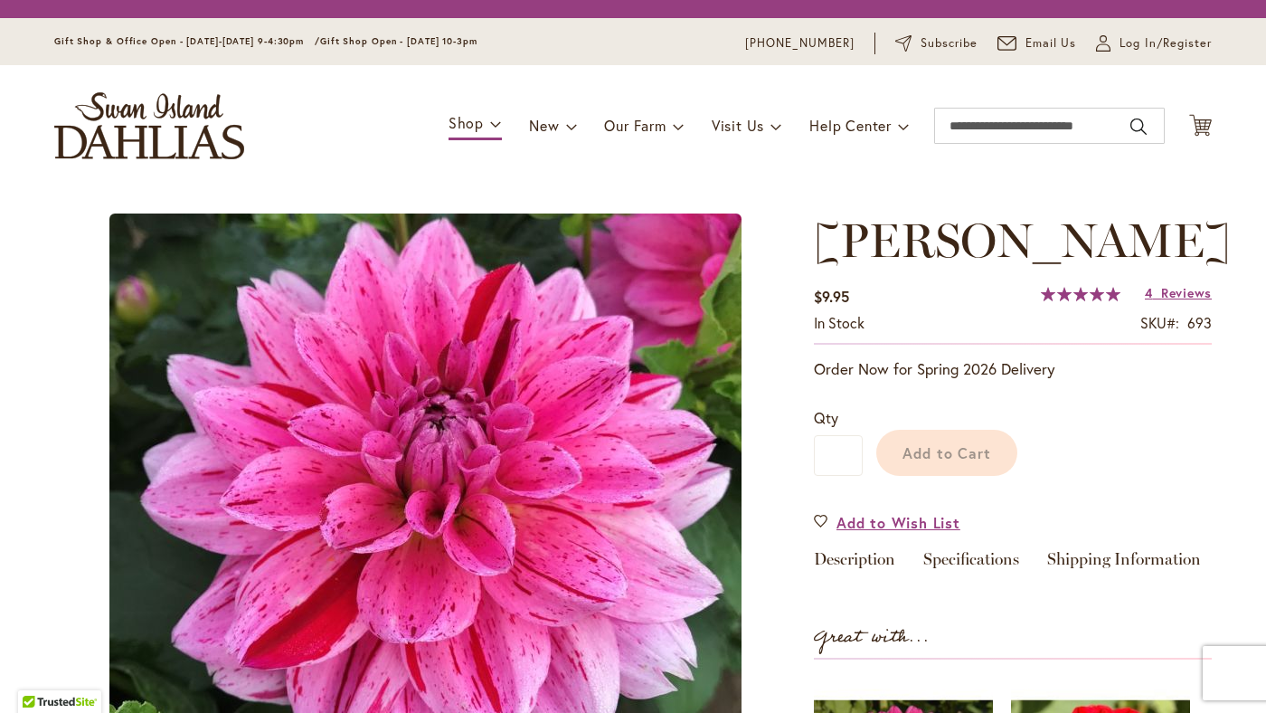
scroll to position [22, 0]
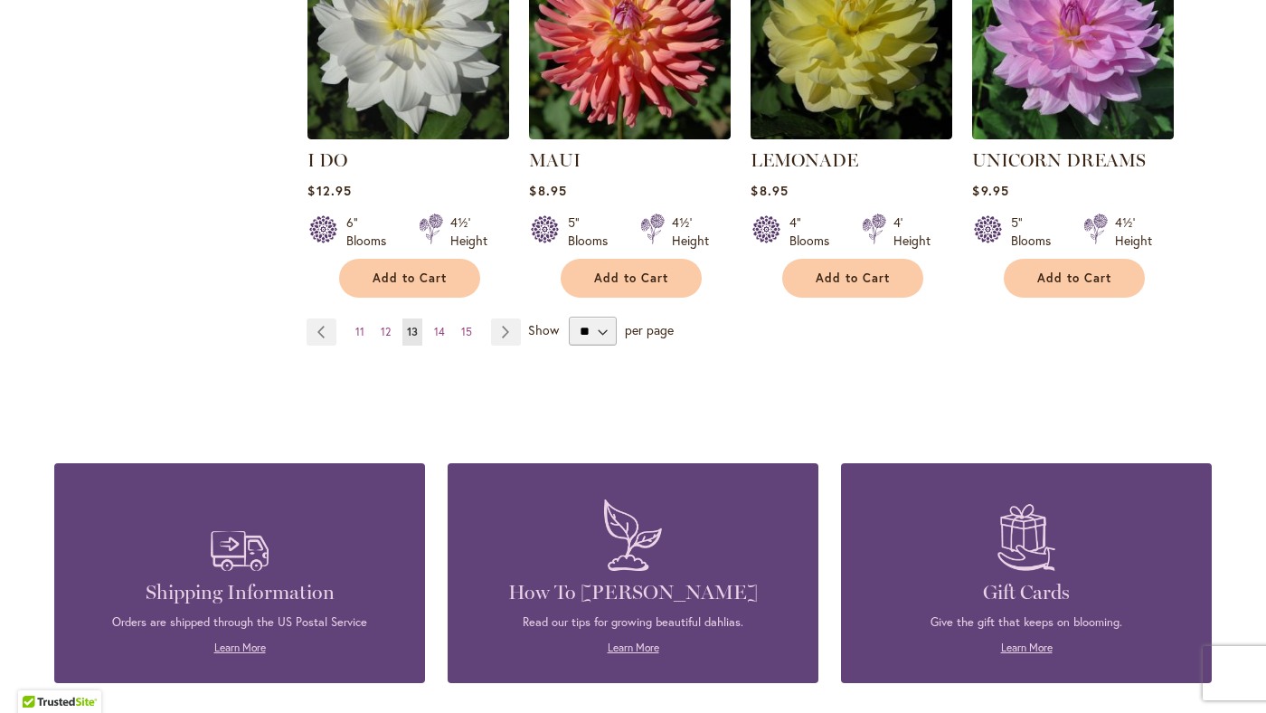
scroll to position [1627, 0]
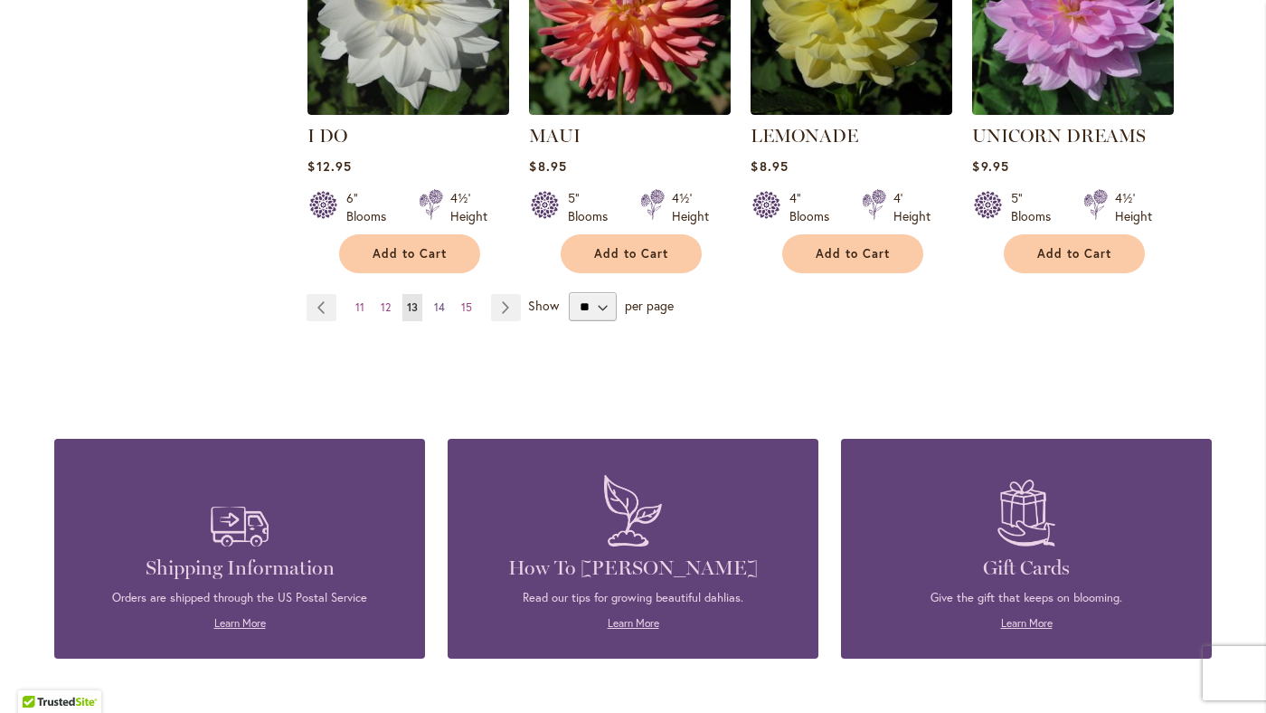
click at [441, 300] on span "14" at bounding box center [439, 307] width 11 height 14
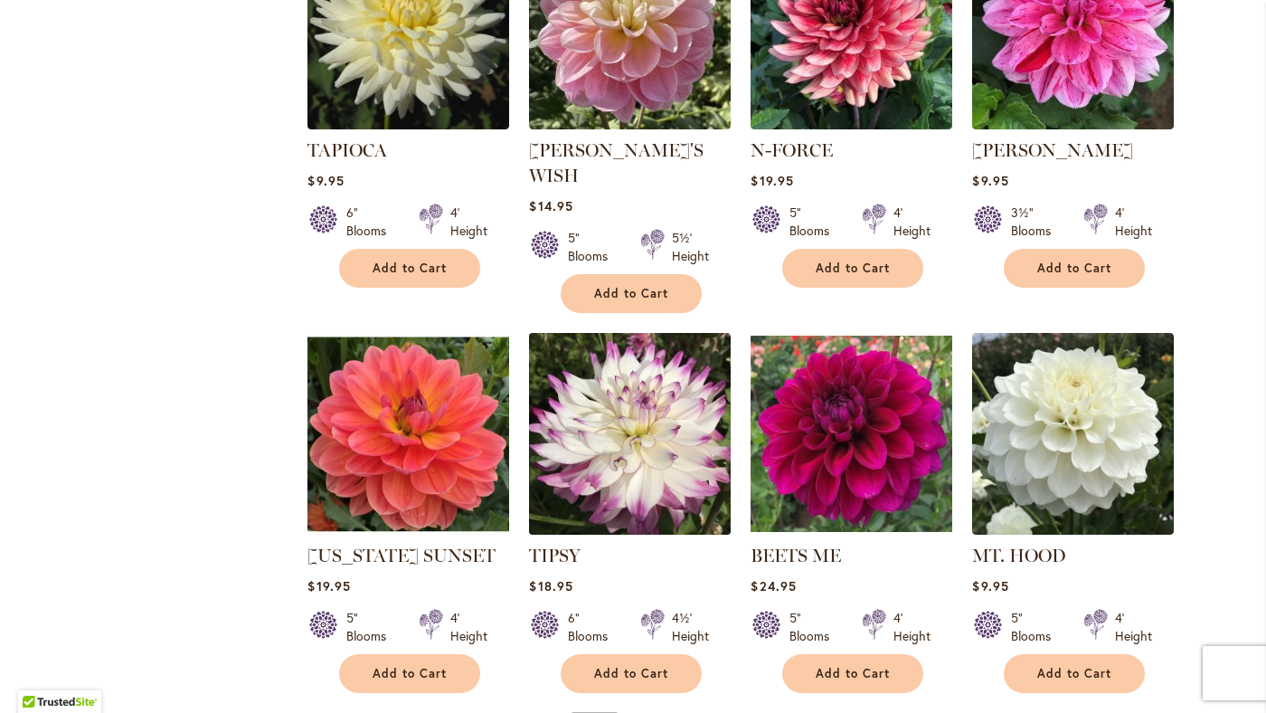
scroll to position [1195, 0]
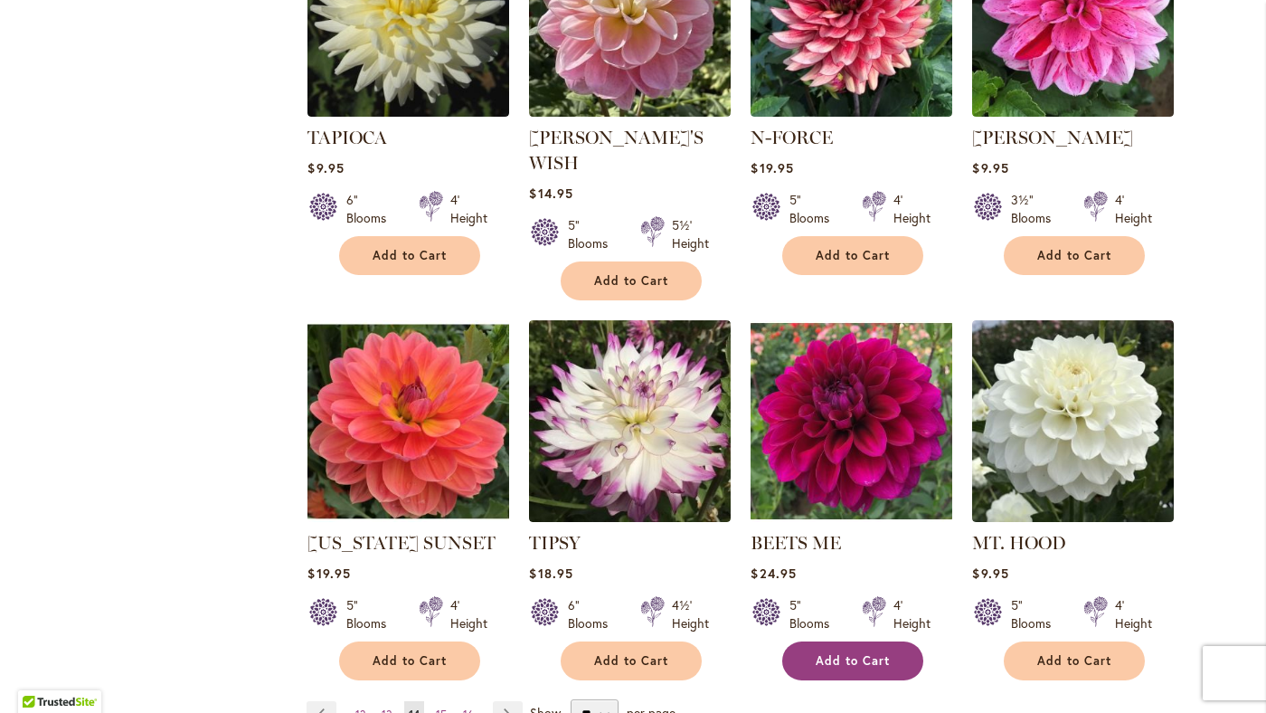
click at [836, 653] on span "Add to Cart" at bounding box center [853, 660] width 74 height 15
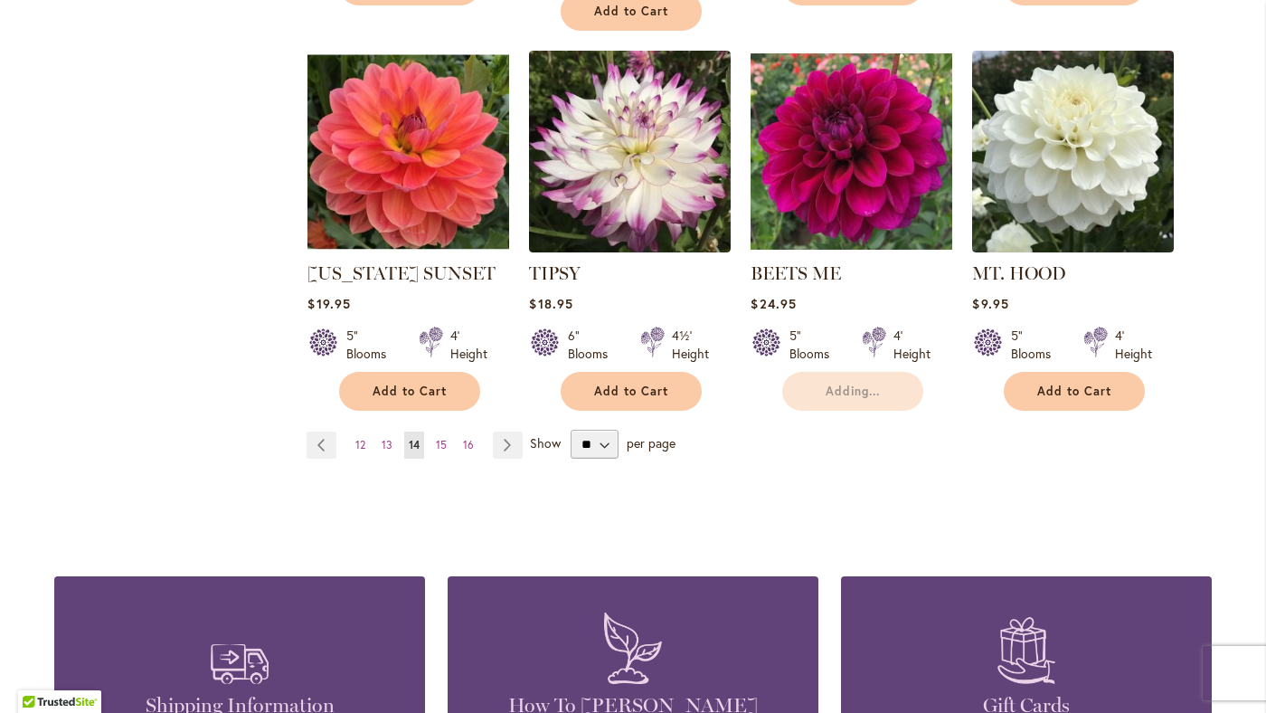
scroll to position [1474, 0]
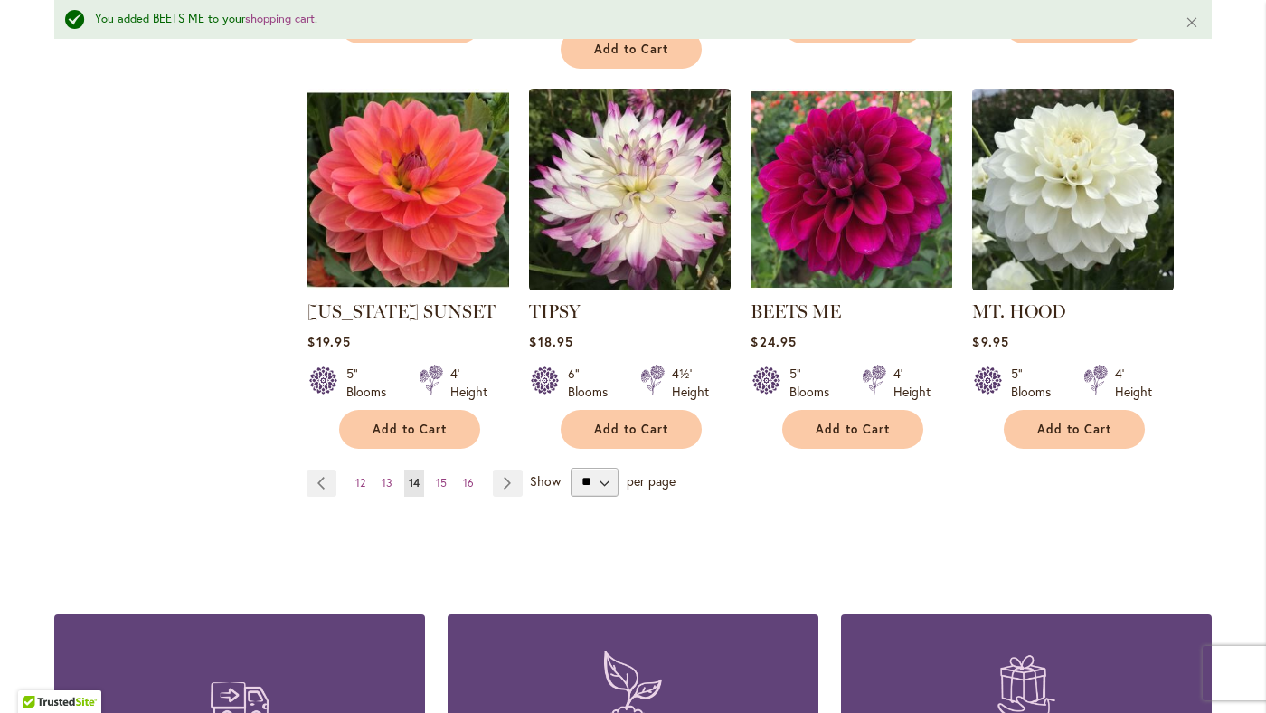
click at [423, 364] on div at bounding box center [432, 382] width 24 height 36
click at [426, 421] on span "Add to Cart" at bounding box center [410, 428] width 74 height 15
click at [442, 476] on span "15" at bounding box center [441, 483] width 11 height 14
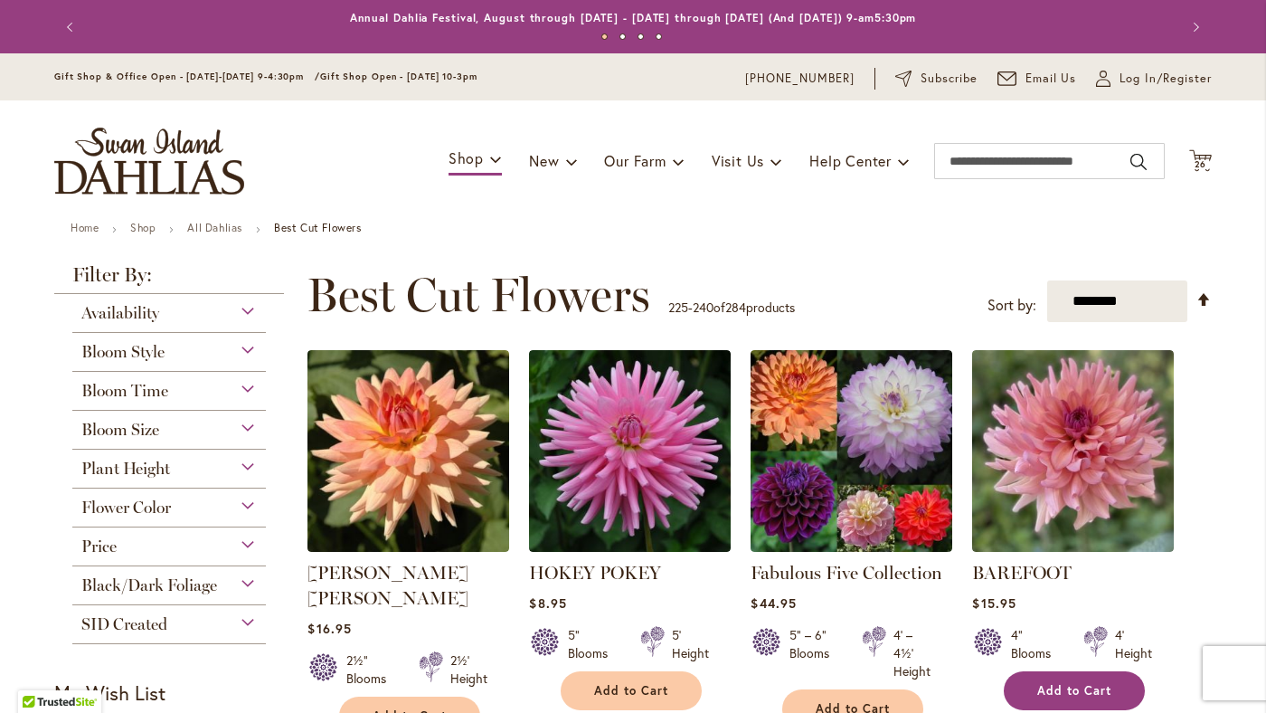
click at [1057, 691] on span "Add to Cart" at bounding box center [1074, 690] width 74 height 15
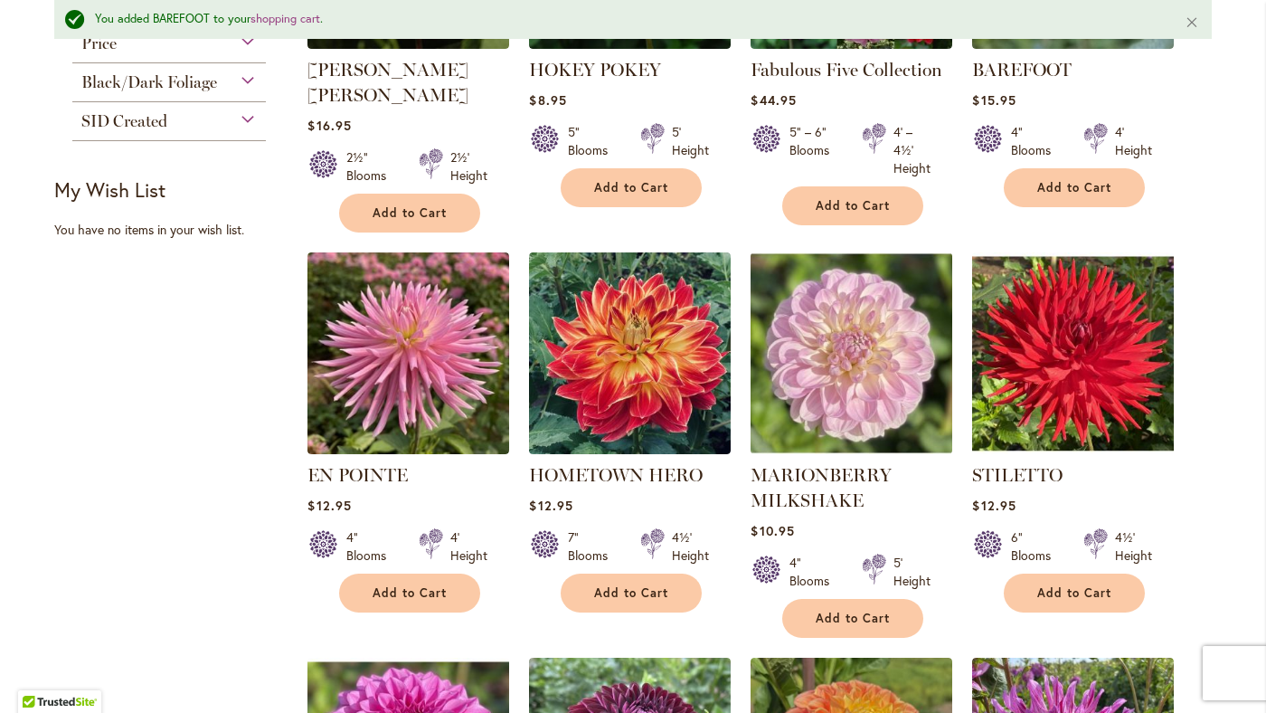
scroll to position [554, 0]
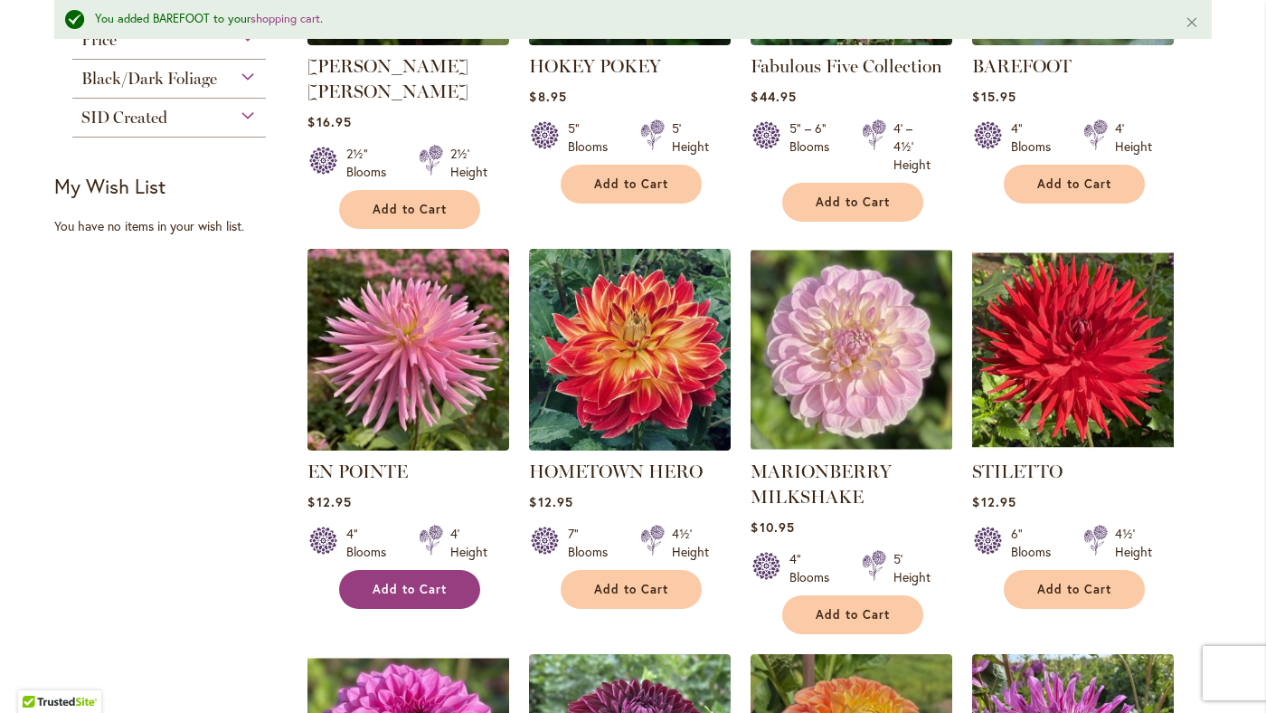
click at [446, 581] on span "Add to Cart" at bounding box center [410, 588] width 74 height 15
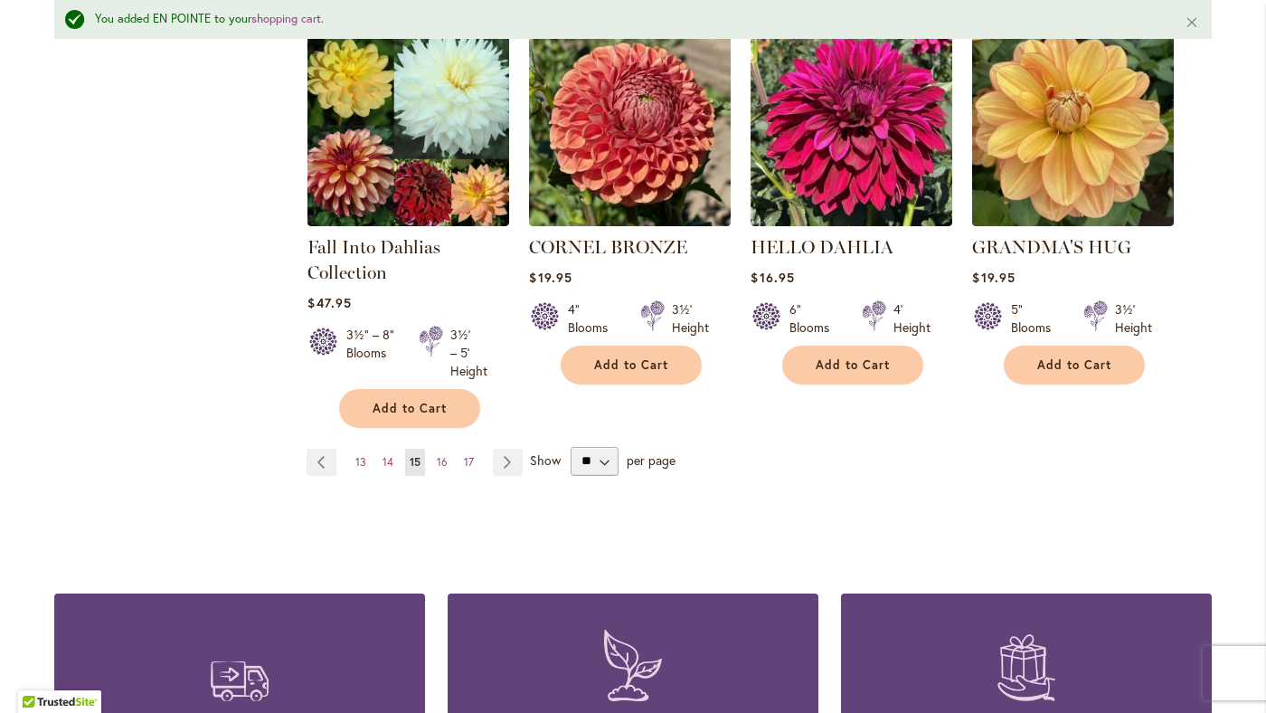
scroll to position [1566, 0]
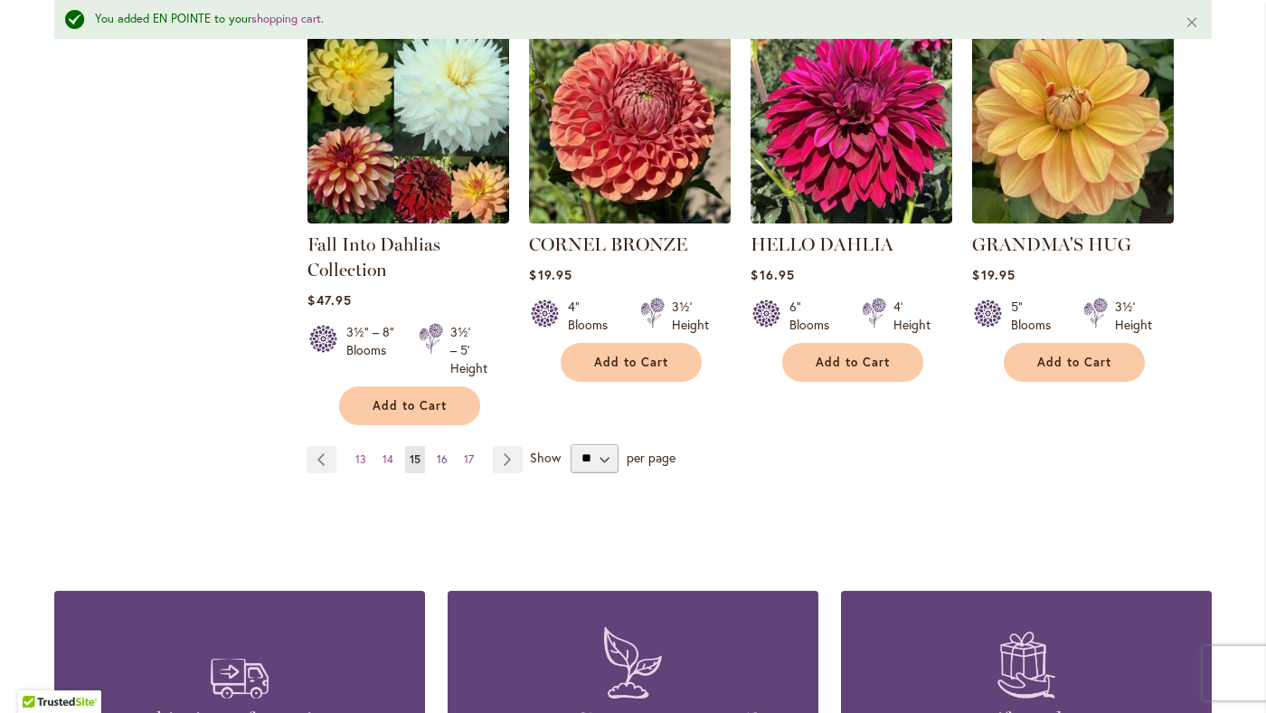
click at [441, 454] on span "16" at bounding box center [442, 459] width 11 height 14
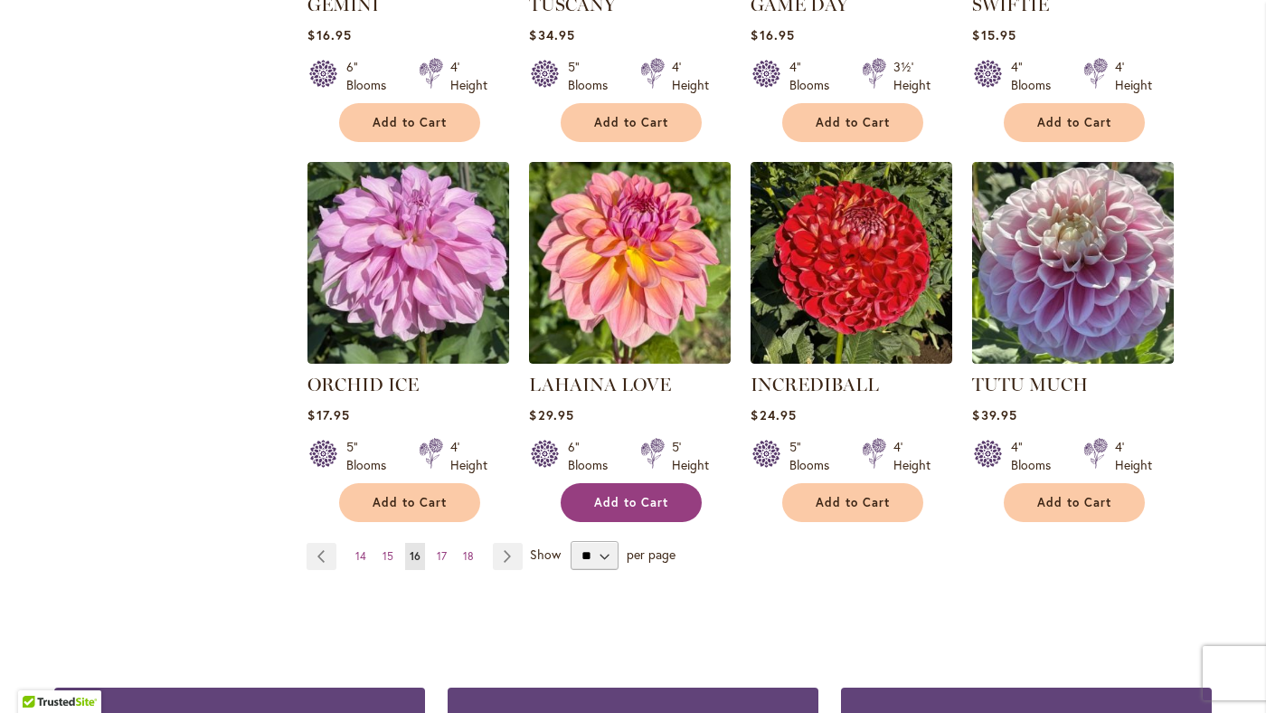
scroll to position [1397, 0]
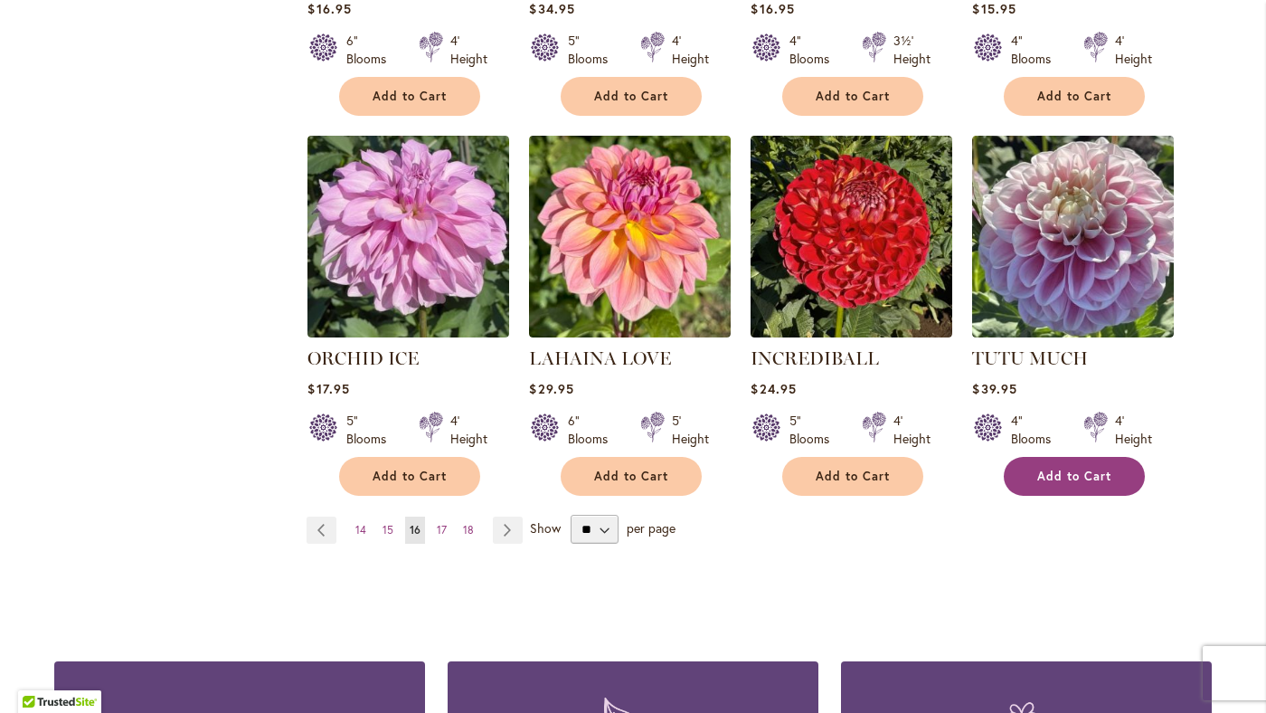
click at [1074, 475] on span "Add to Cart" at bounding box center [1074, 475] width 74 height 15
click at [447, 529] on link "Page 17" at bounding box center [441, 529] width 19 height 27
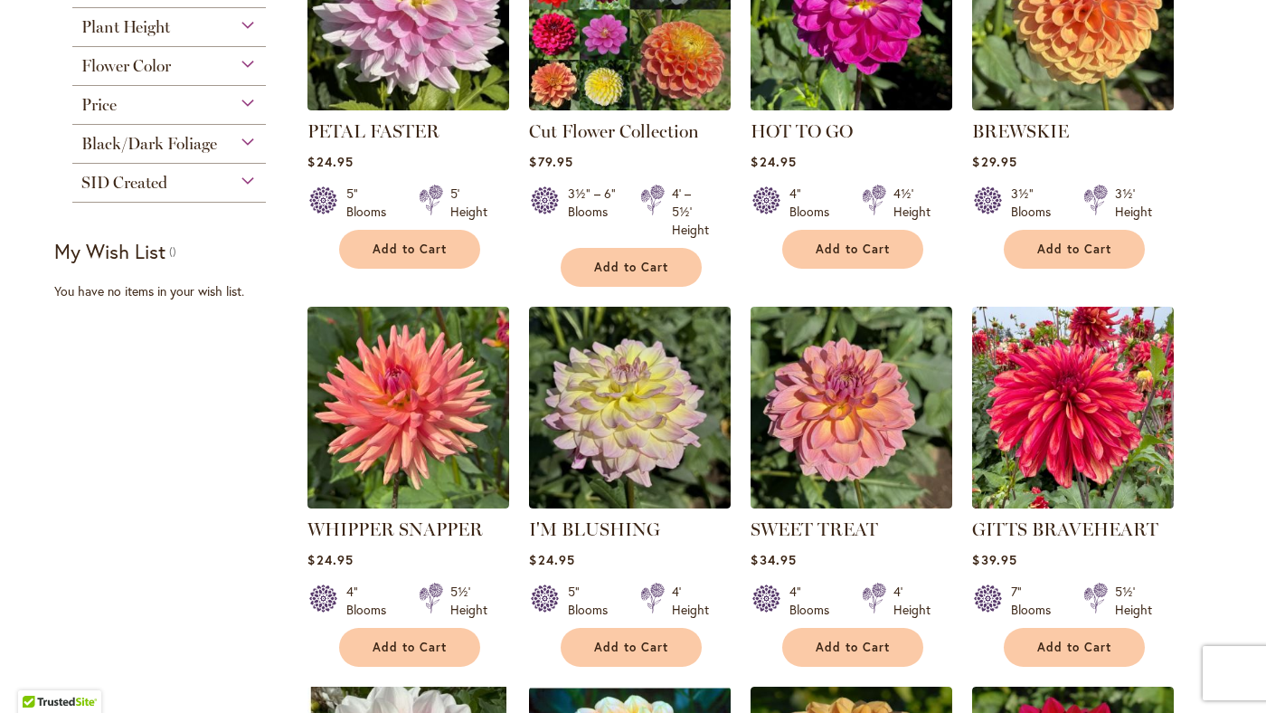
scroll to position [421, 0]
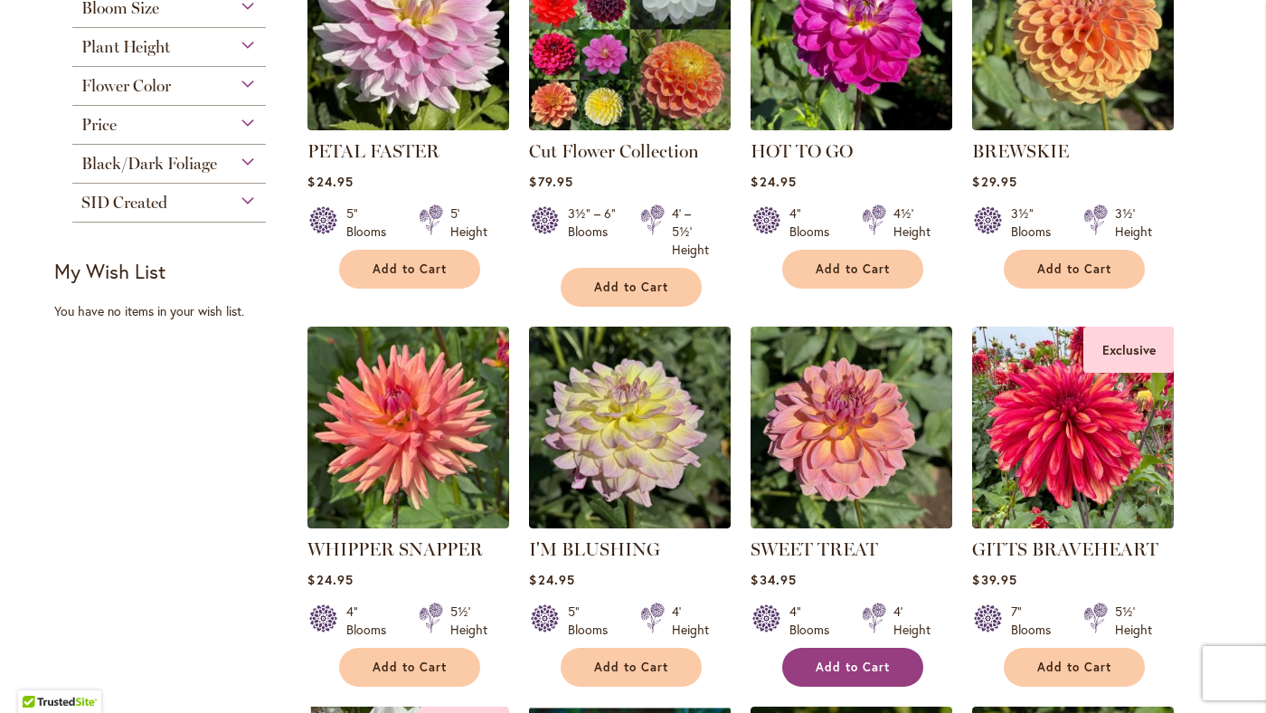
click at [818, 660] on span "Add to Cart" at bounding box center [853, 666] width 74 height 15
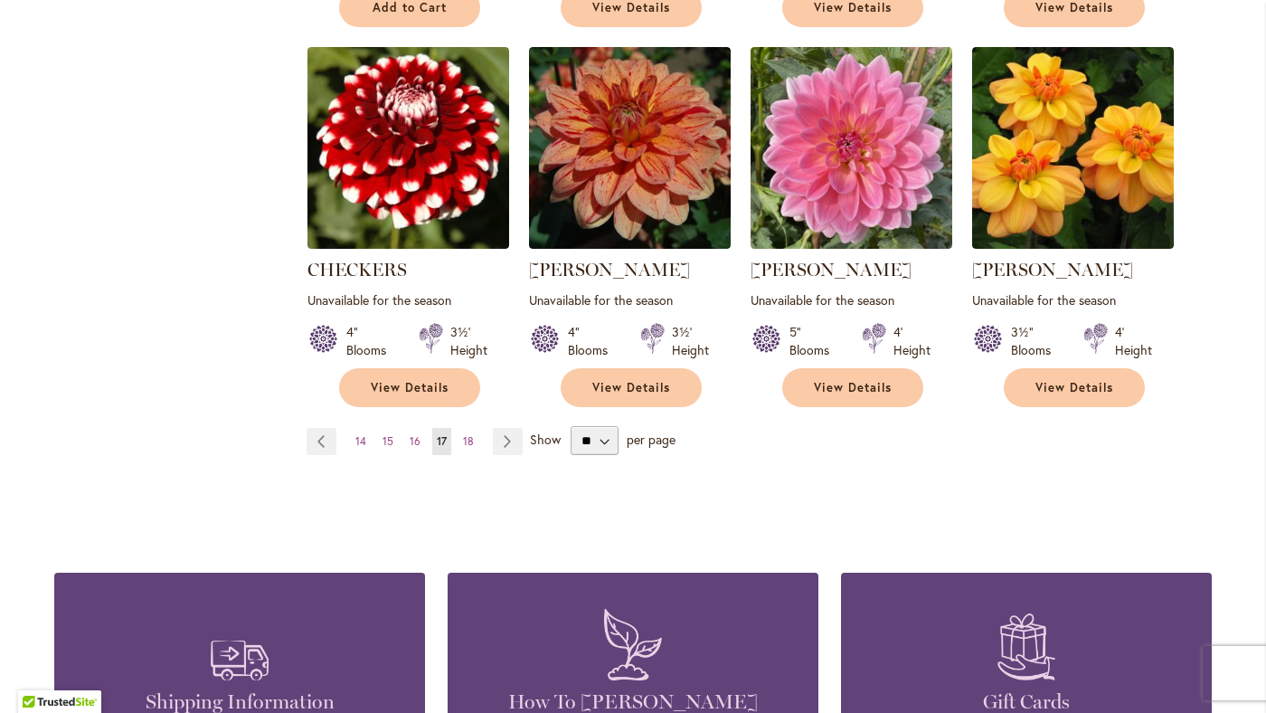
scroll to position [1461, 0]
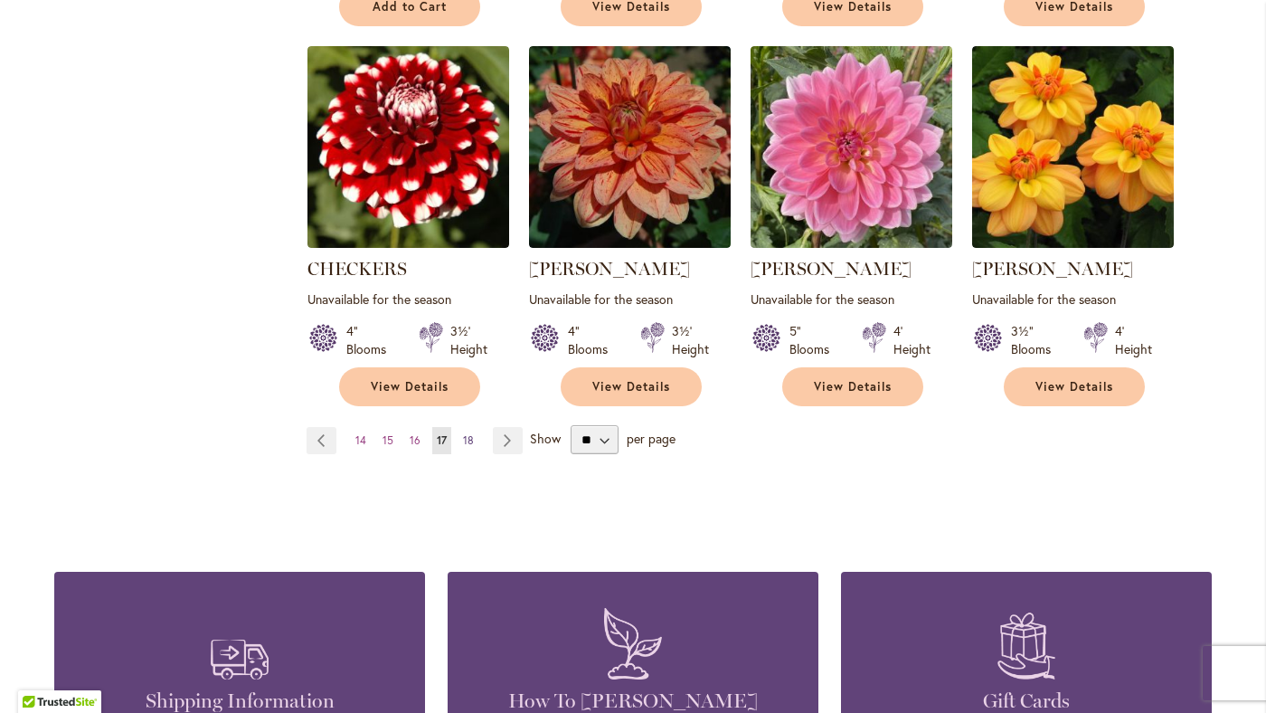
click at [467, 444] on span "18" at bounding box center [468, 440] width 11 height 14
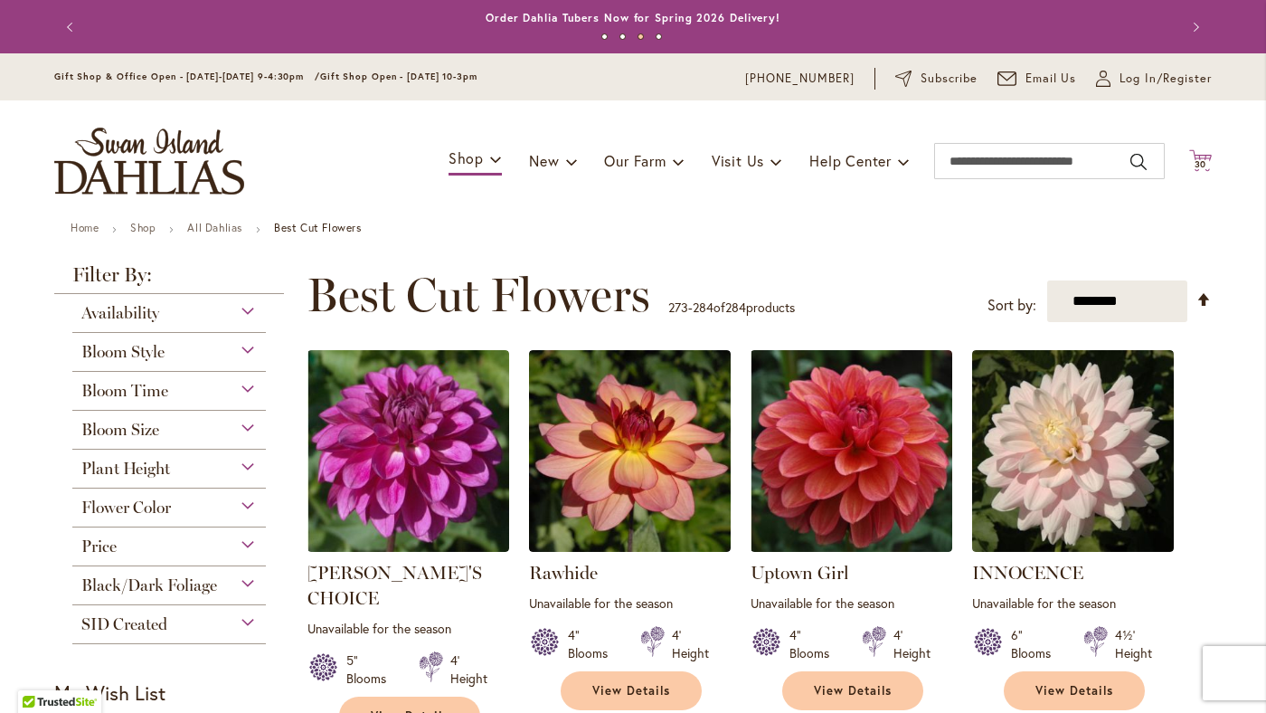
click at [1203, 157] on icon "Cart .cls-1 { fill: #231f20; }" at bounding box center [1200, 160] width 23 height 23
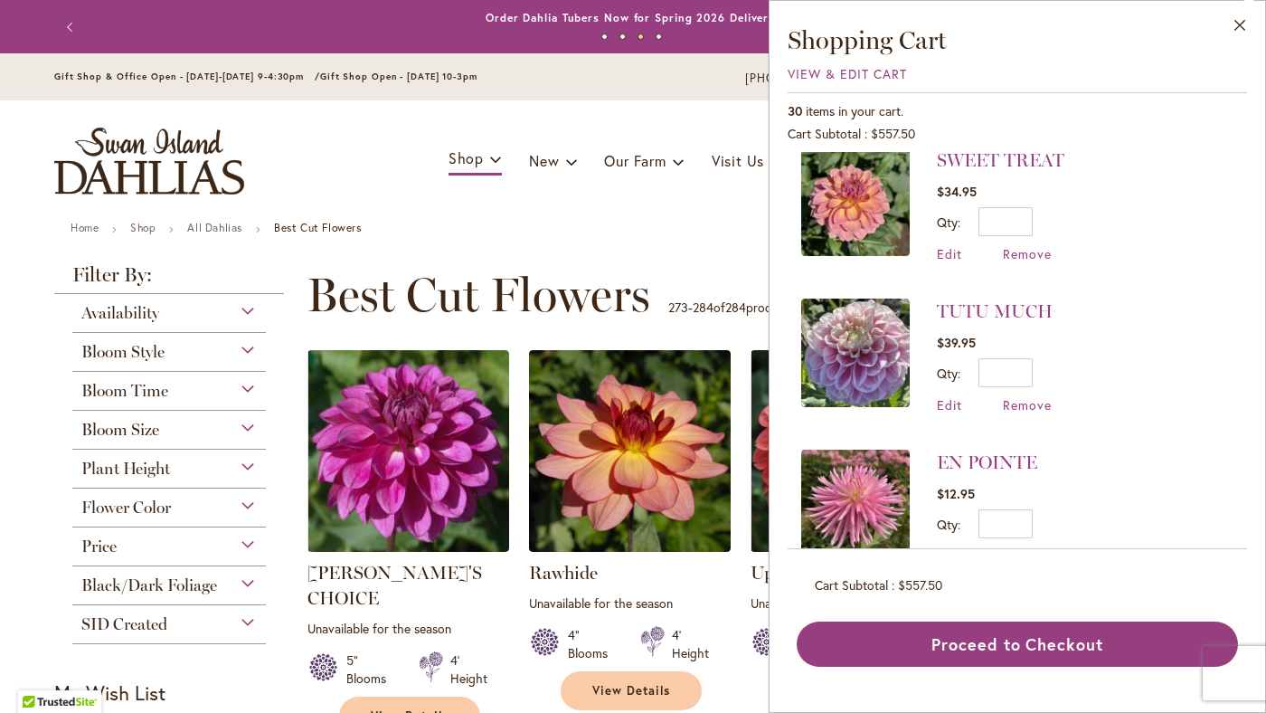
scroll to position [22, 0]
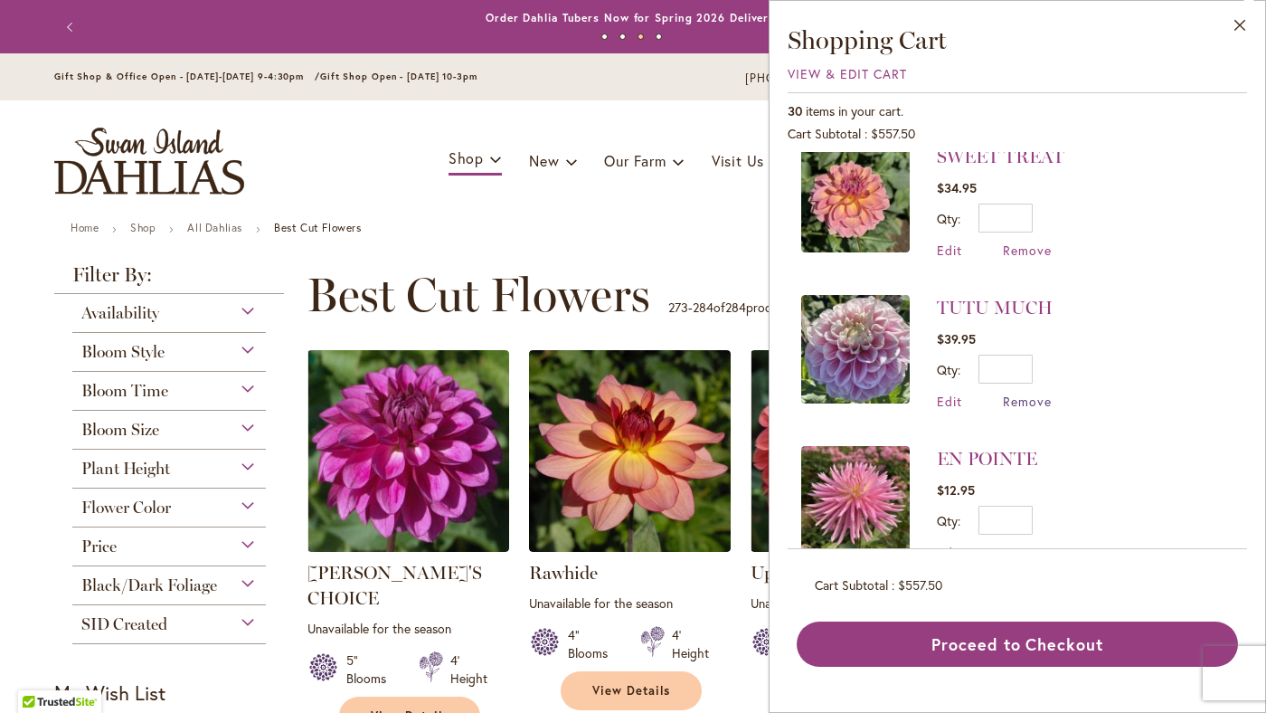
click at [1019, 404] on span "Remove" at bounding box center [1027, 400] width 49 height 17
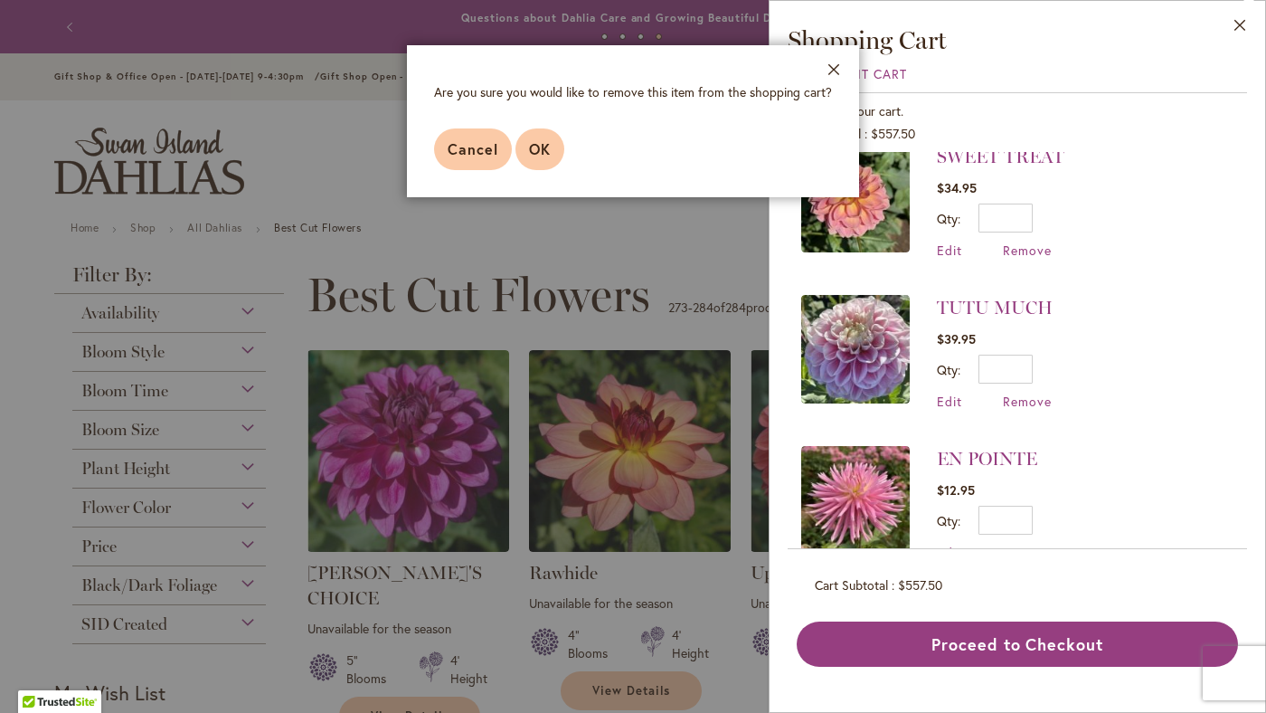
click at [539, 151] on span "OK" at bounding box center [540, 148] width 22 height 19
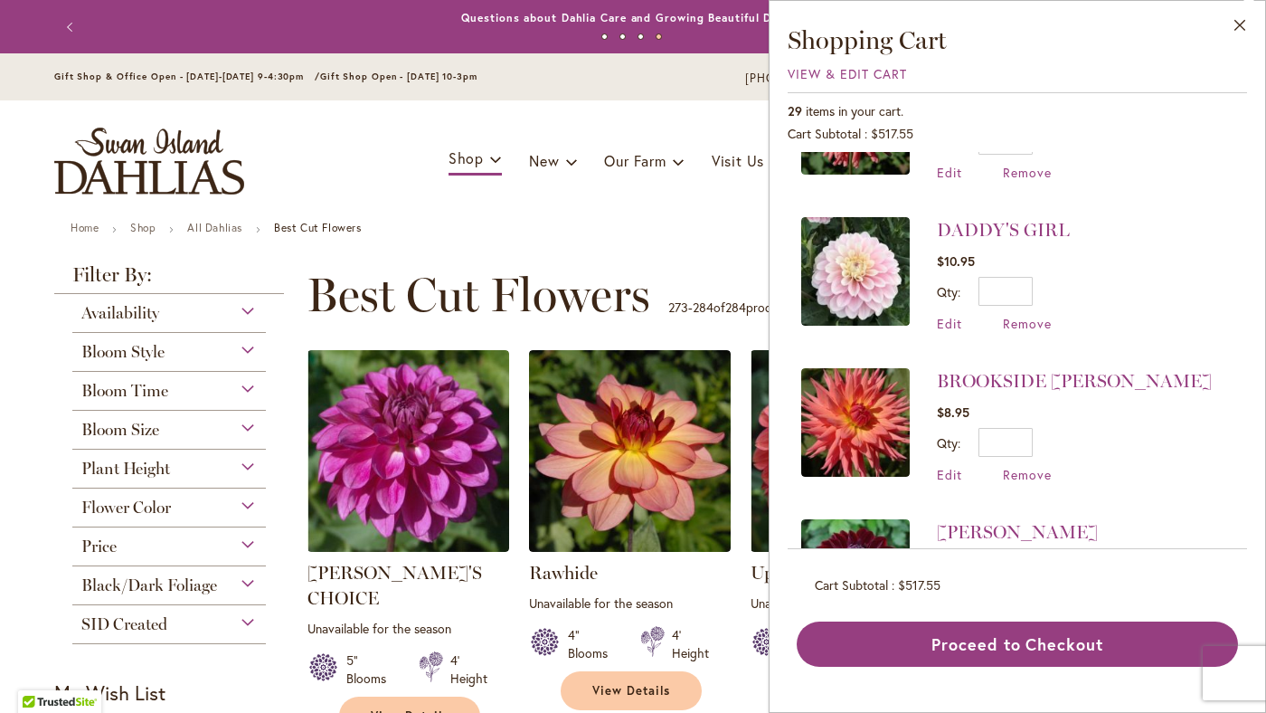
scroll to position [858, 0]
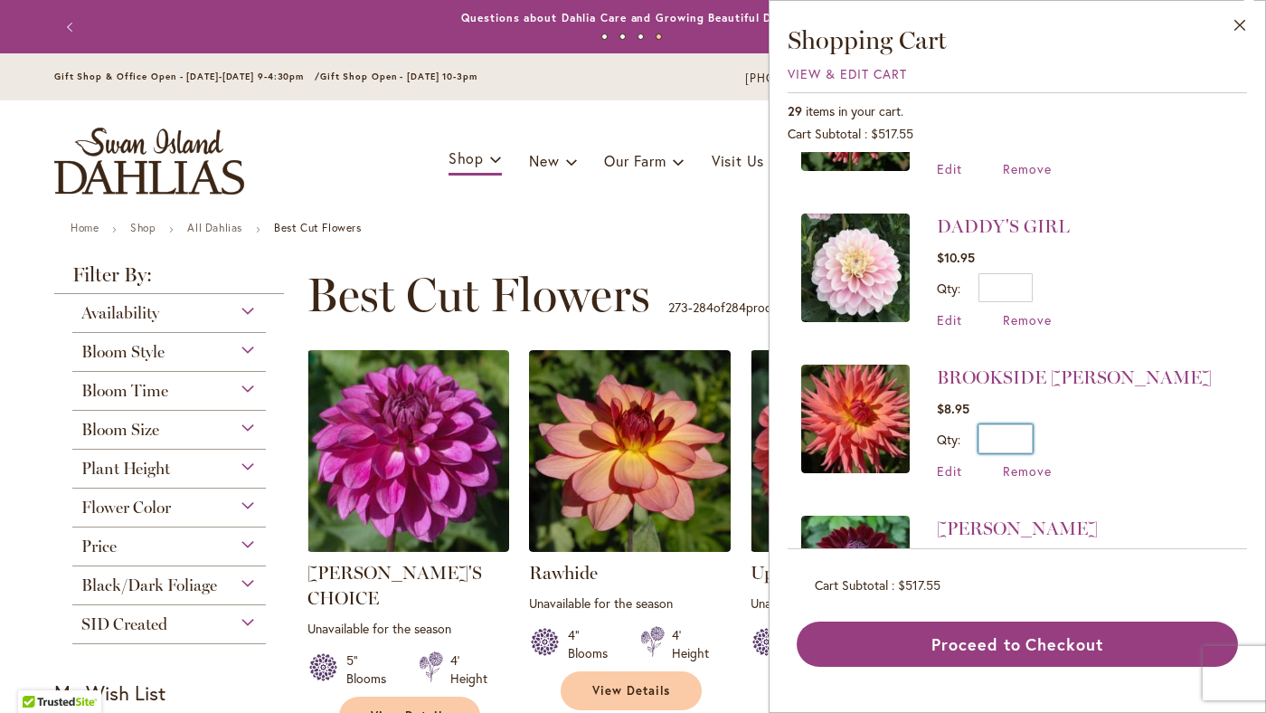
click at [1000, 447] on input "*" at bounding box center [1005, 438] width 54 height 29
click at [1019, 477] on span "Remove" at bounding box center [1027, 470] width 49 height 17
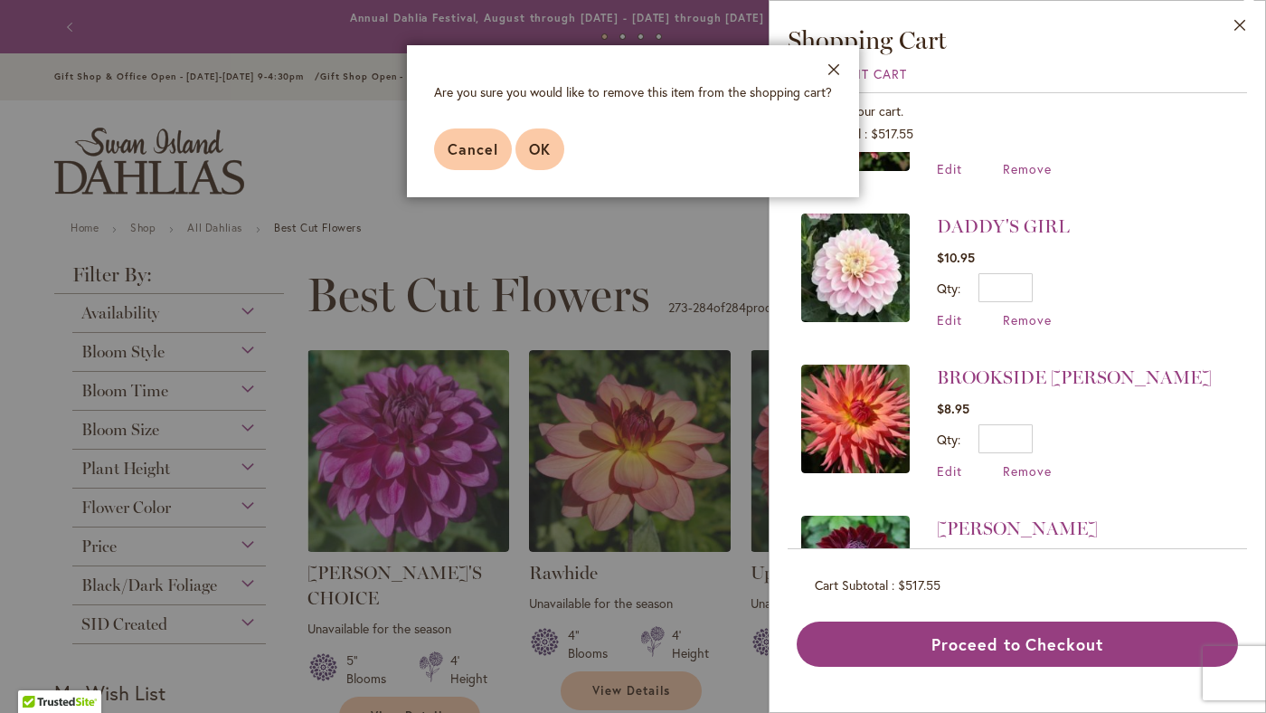
click at [535, 149] on span "OK" at bounding box center [540, 148] width 22 height 19
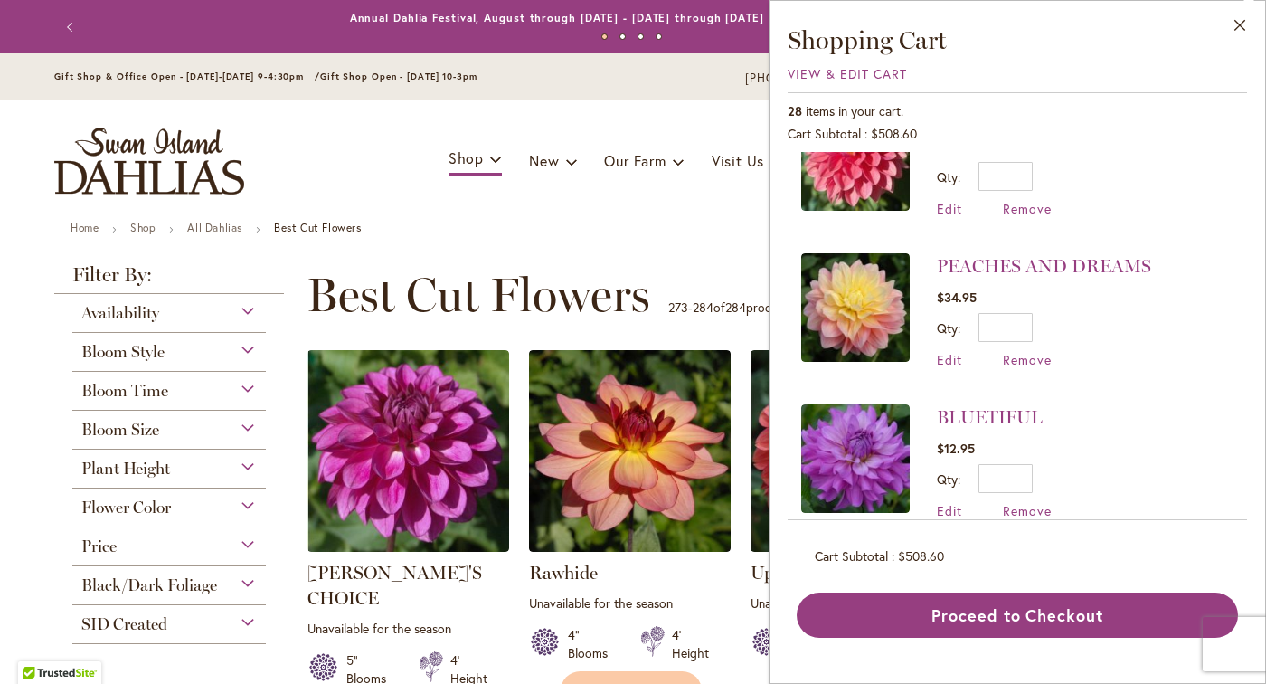
scroll to position [3453, 0]
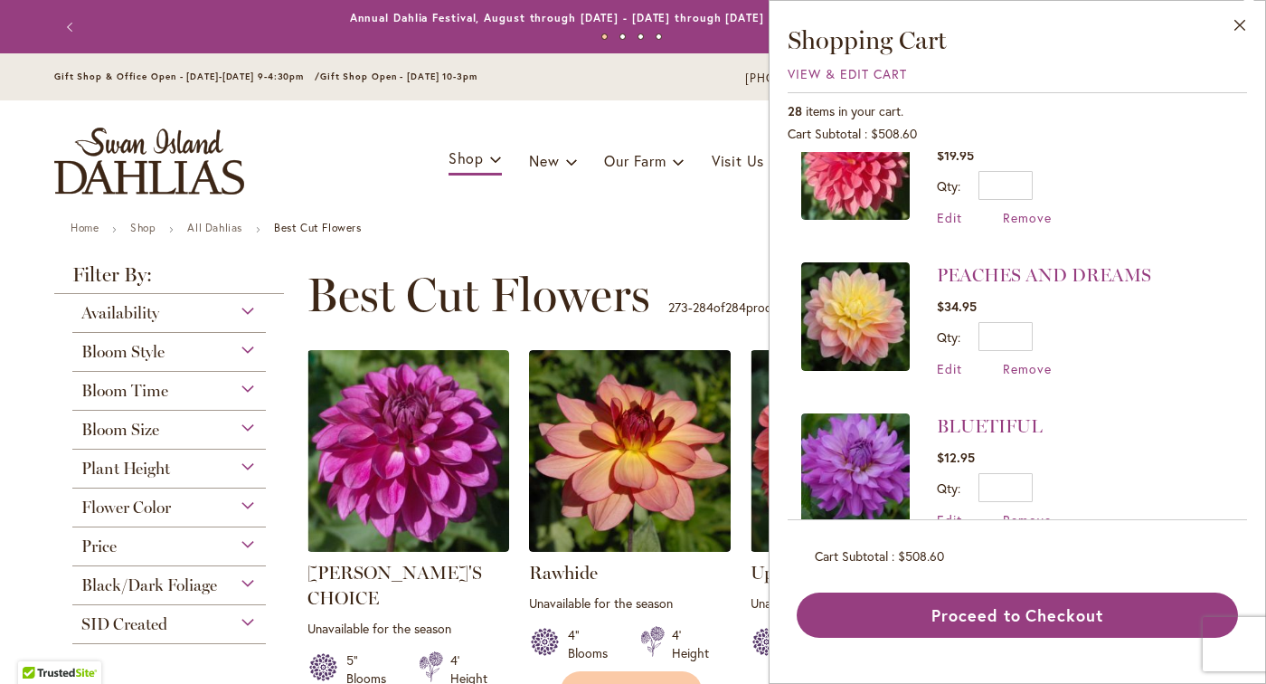
click at [601, 232] on ul "Home Shop All Dahlias Best Cut Flowers" at bounding box center [633, 230] width 1125 height 16
